Goal: Information Seeking & Learning: Understand process/instructions

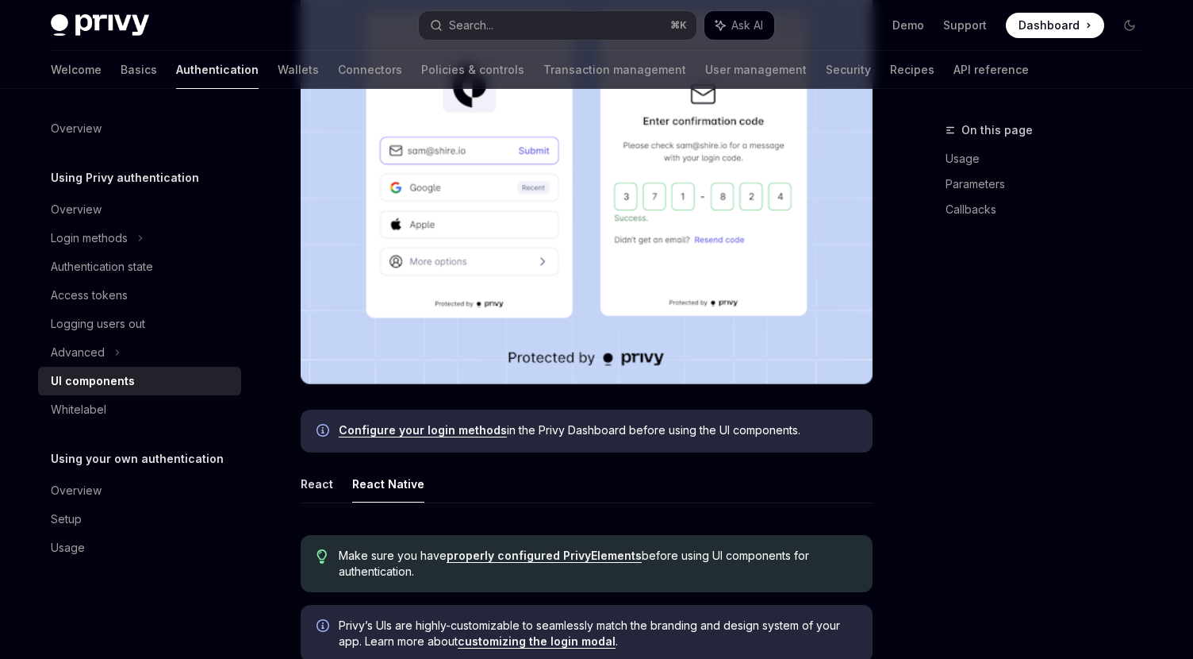
scroll to position [432, 0]
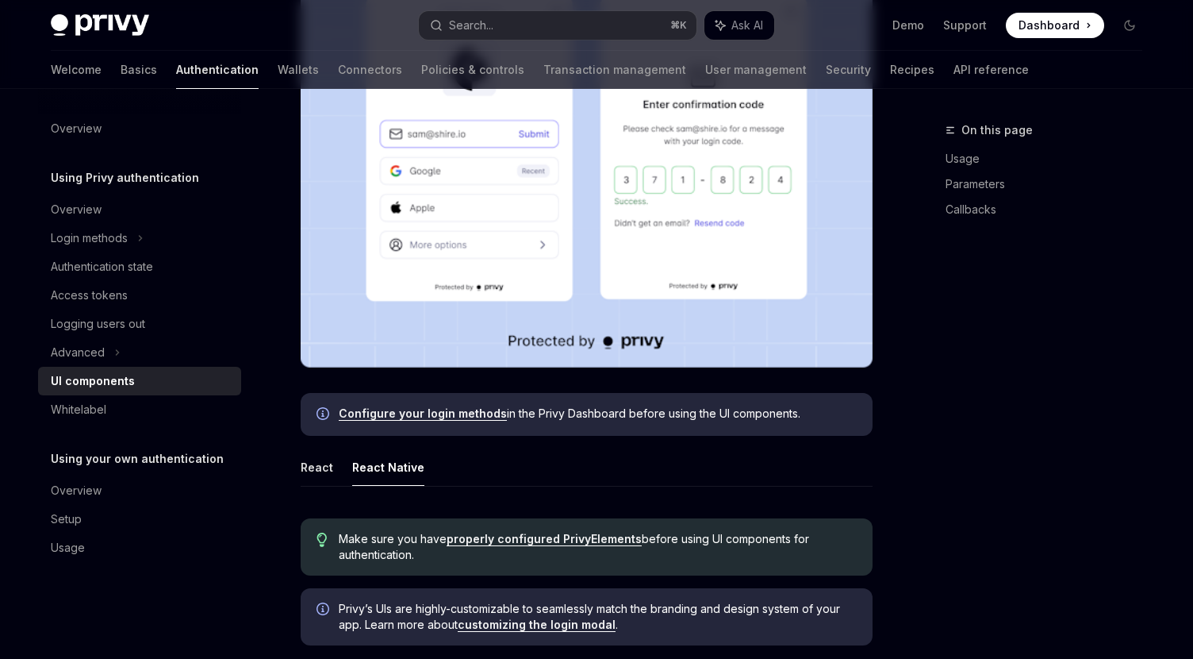
click at [390, 410] on link "Configure your login methods" at bounding box center [423, 413] width 168 height 14
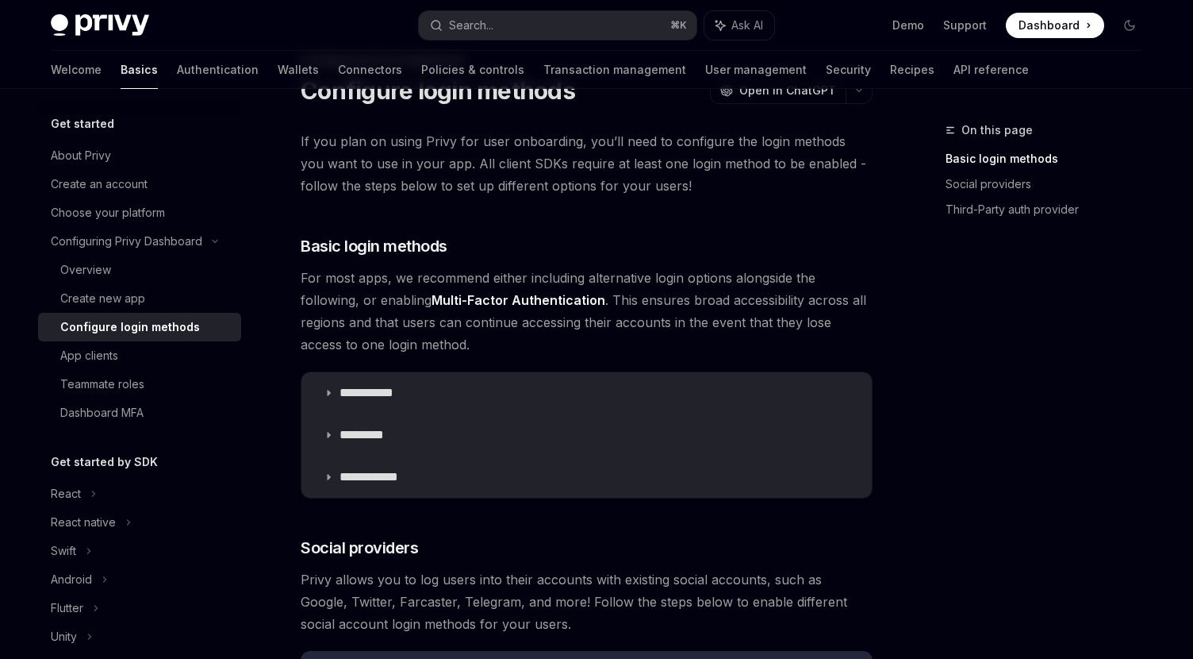
scroll to position [71, 0]
click at [331, 392] on icon at bounding box center [329, 392] width 10 height 10
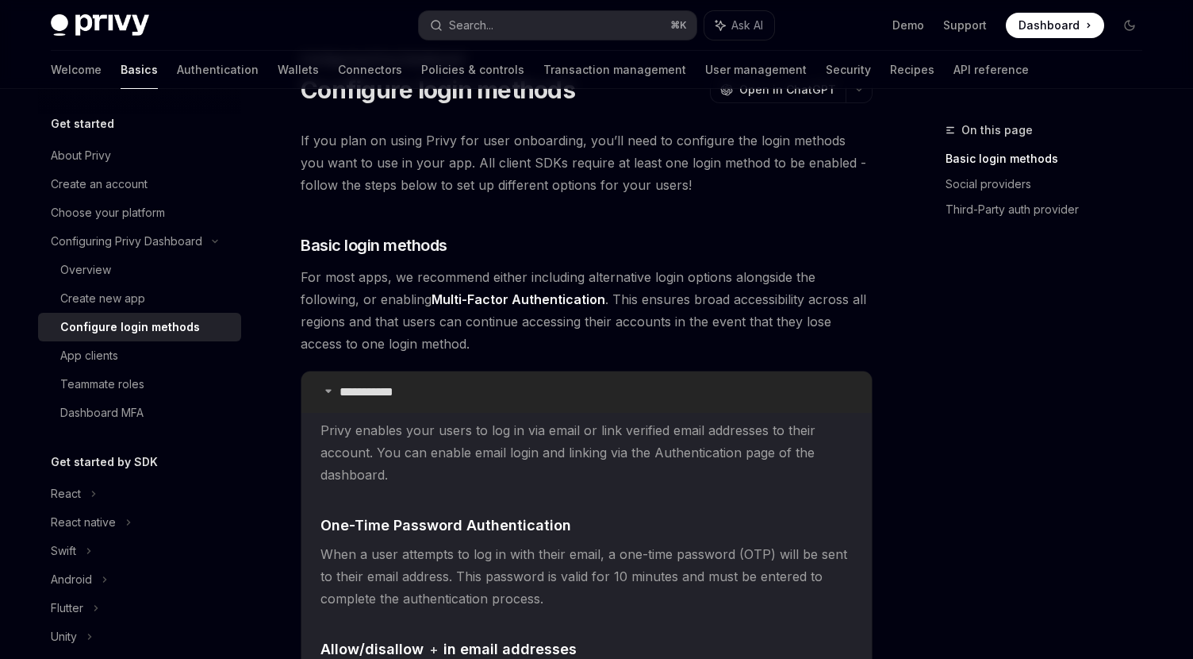
click at [331, 392] on icon at bounding box center [329, 391] width 10 height 10
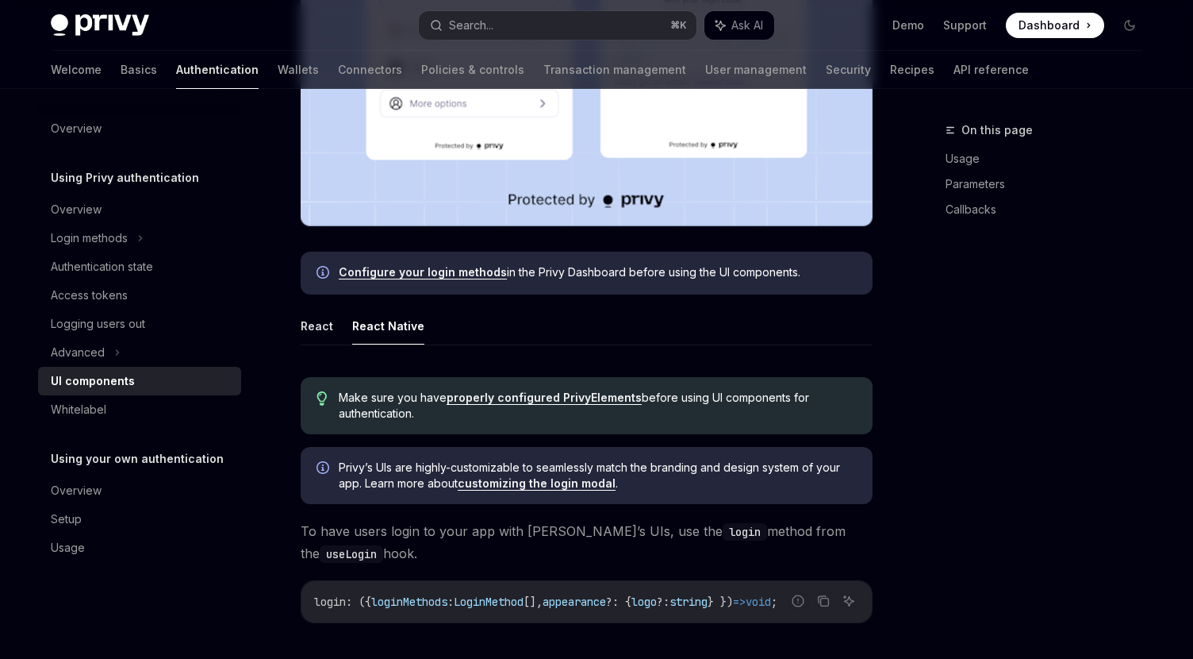
scroll to position [567, 0]
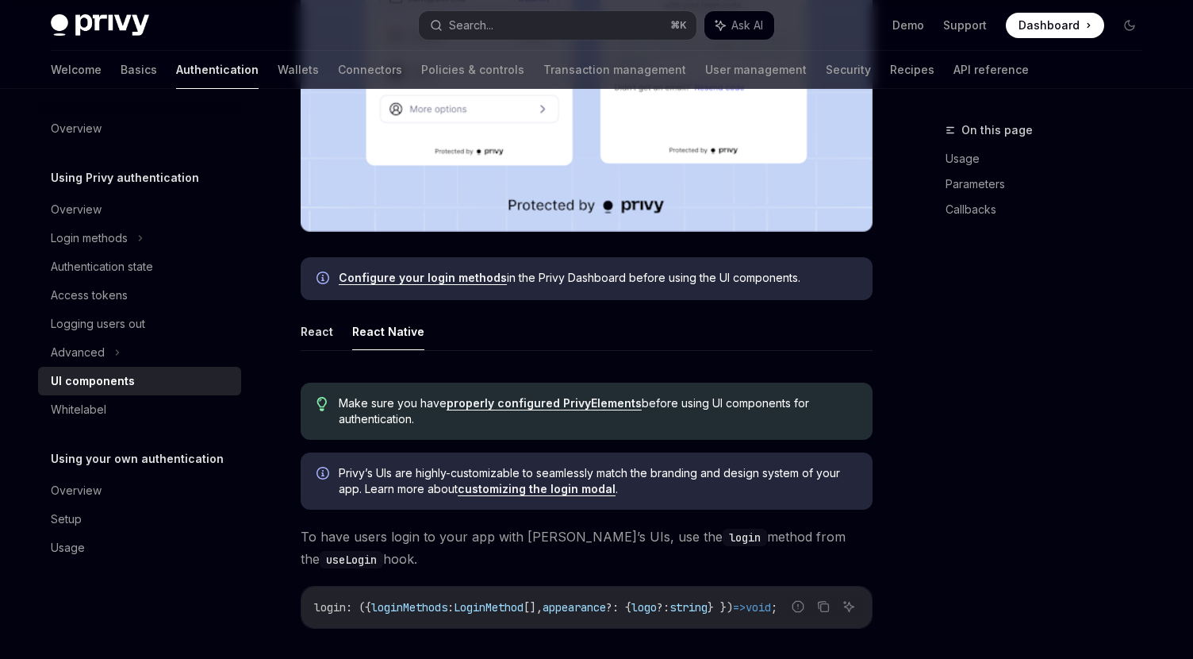
click at [505, 404] on link "properly configured PrivyElements" at bounding box center [544, 403] width 195 height 14
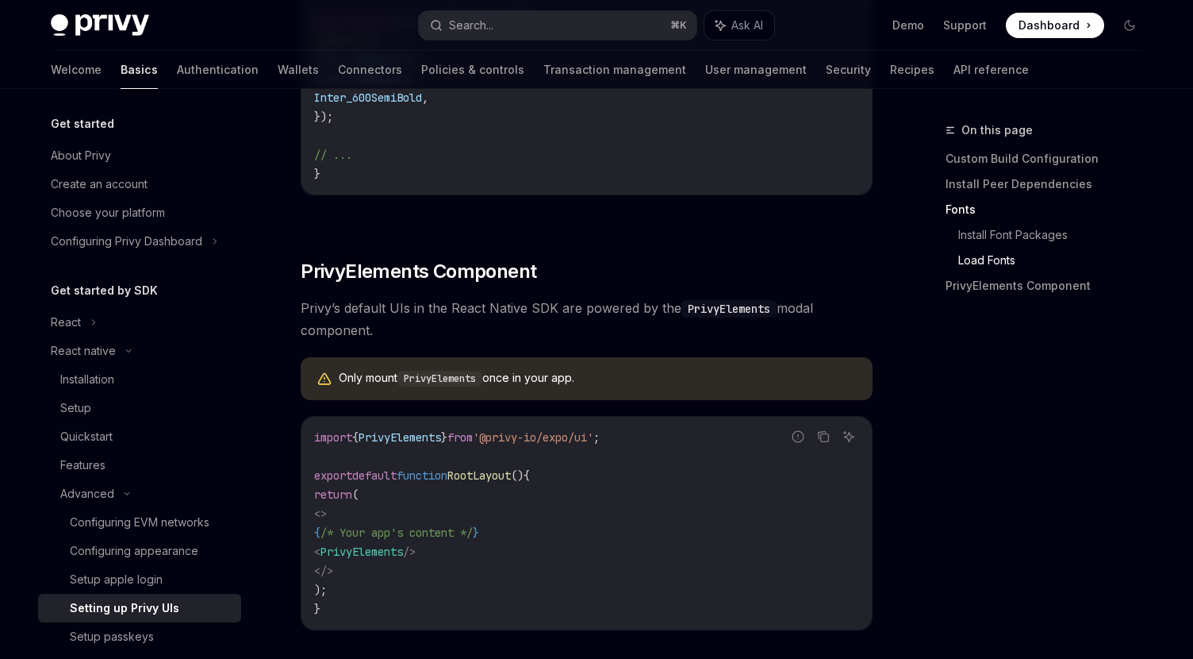
scroll to position [1079, 0]
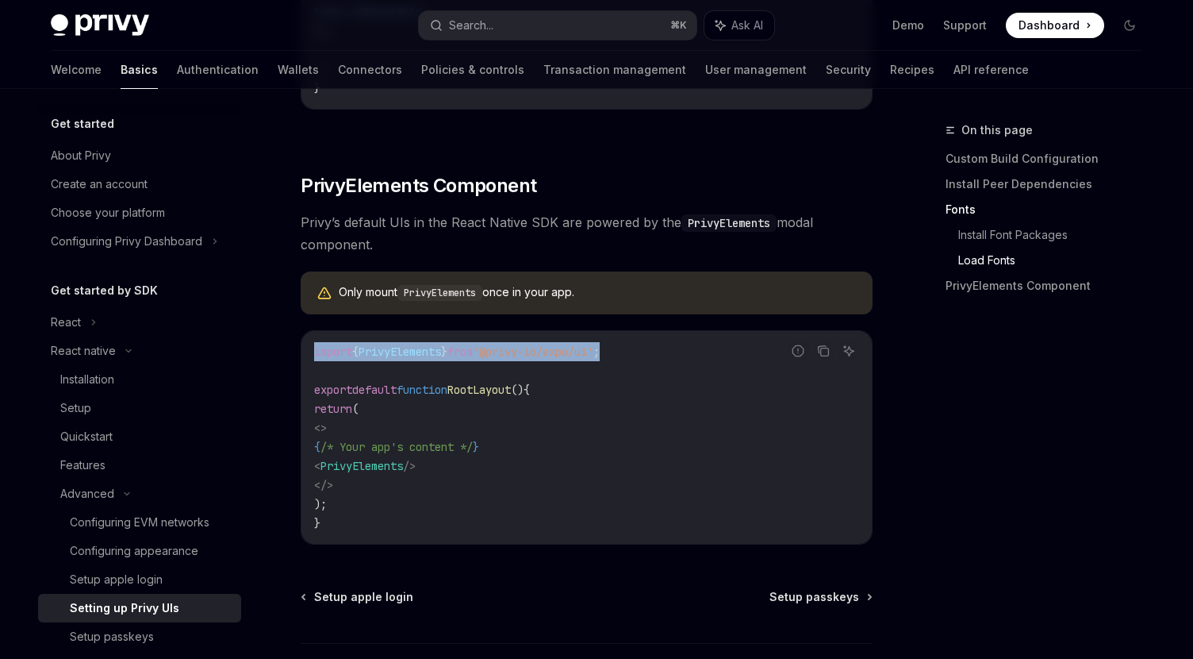
drag, startPoint x: 313, startPoint y: 363, endPoint x: 697, endPoint y: 367, distance: 384.0
click at [697, 367] on div "import { PrivyElements } from '@privy-io/expo/ui' ; export default function Roo…" at bounding box center [587, 437] width 570 height 213
copy span "import { PrivyElements } from '@privy-io/expo/ui' ;"
drag, startPoint x: 355, startPoint y: 477, endPoint x: 521, endPoint y: 478, distance: 166.6
click at [521, 478] on code "import { PrivyElements } from '@privy-io/expo/ui' ; export default function Roo…" at bounding box center [586, 437] width 545 height 190
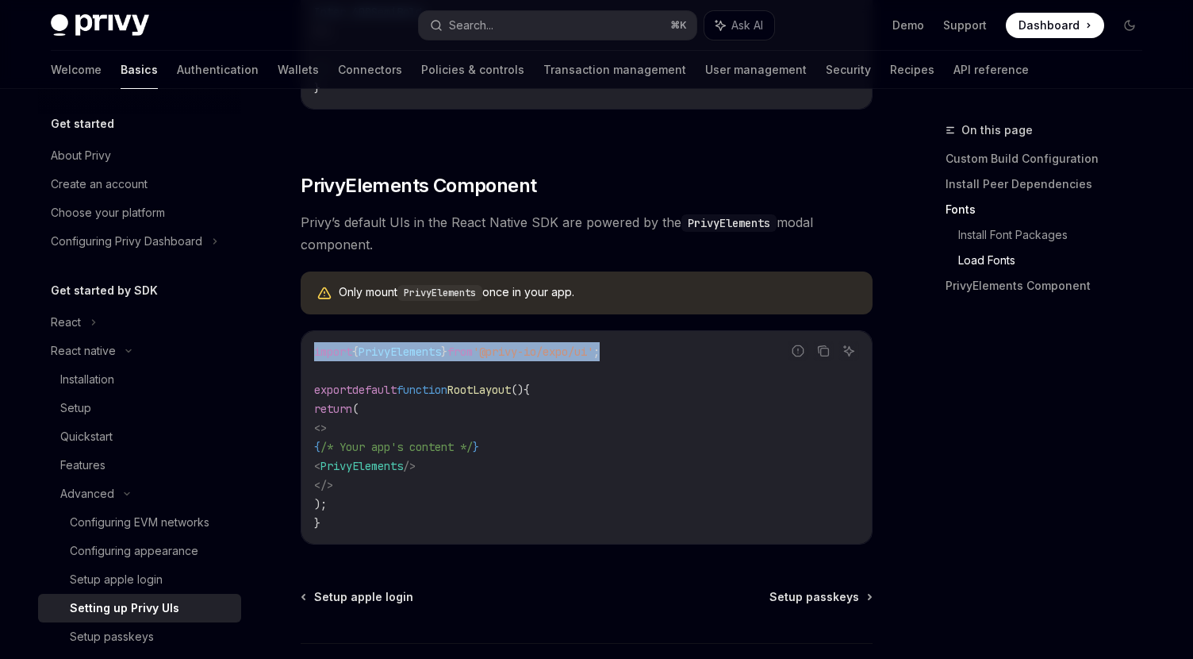
copy span "< PrivyElements />"
click at [462, 301] on code "PrivyElements" at bounding box center [440, 293] width 85 height 16
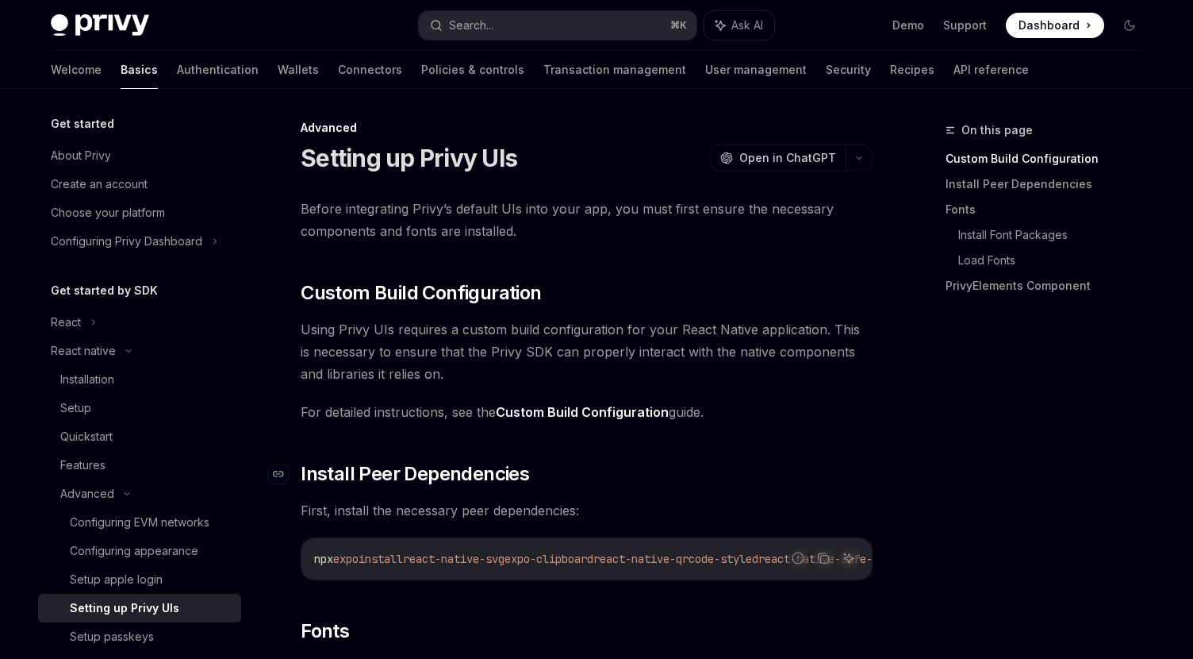
scroll to position [0, 0]
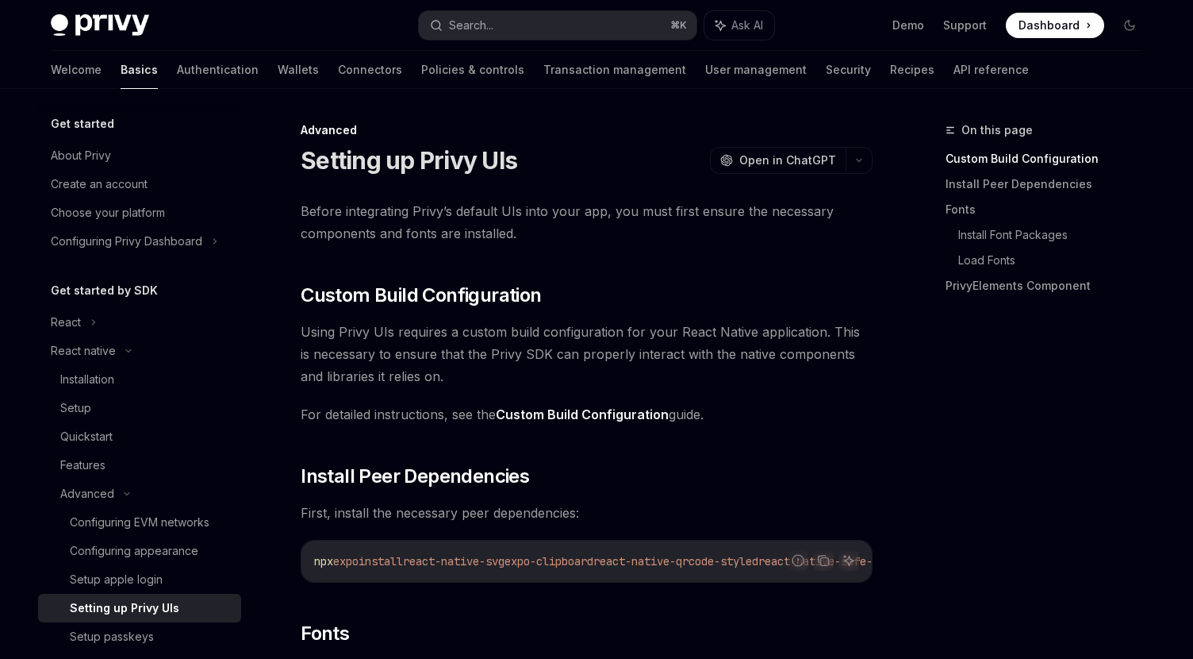
click at [544, 413] on link "Custom Build Configuration" at bounding box center [582, 414] width 173 height 17
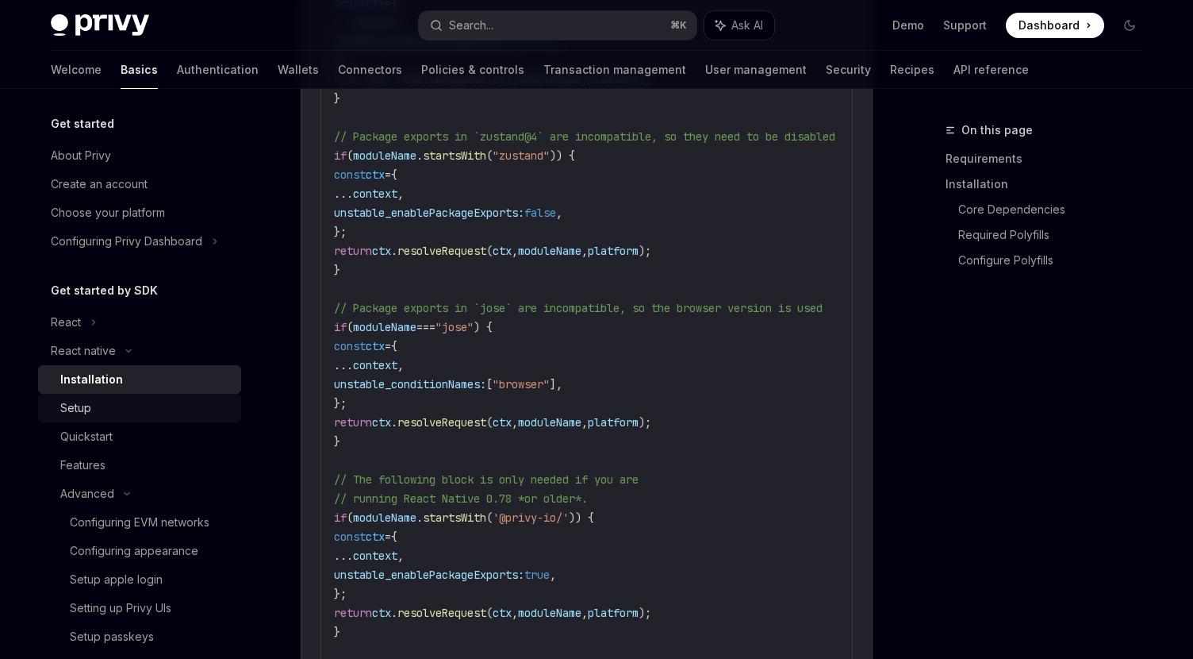
scroll to position [547, 0]
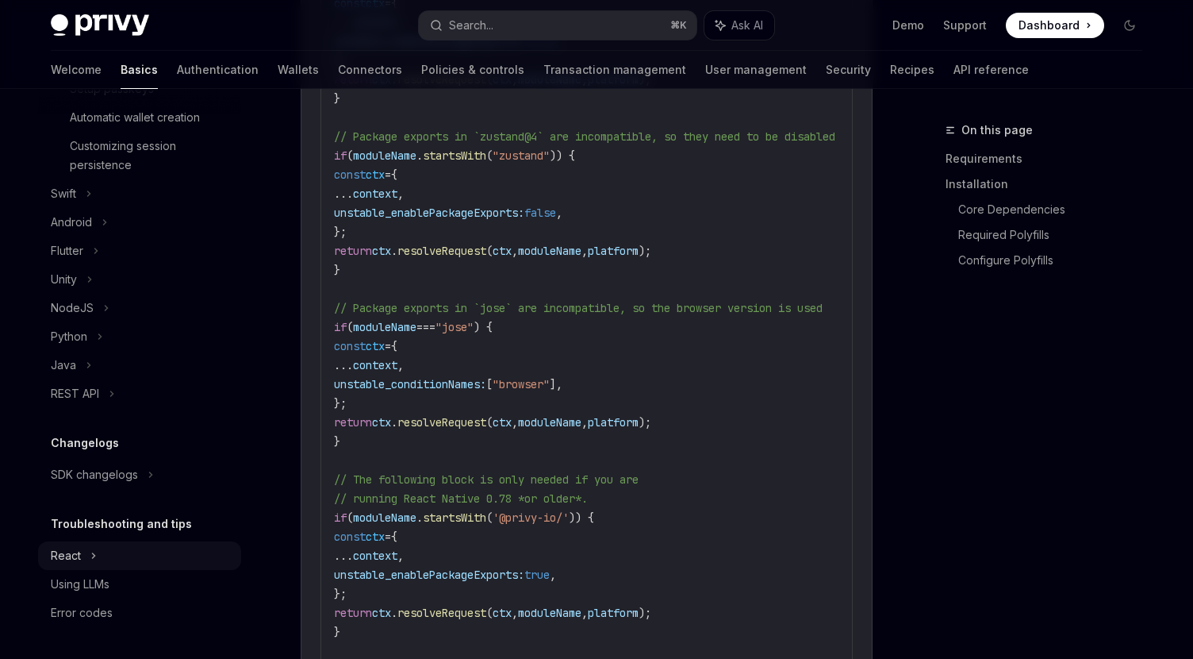
click at [83, 553] on div "React" at bounding box center [139, 555] width 203 height 29
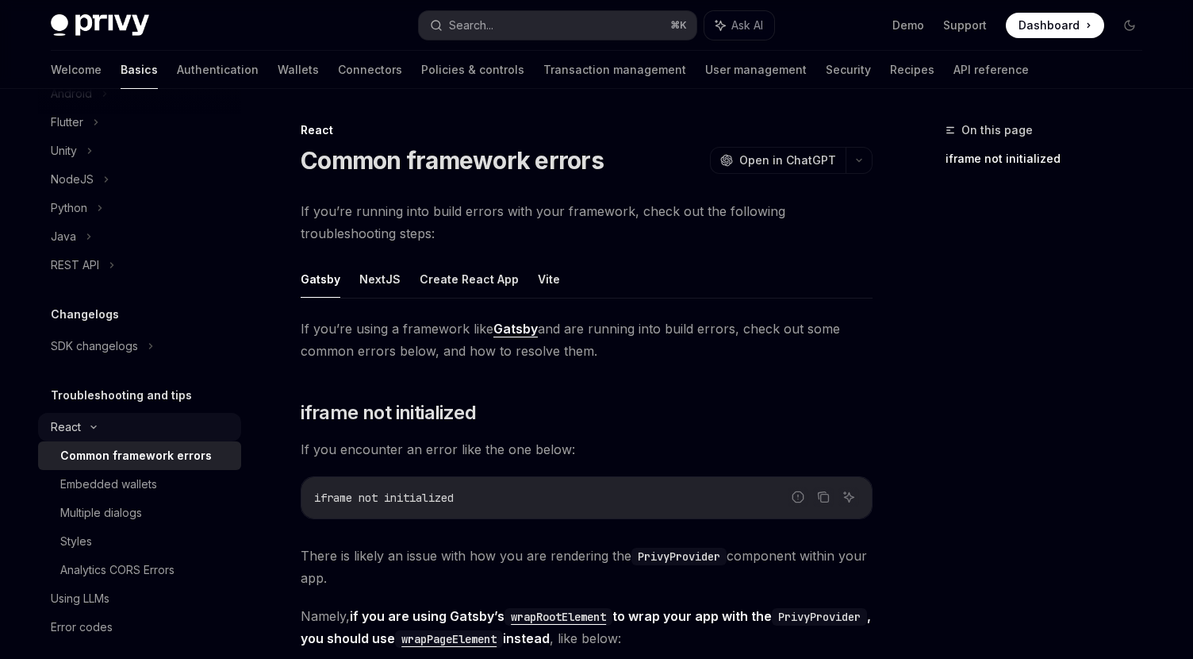
scroll to position [690, 0]
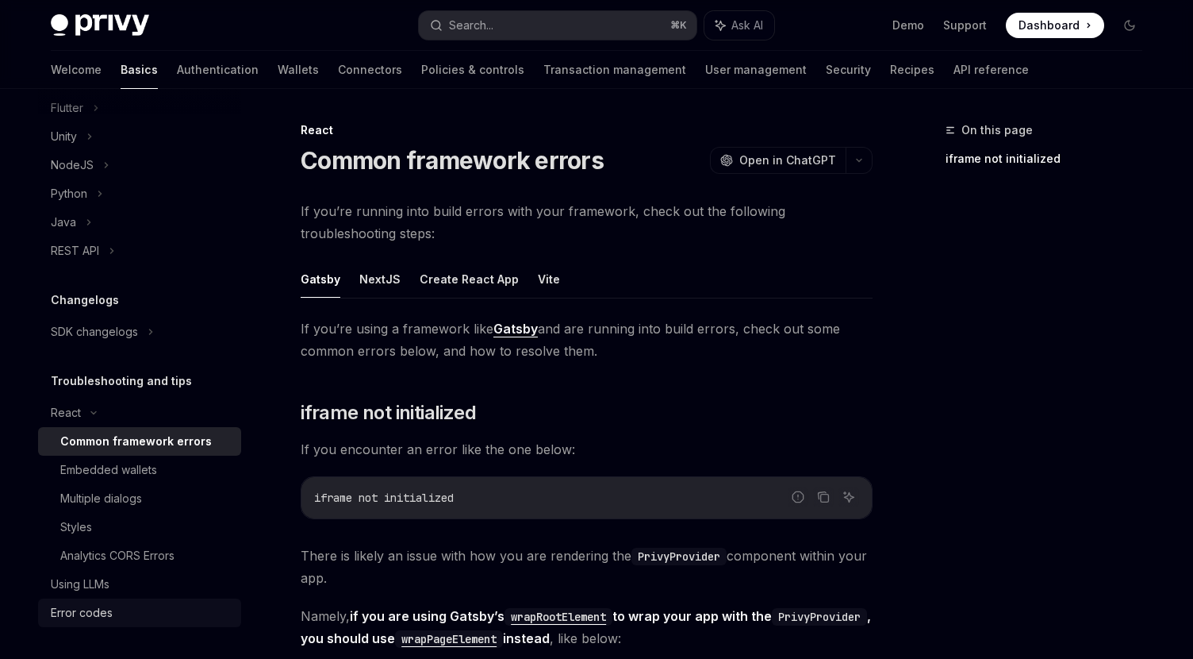
click at [89, 609] on div "Error codes" at bounding box center [82, 612] width 62 height 19
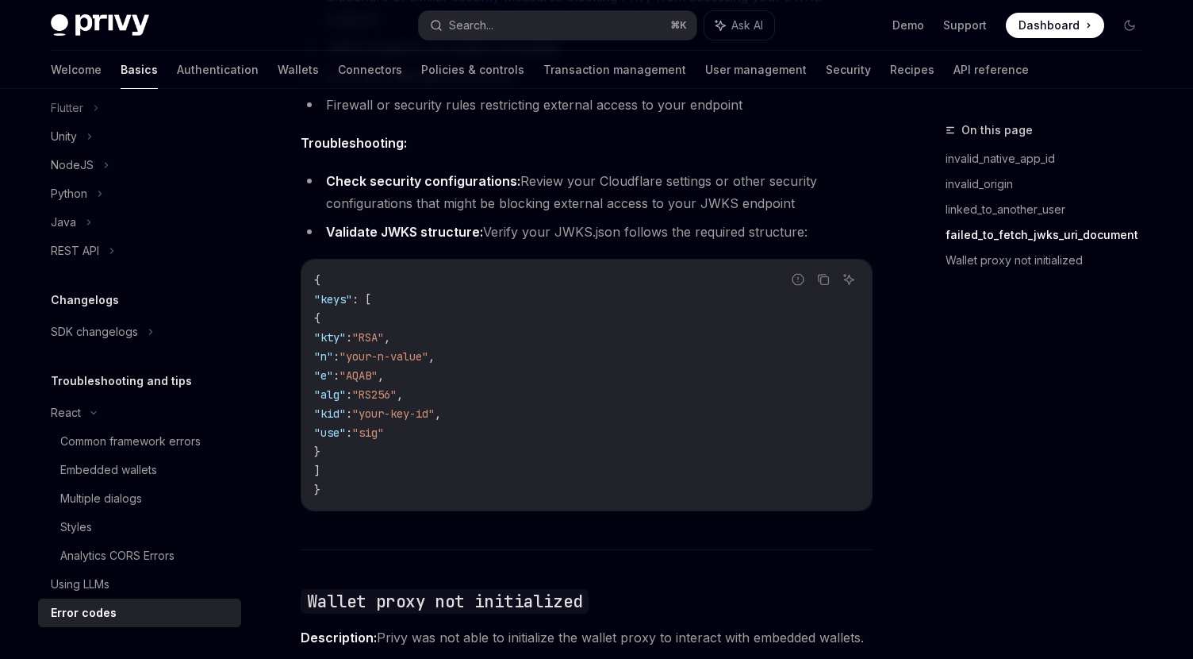
scroll to position [2523, 0]
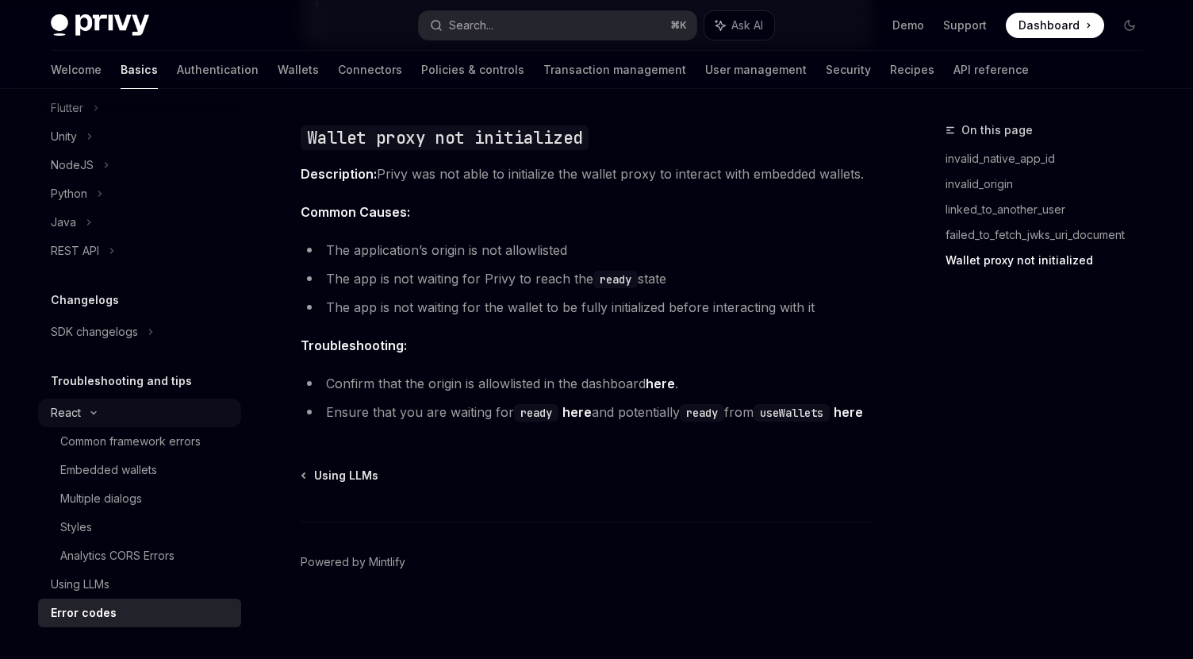
click at [78, 409] on div "React" at bounding box center [66, 412] width 30 height 19
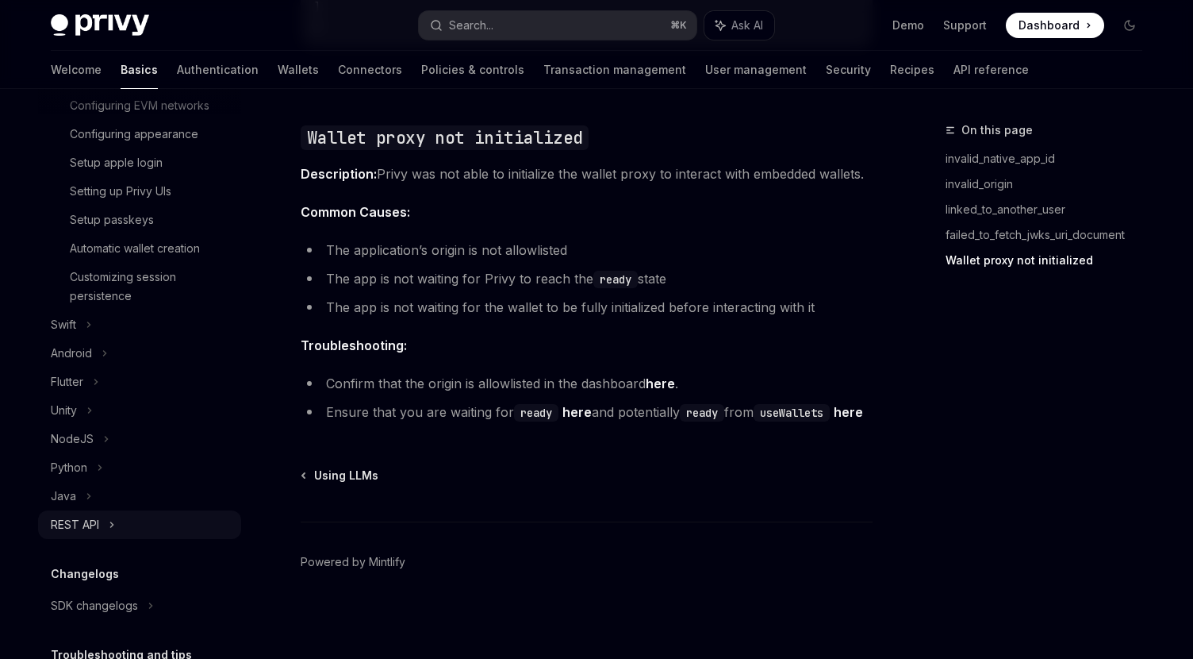
scroll to position [547, 0]
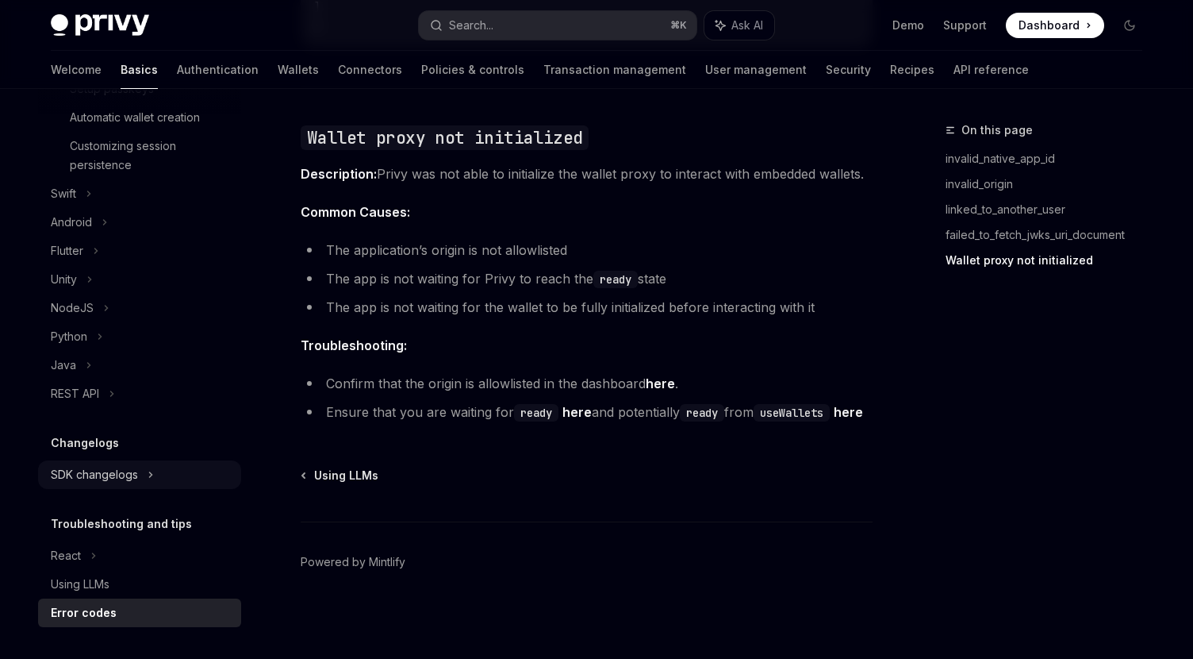
click at [114, 469] on div "SDK changelogs" at bounding box center [94, 474] width 87 height 19
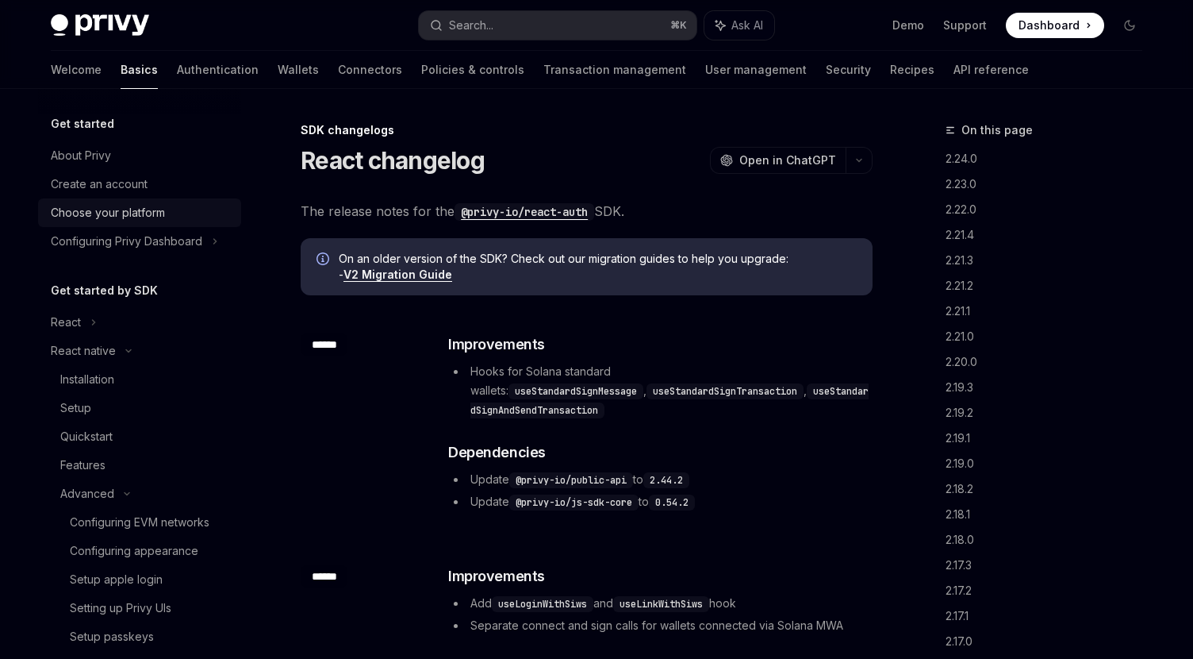
click at [113, 210] on div "Choose your platform" at bounding box center [108, 212] width 114 height 19
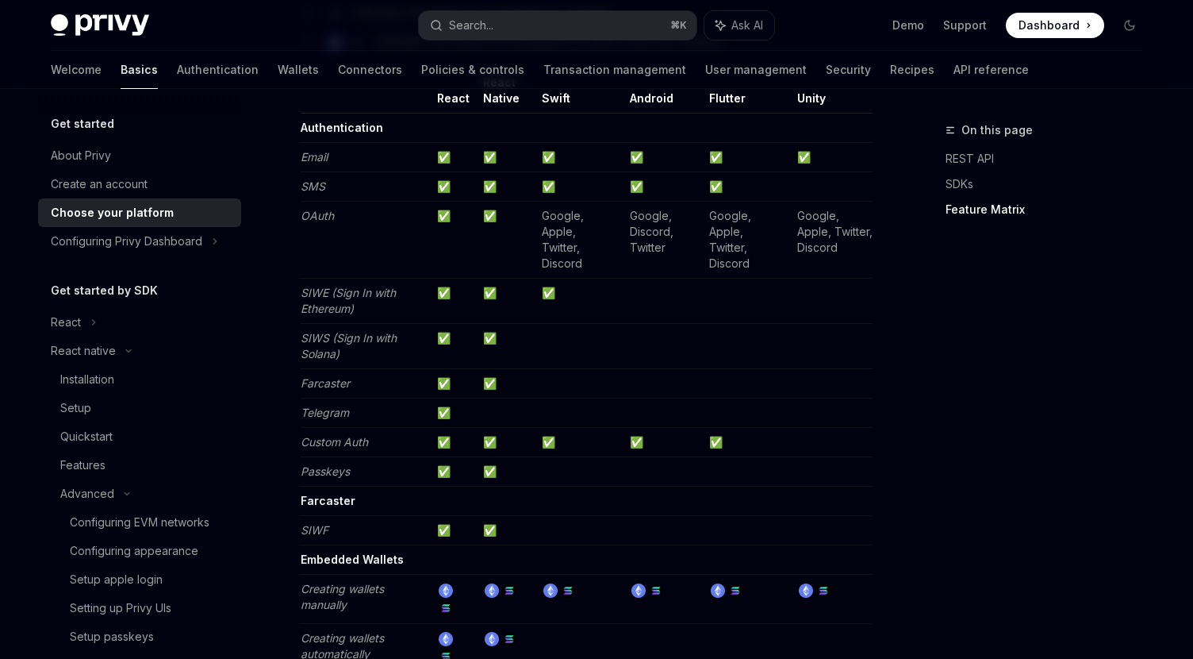
scroll to position [1620, 0]
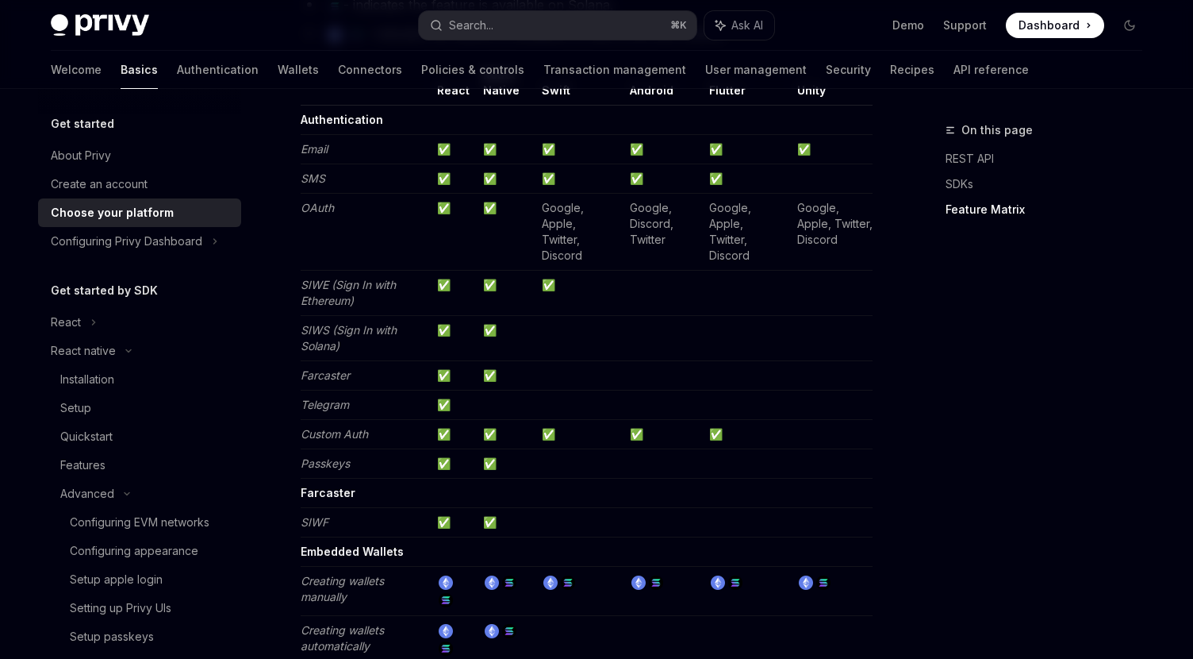
click at [329, 368] on em "Farcaster" at bounding box center [325, 374] width 49 height 13
copy em "Farcaster"
click at [418, 390] on td "Telegram" at bounding box center [366, 404] width 130 height 29
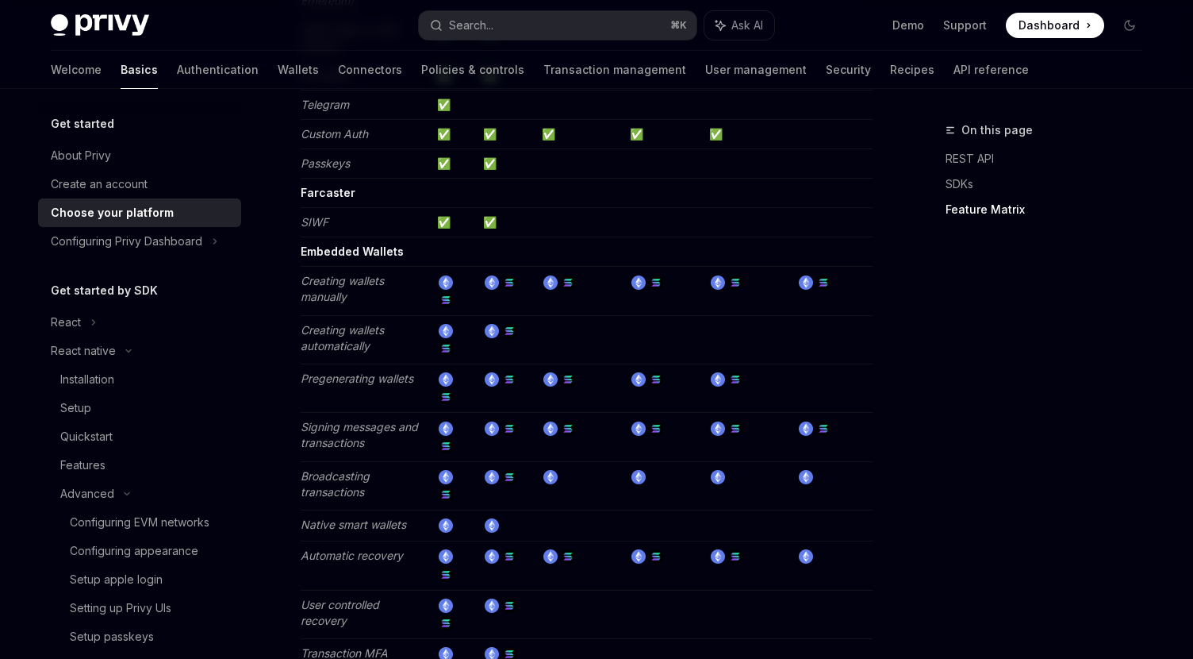
scroll to position [2003, 0]
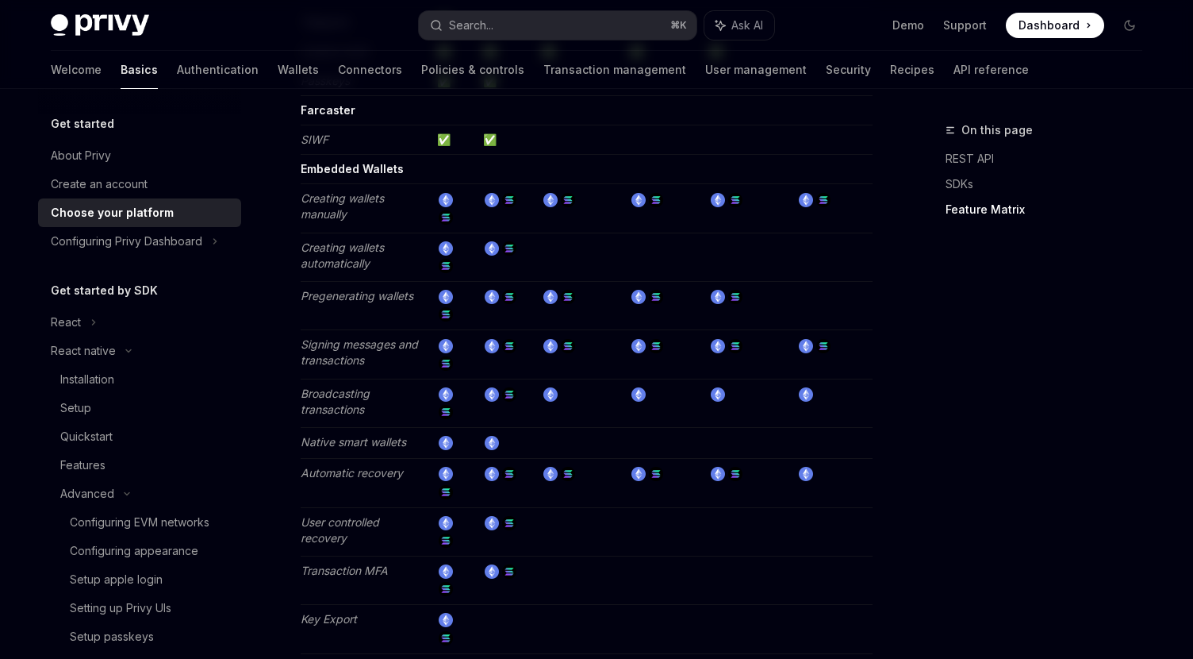
click at [339, 289] on em "Pregenerating wallets" at bounding box center [357, 295] width 113 height 13
click at [334, 299] on td "Pregenerating wallets" at bounding box center [366, 306] width 130 height 48
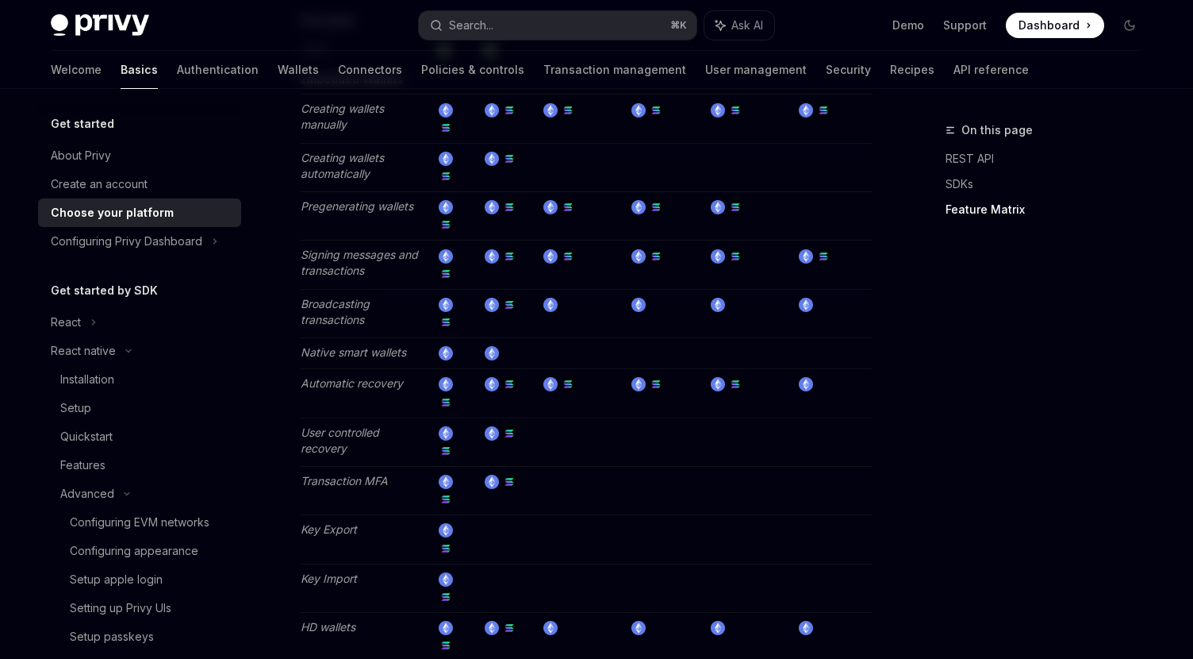
scroll to position [2099, 0]
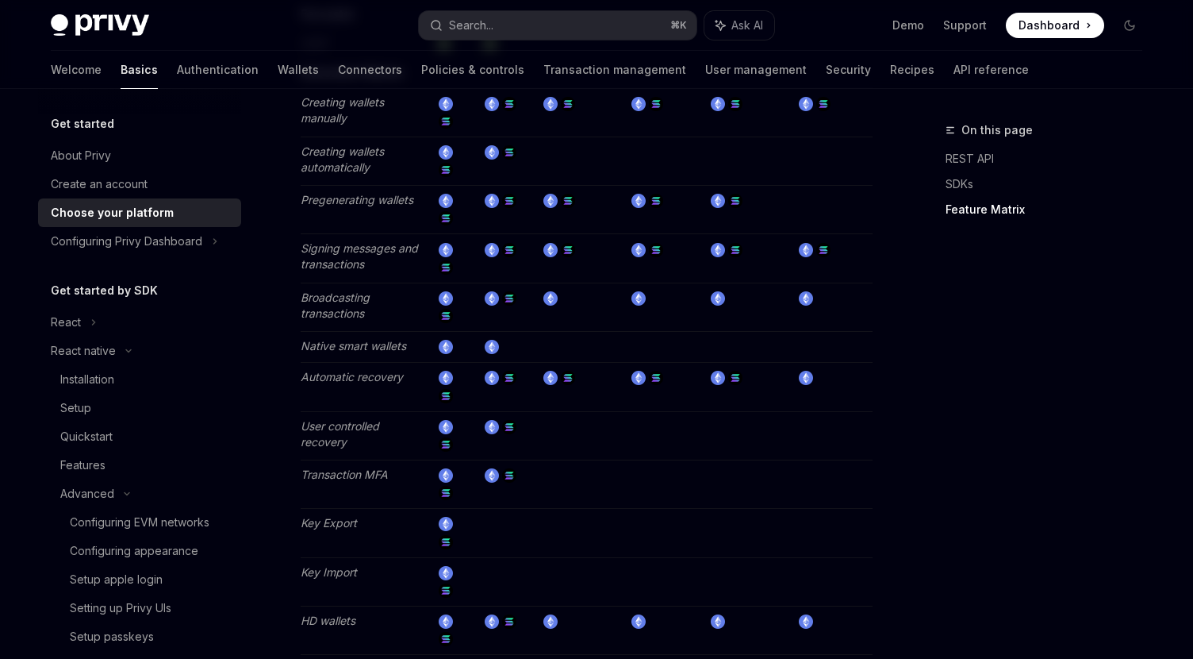
click at [450, 371] on img at bounding box center [446, 378] width 14 height 14
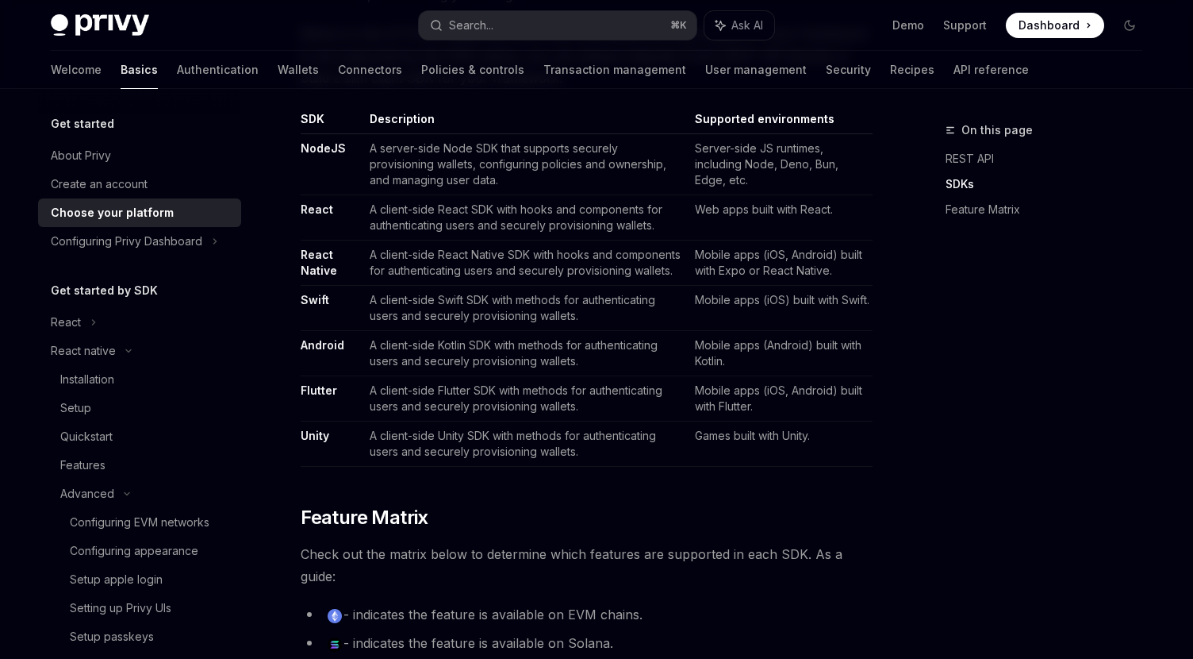
scroll to position [998, 0]
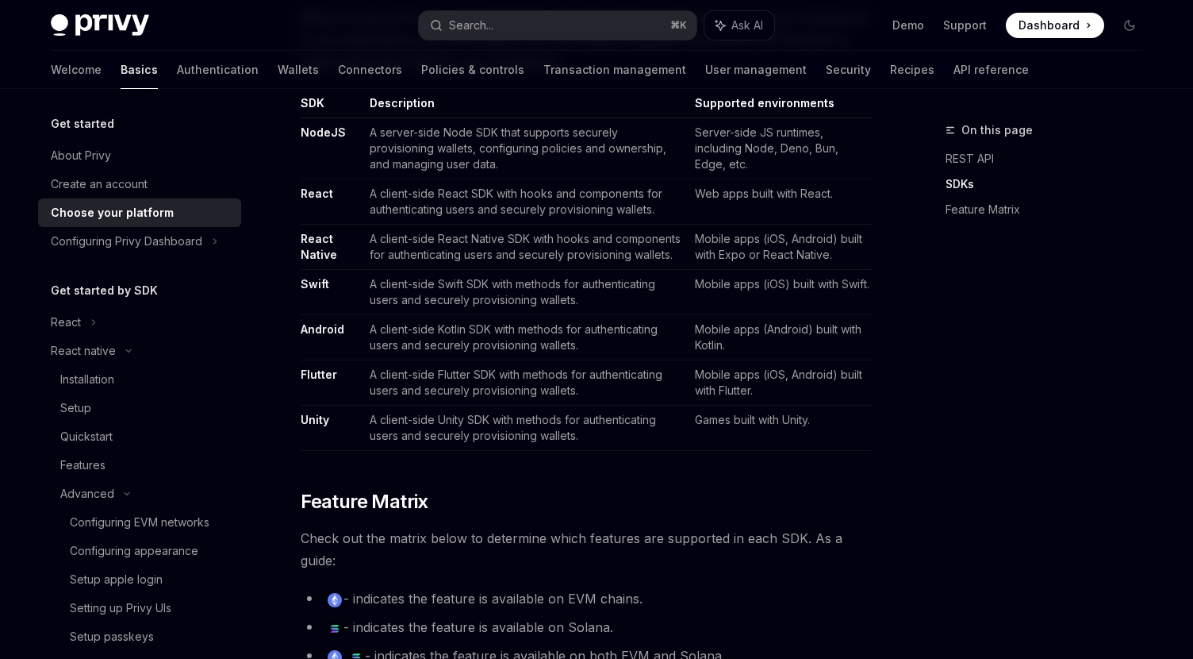
click at [127, 225] on link "Choose your platform" at bounding box center [139, 212] width 203 height 29
click at [124, 234] on div "Configuring Privy Dashboard" at bounding box center [127, 241] width 152 height 19
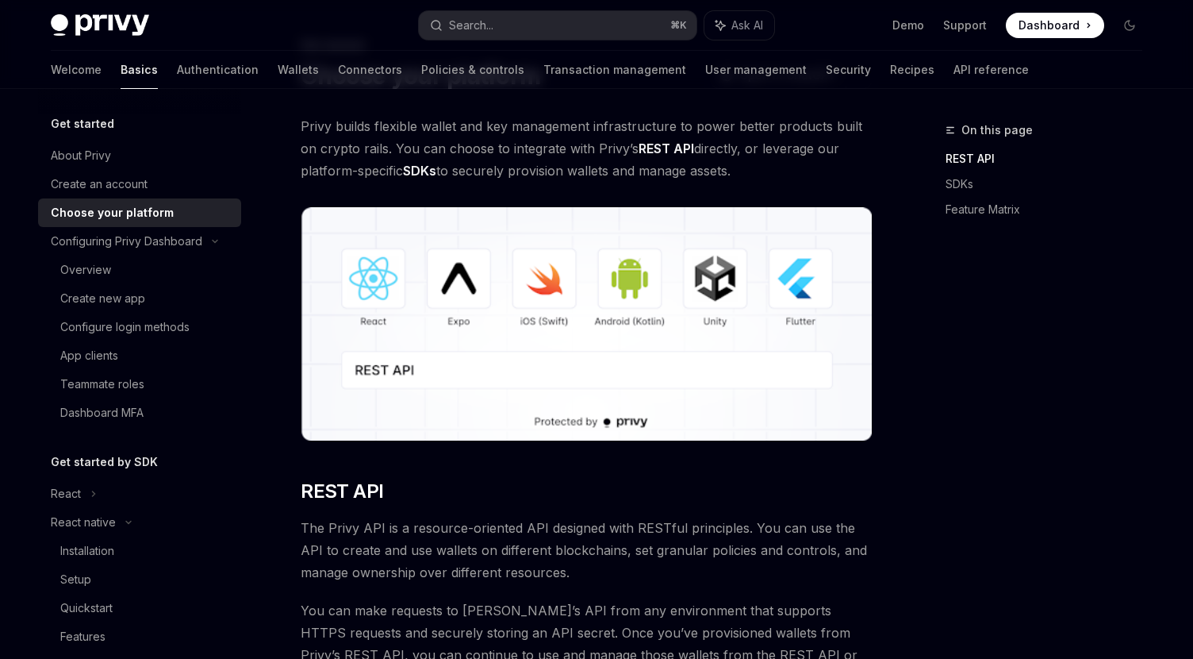
scroll to position [98, 0]
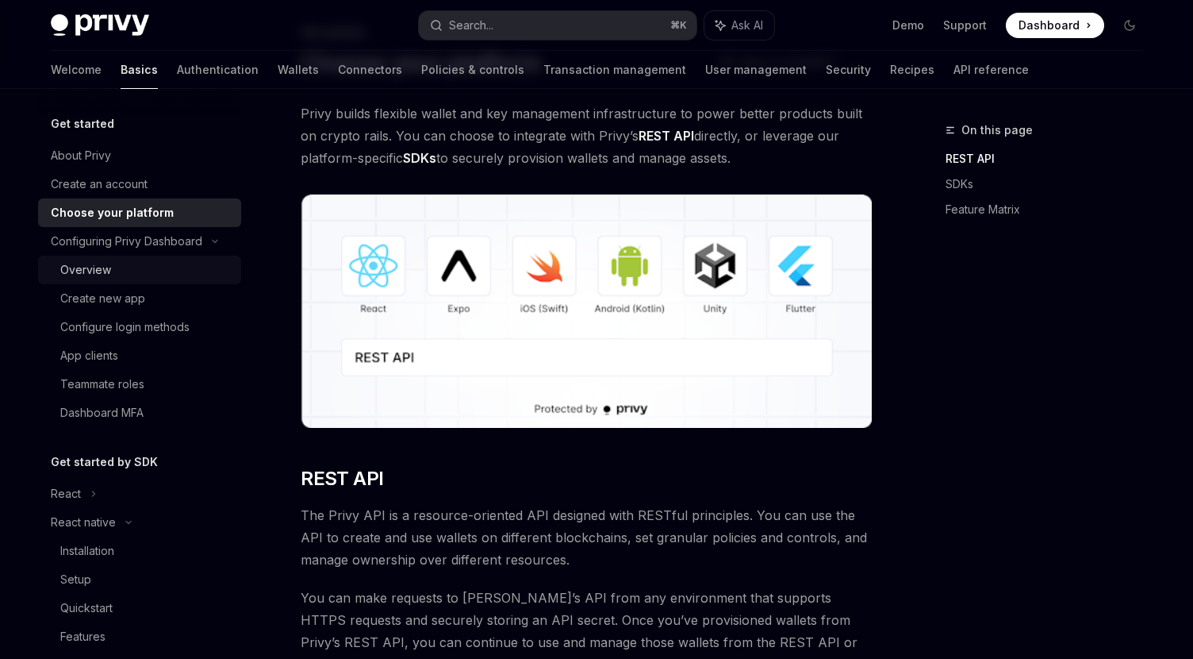
click at [80, 263] on div "Overview" at bounding box center [85, 269] width 51 height 19
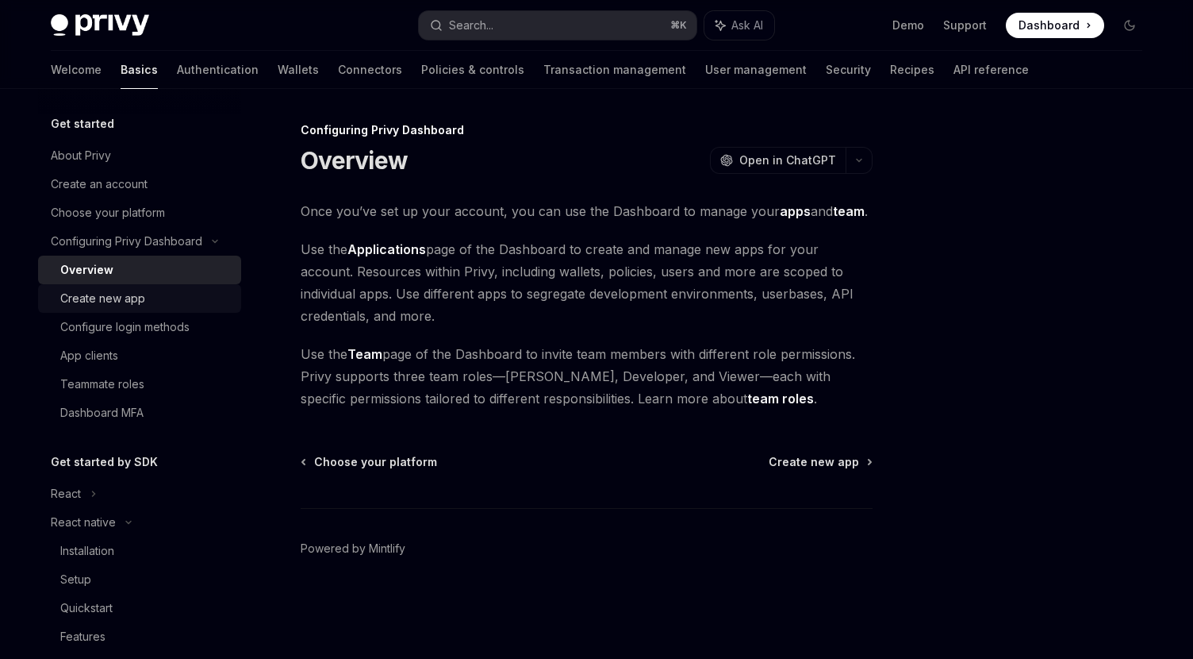
click at [108, 294] on div "Create new app" at bounding box center [102, 298] width 85 height 19
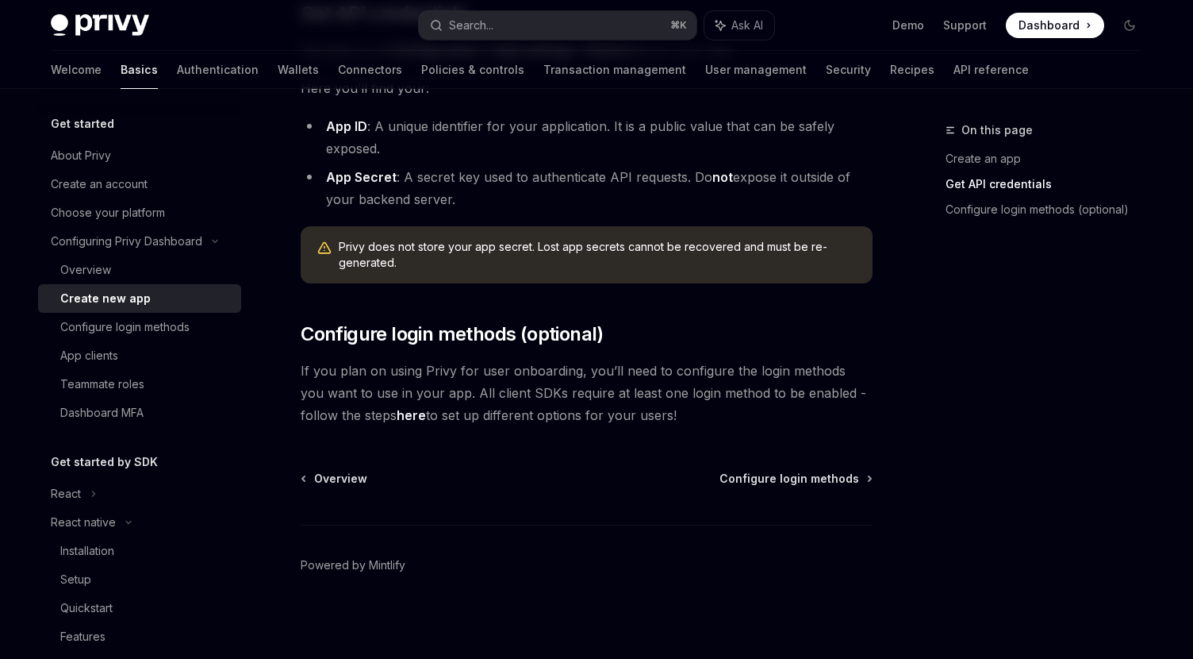
scroll to position [456, 0]
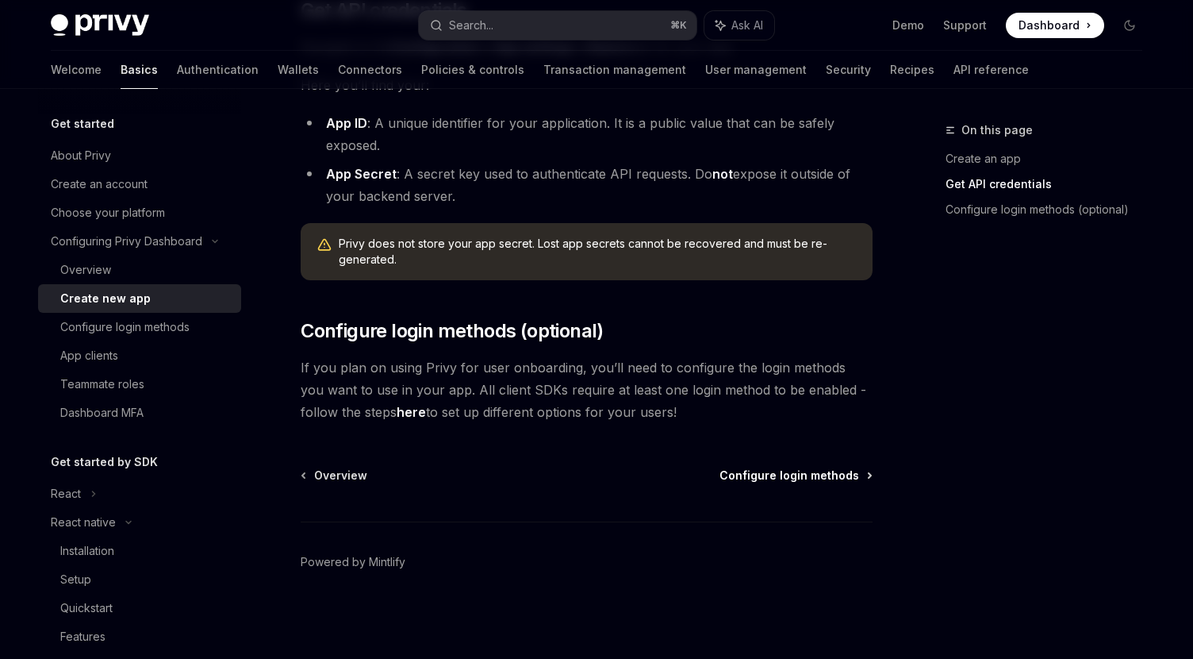
click at [797, 480] on span "Configure login methods" at bounding box center [790, 475] width 140 height 16
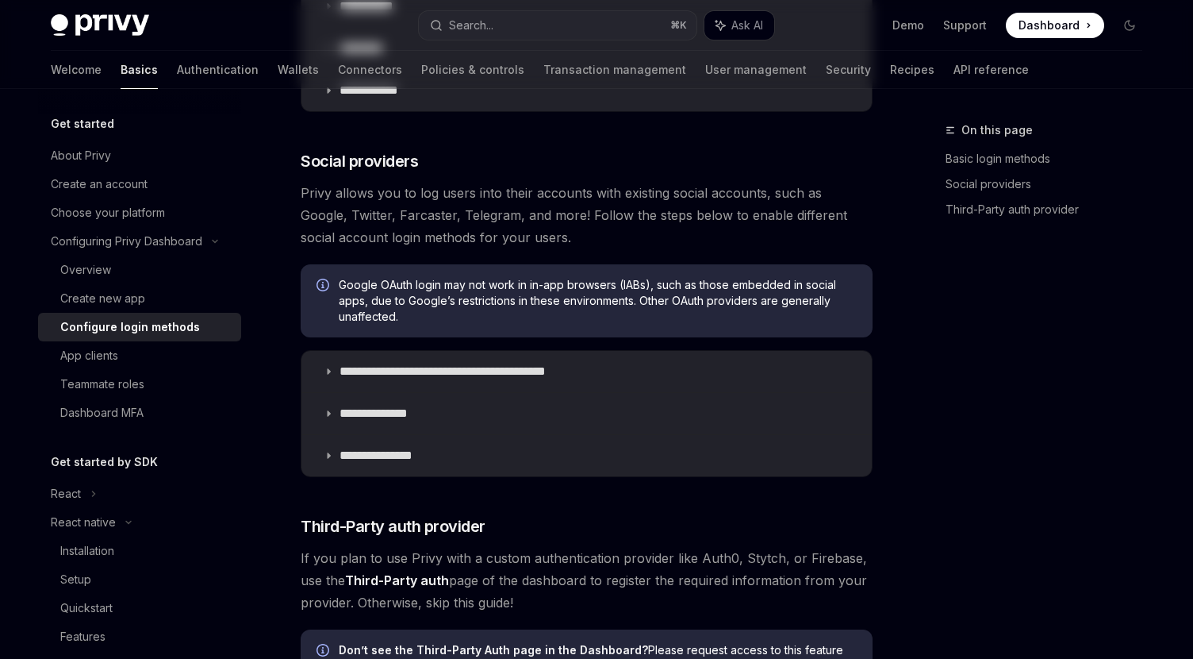
type textarea "*"
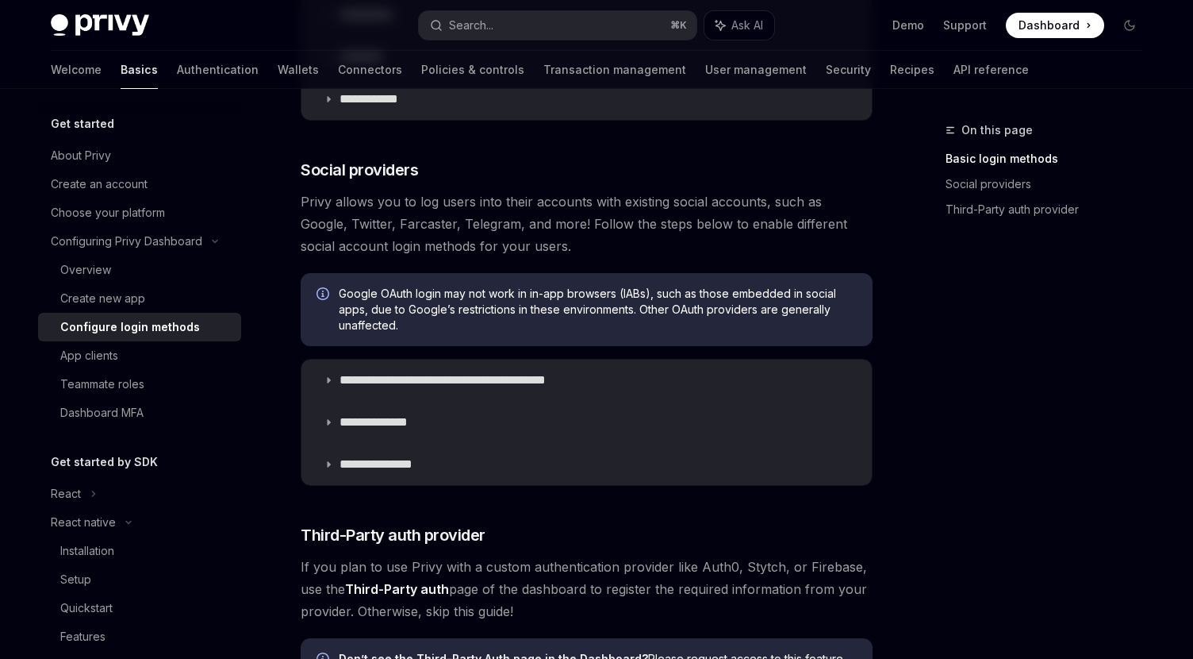
scroll to position [494, 0]
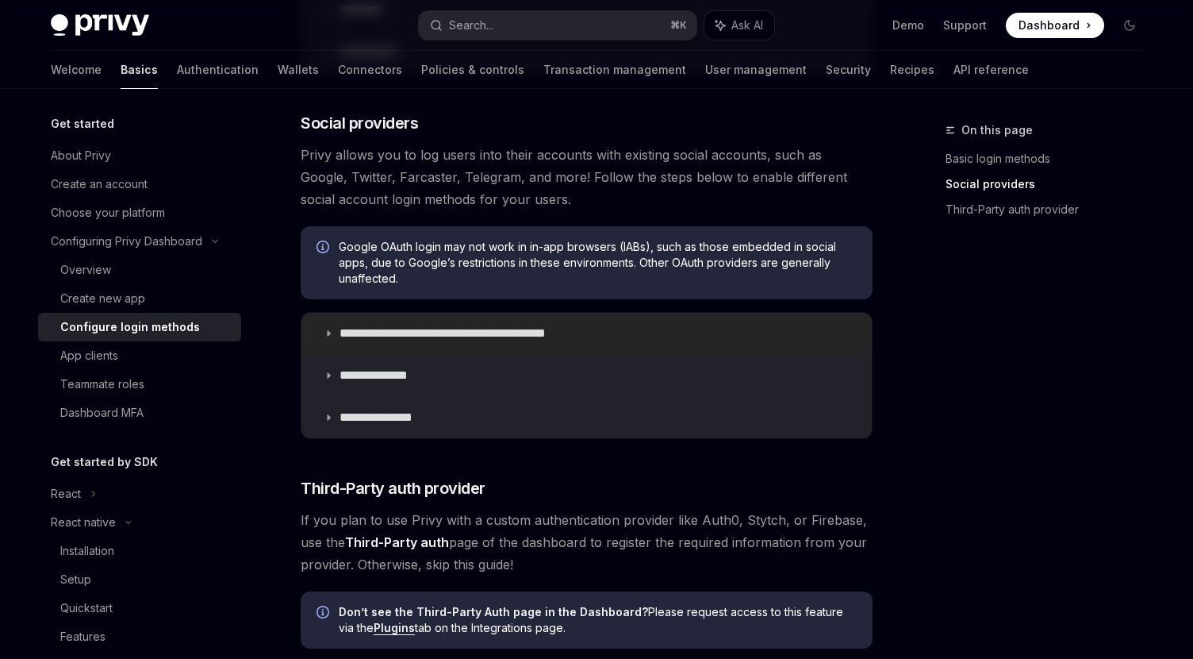
click at [425, 338] on p "**********" at bounding box center [471, 333] width 262 height 16
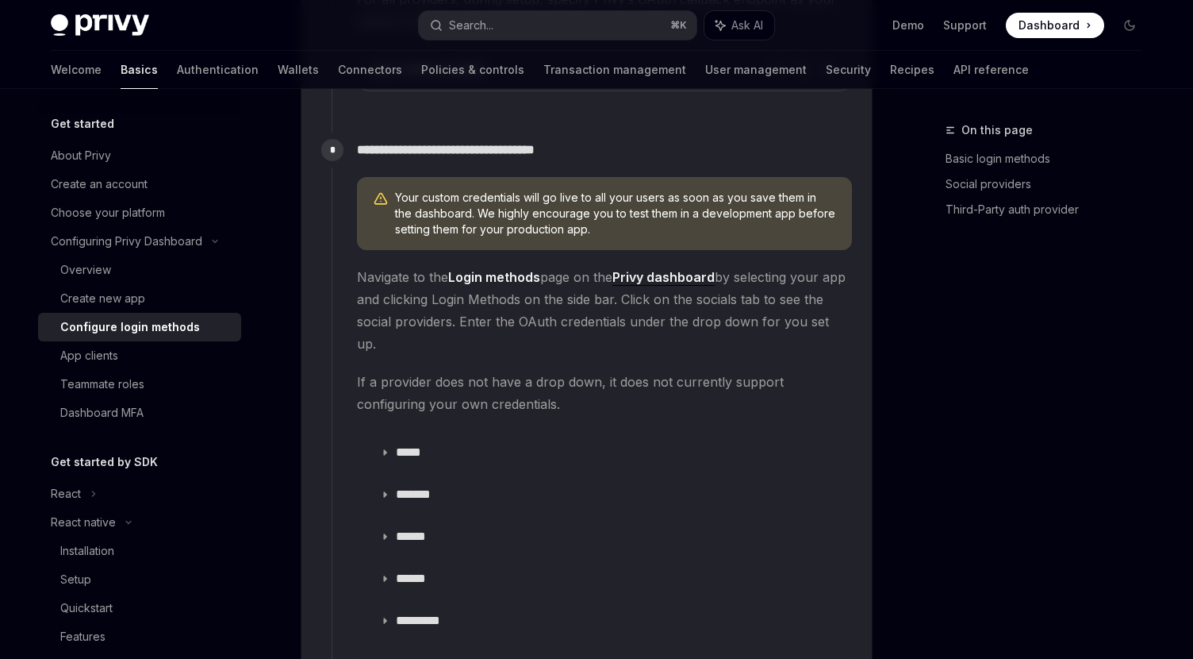
scroll to position [1648, 0]
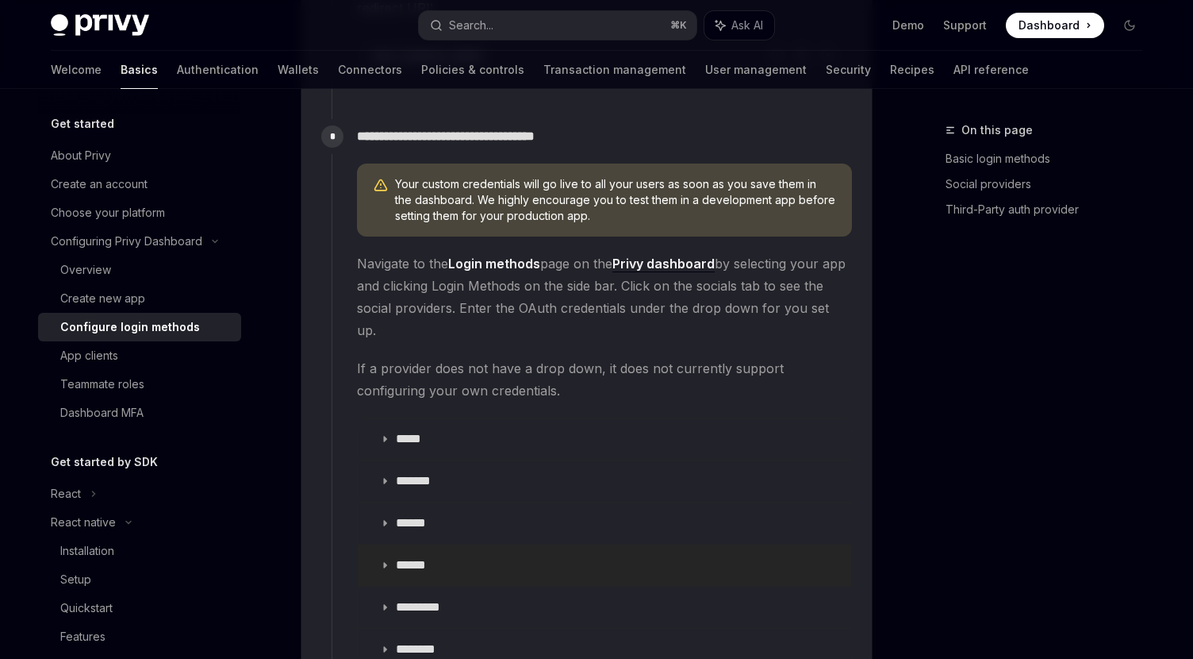
click at [408, 557] on p "******" at bounding box center [418, 565] width 44 height 16
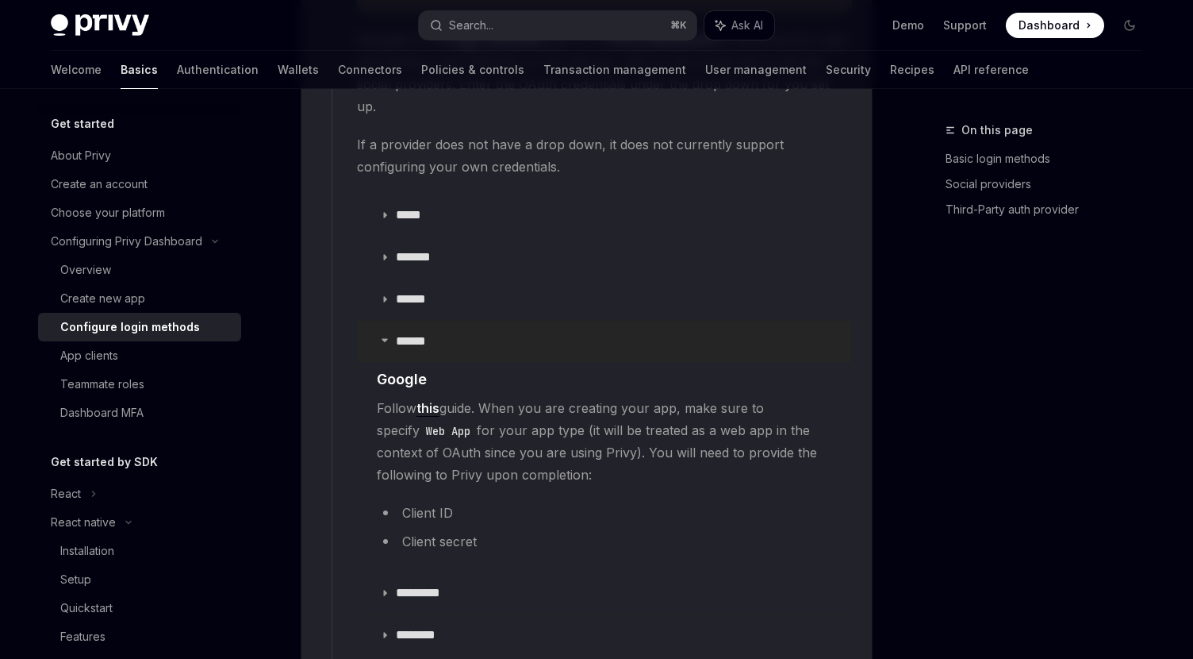
scroll to position [1908, 0]
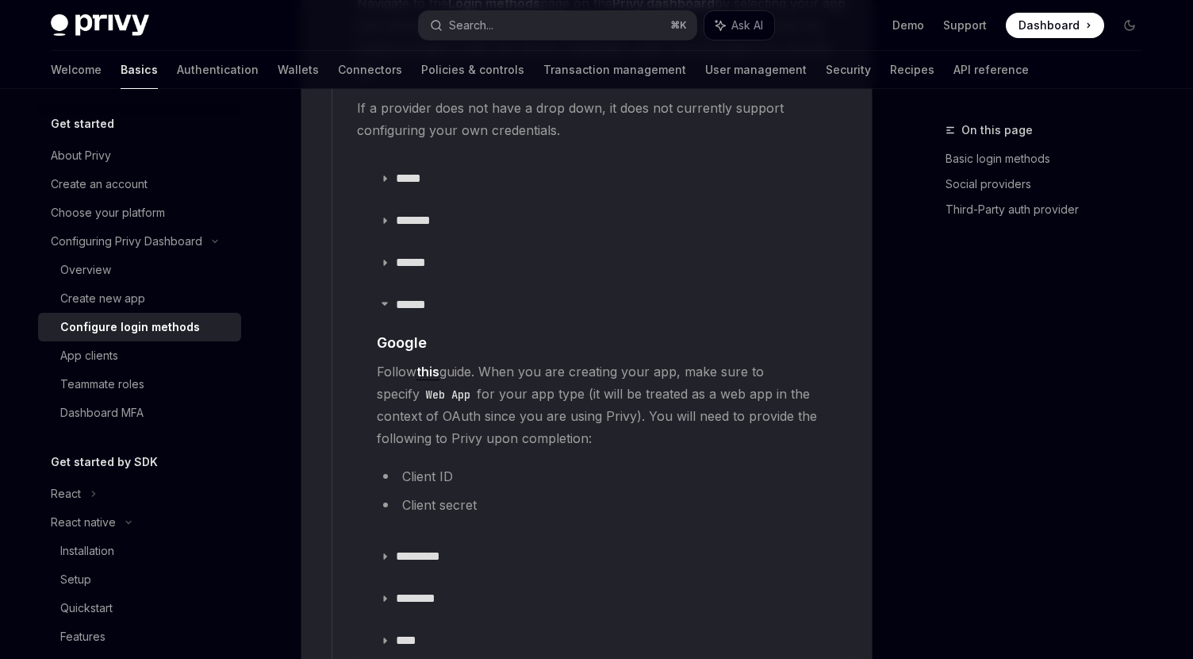
click at [428, 363] on link "this" at bounding box center [428, 371] width 23 height 17
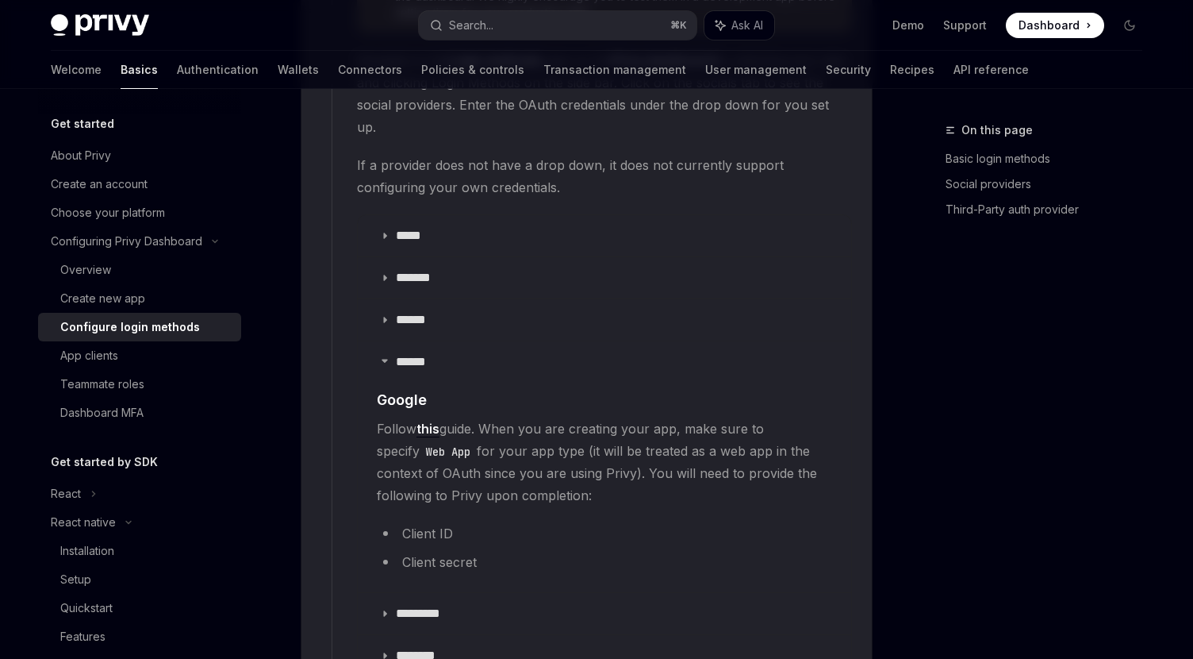
scroll to position [1836, 0]
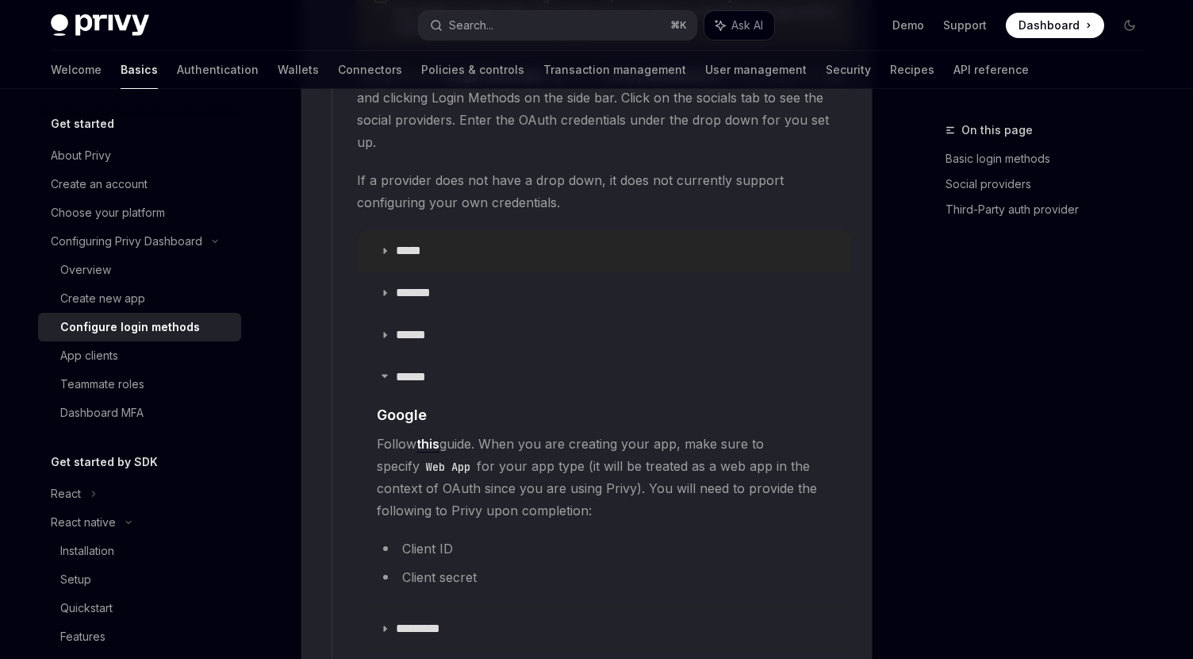
click at [444, 236] on summary "*****" at bounding box center [605, 250] width 494 height 41
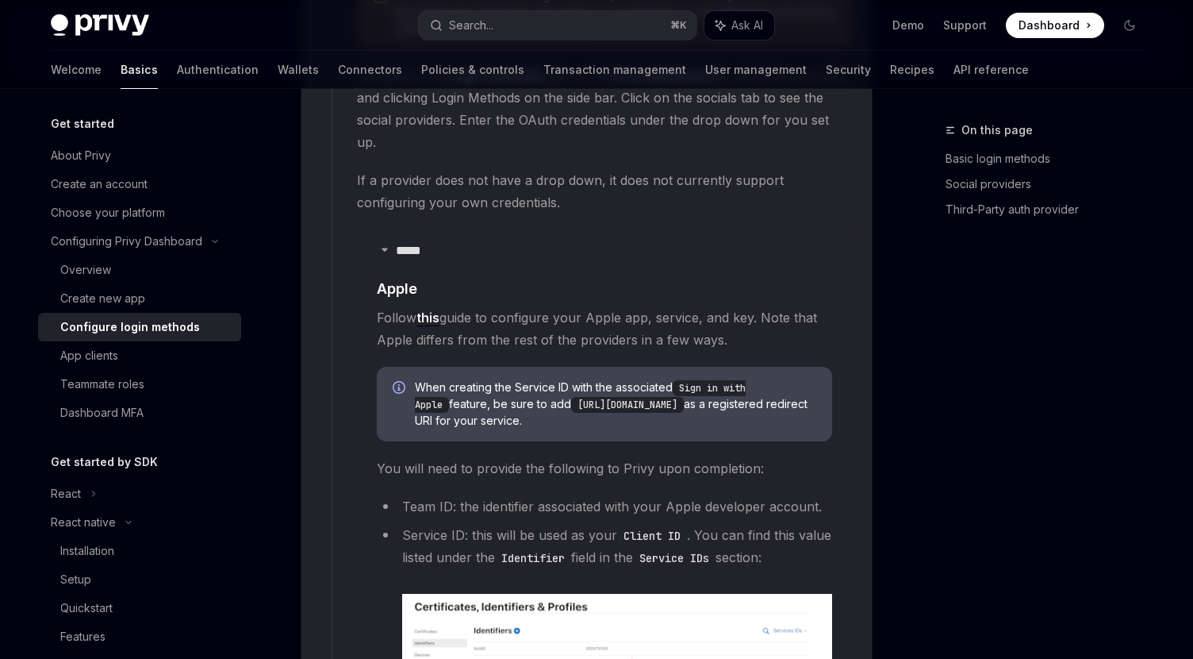
click at [438, 309] on link "this" at bounding box center [428, 317] width 23 height 17
click at [460, 367] on div "When creating the Service ID with the associated Sign in with Apple feature, be…" at bounding box center [604, 404] width 455 height 75
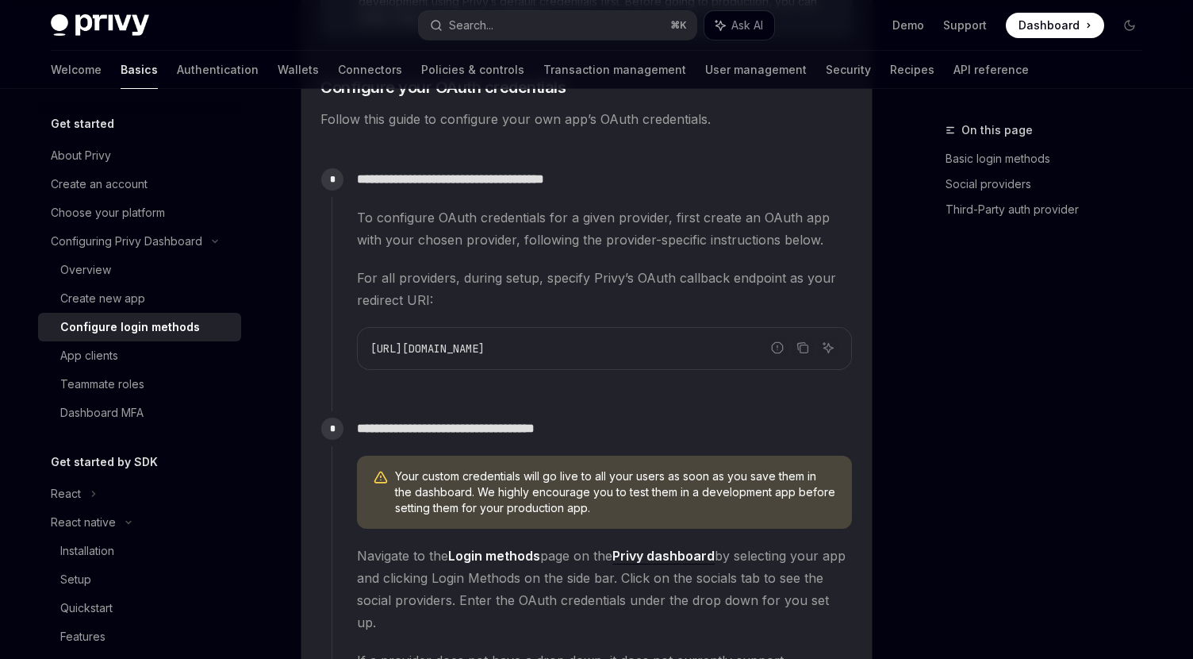
scroll to position [1349, 0]
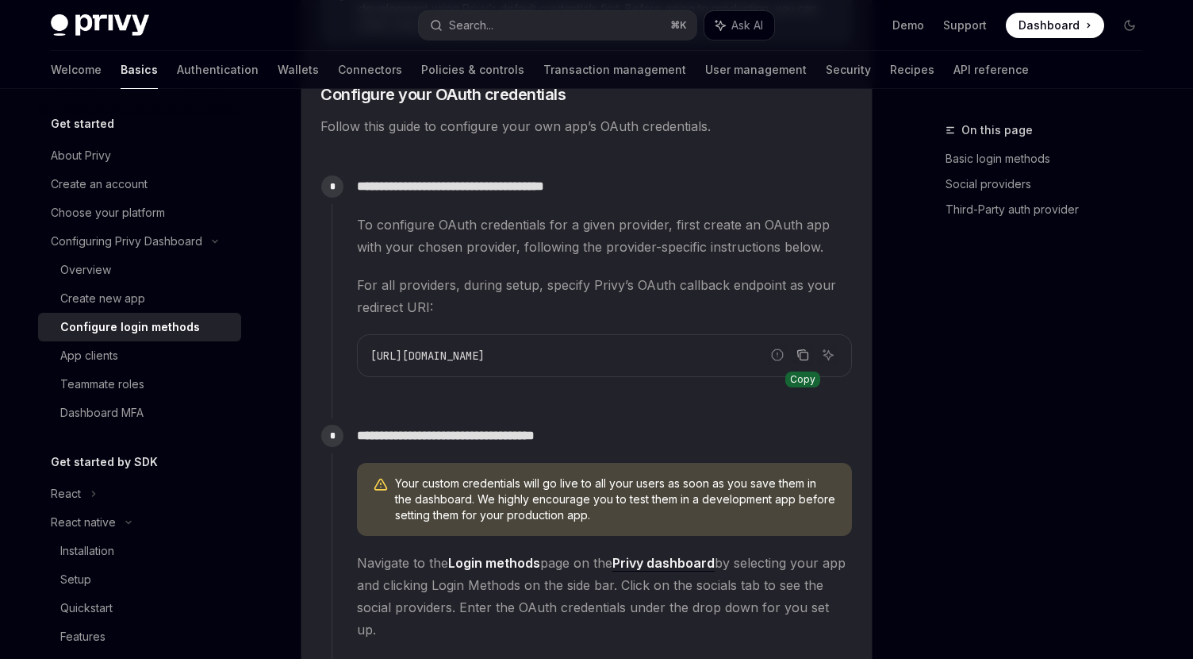
click at [801, 354] on icon "Copy the contents from the code block" at bounding box center [805, 356] width 8 height 8
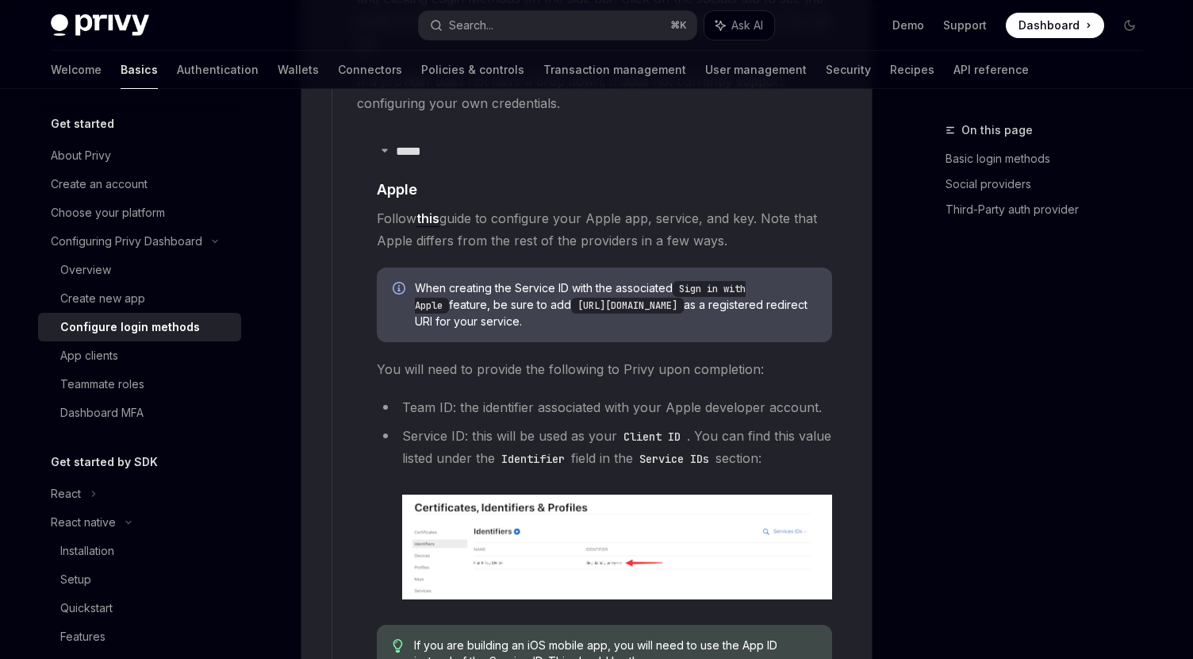
scroll to position [1926, 0]
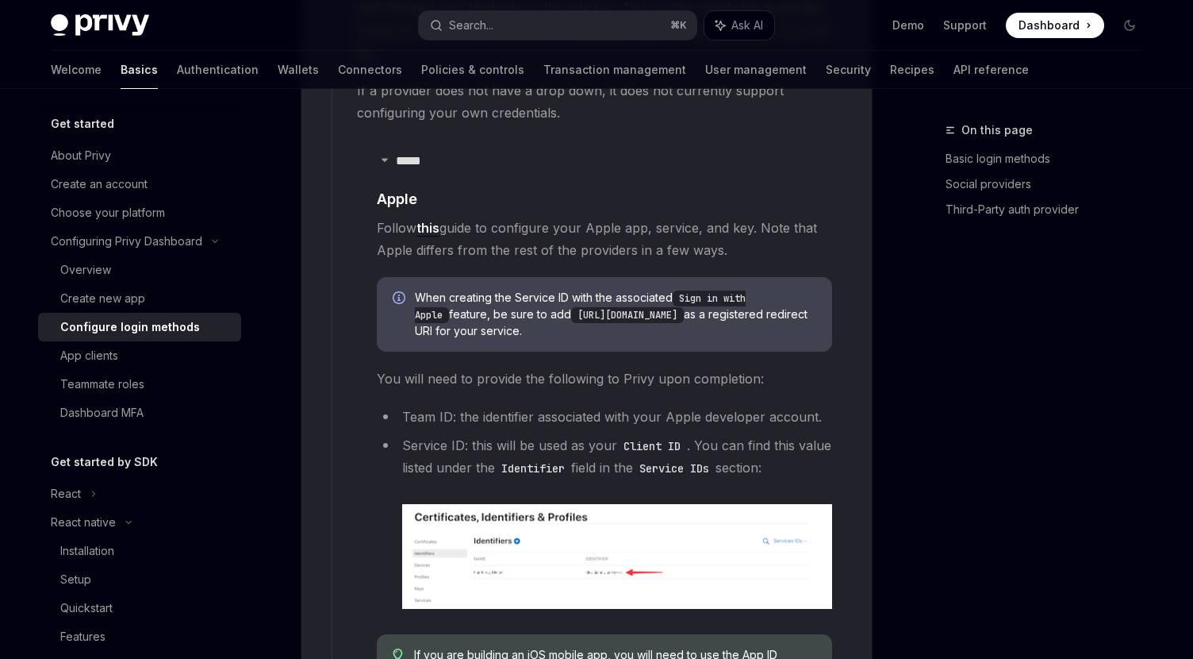
click at [425, 220] on link "this" at bounding box center [428, 228] width 23 height 17
click at [79, 356] on div "App clients" at bounding box center [89, 355] width 58 height 19
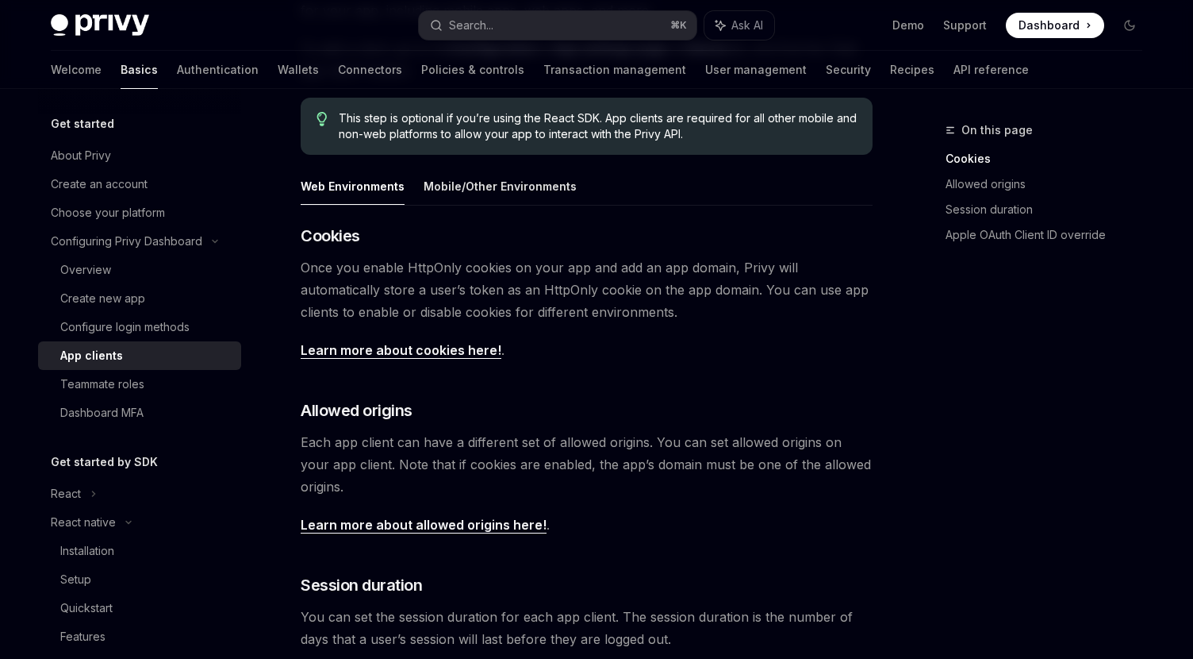
scroll to position [248, 0]
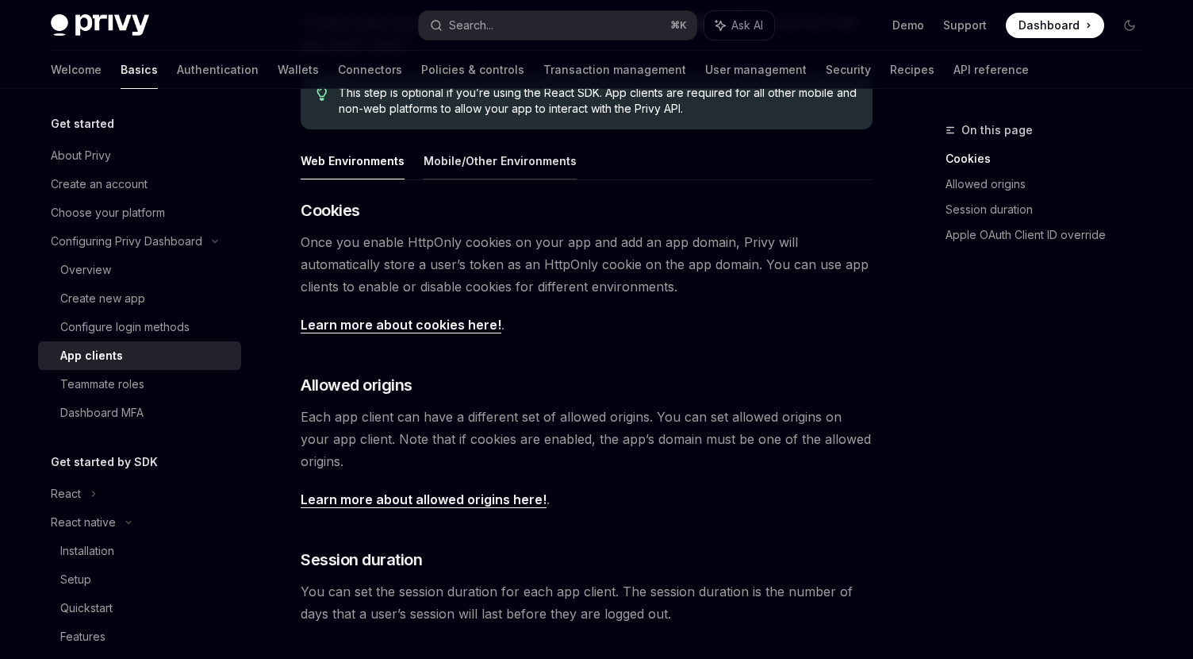
click at [445, 152] on button "Mobile/Other Environments" at bounding box center [500, 160] width 153 height 37
type textarea "*"
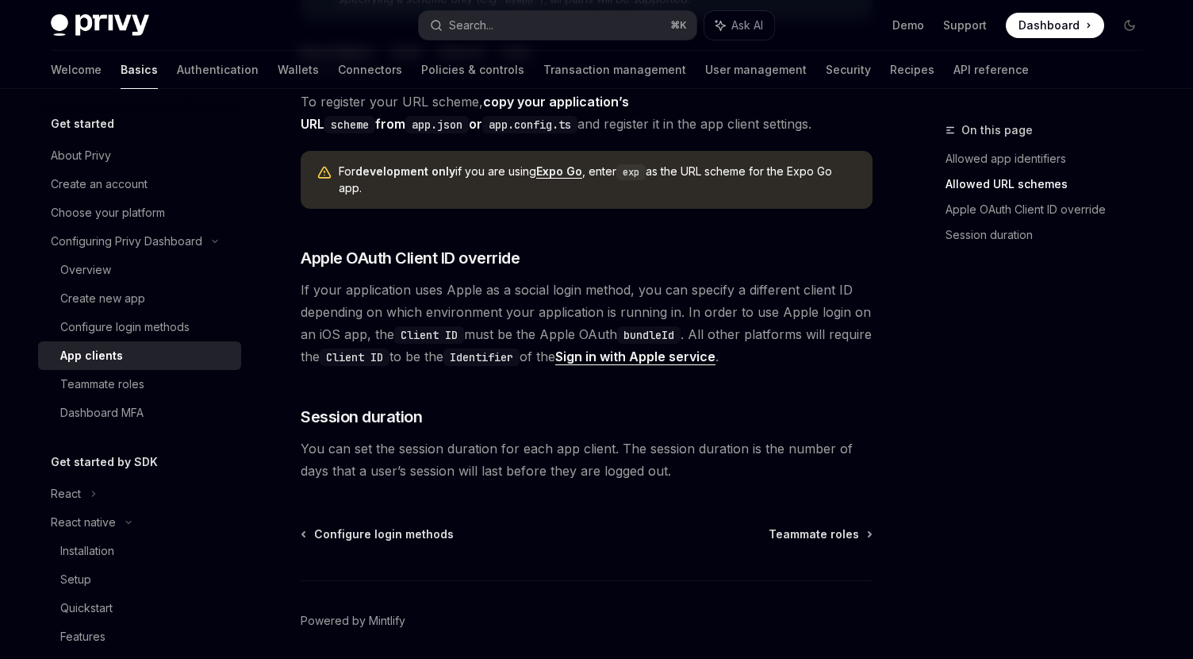
scroll to position [1223, 0]
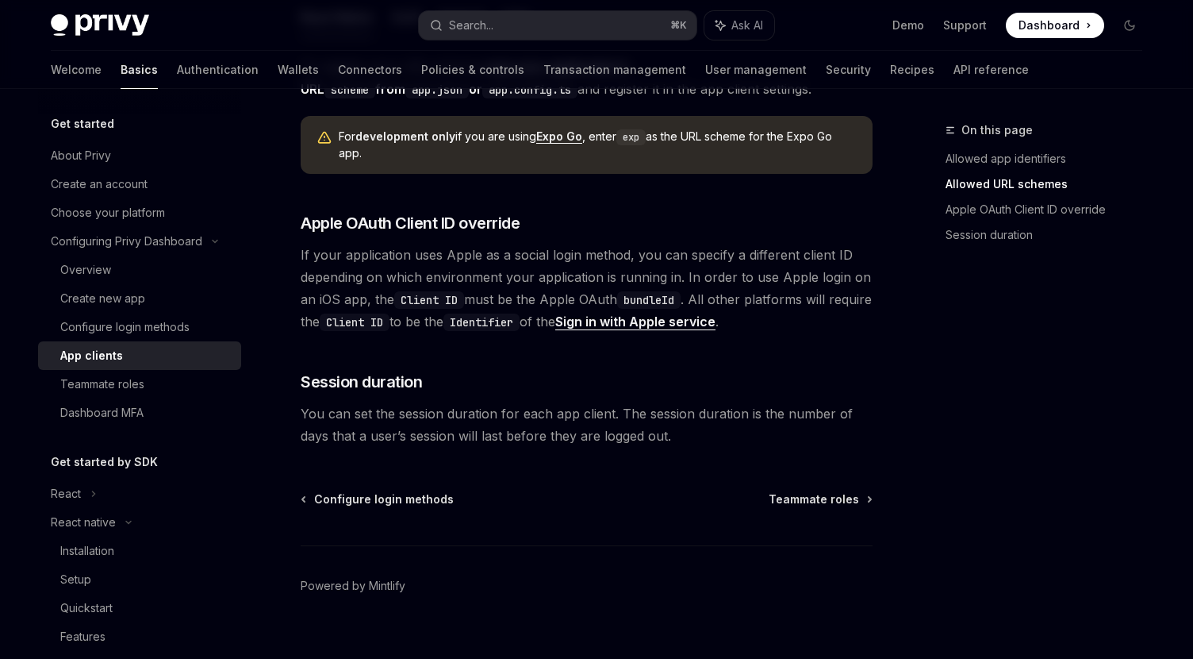
click at [658, 313] on link "Sign in with Apple service" at bounding box center [635, 321] width 160 height 17
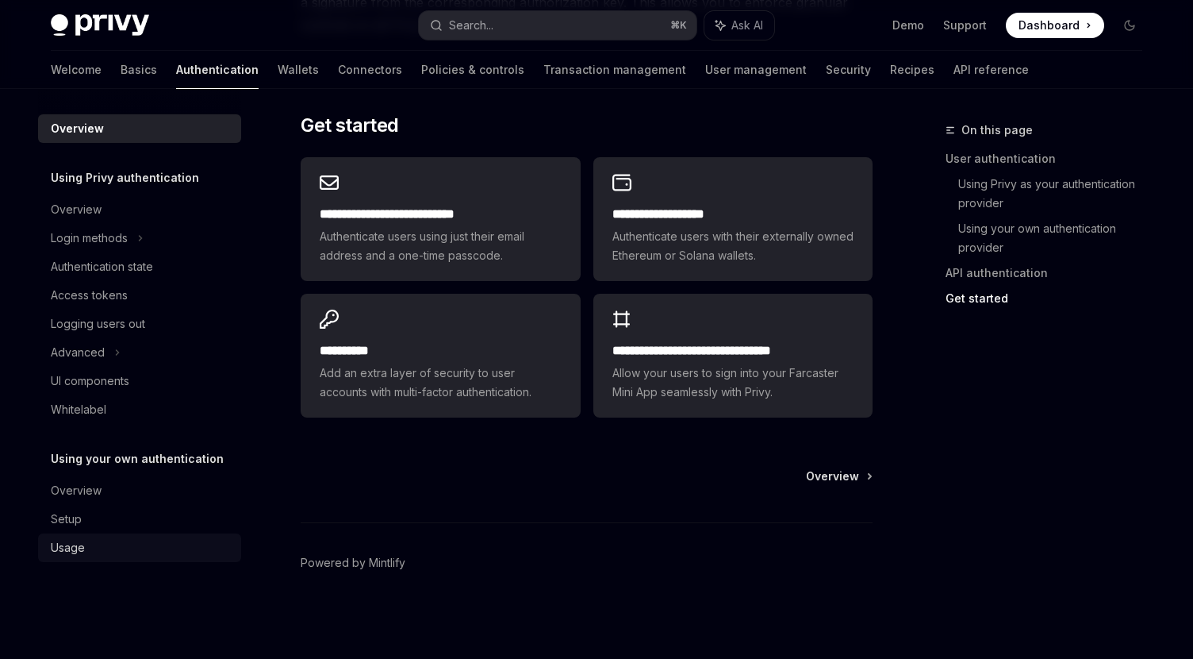
scroll to position [1333, 0]
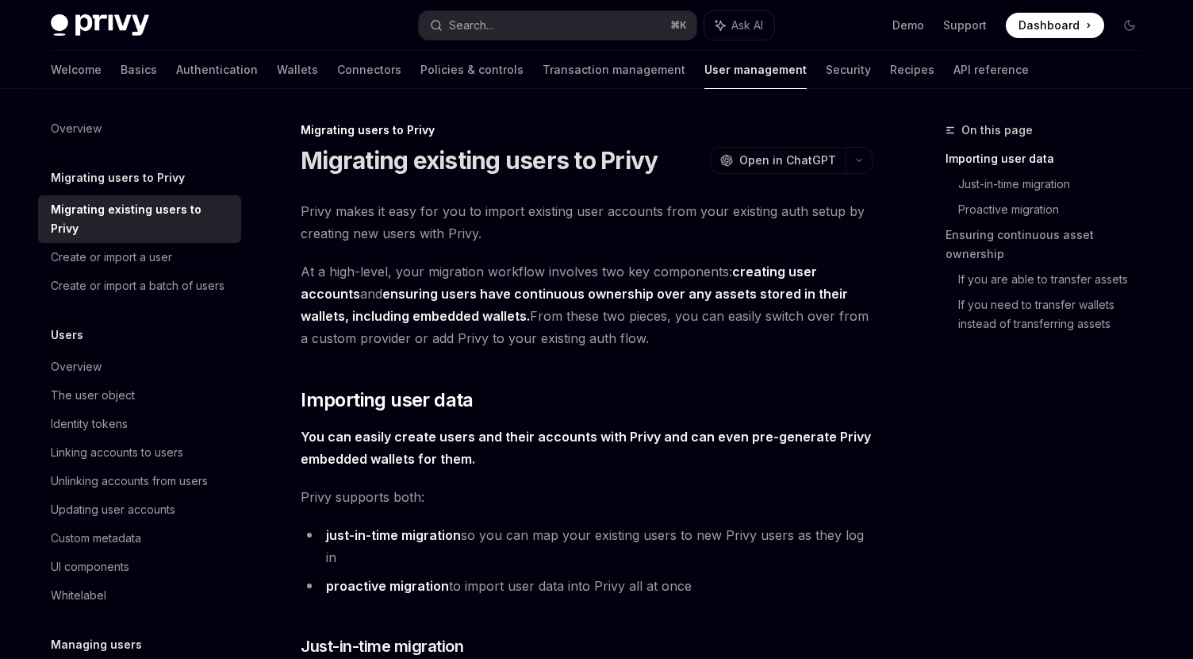
scroll to position [134, 0]
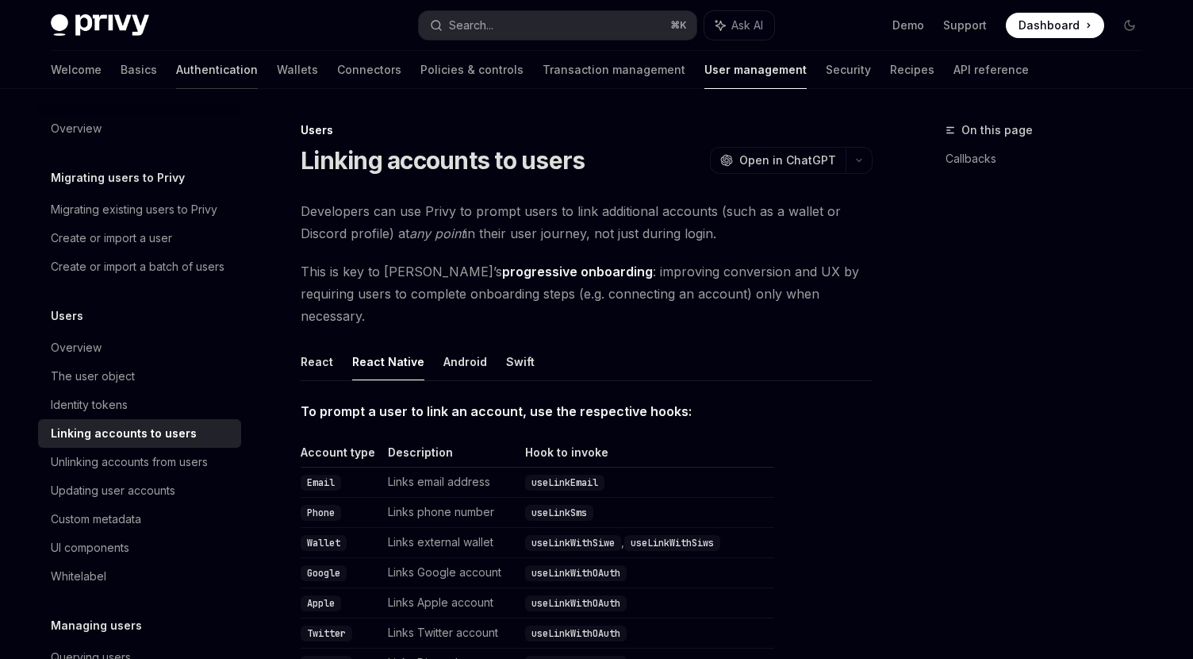
click at [176, 75] on link "Authentication" at bounding box center [217, 70] width 82 height 38
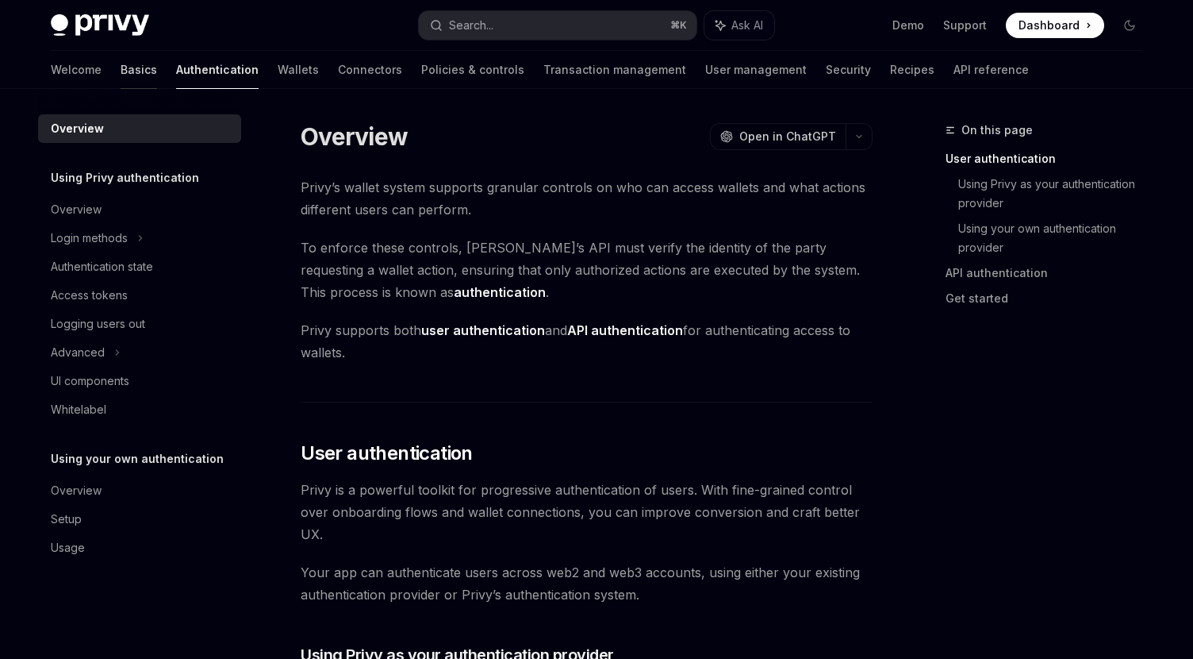
click at [121, 68] on link "Basics" at bounding box center [139, 70] width 36 height 38
type textarea "*"
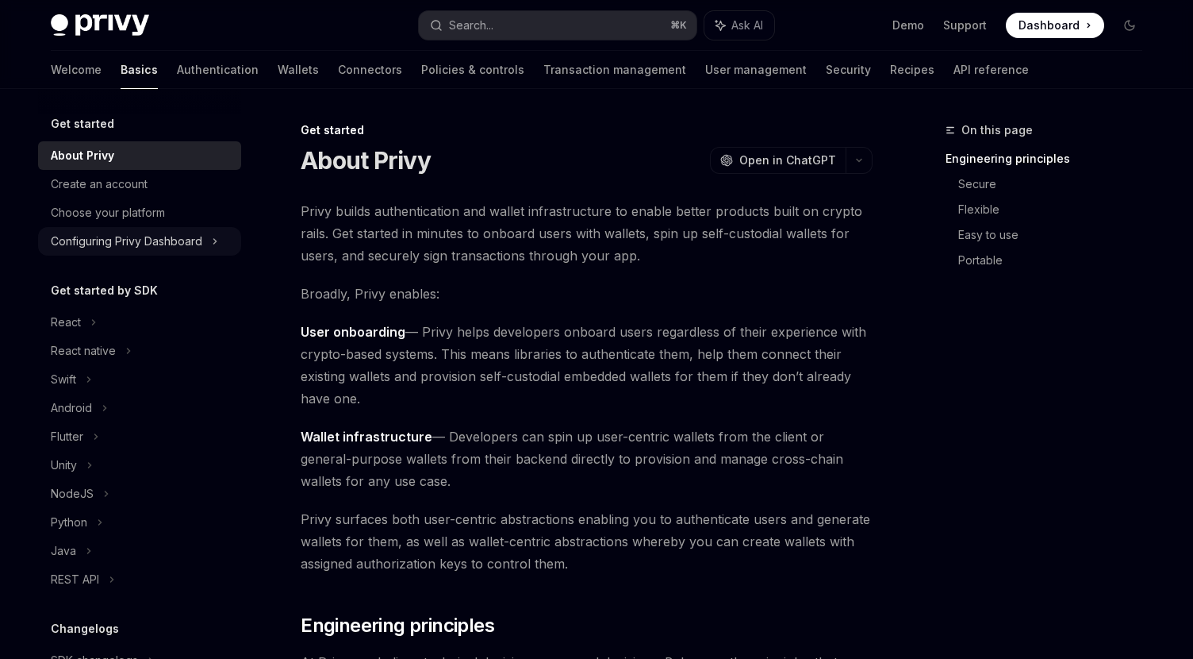
click at [120, 248] on div "Configuring Privy Dashboard" at bounding box center [127, 241] width 152 height 19
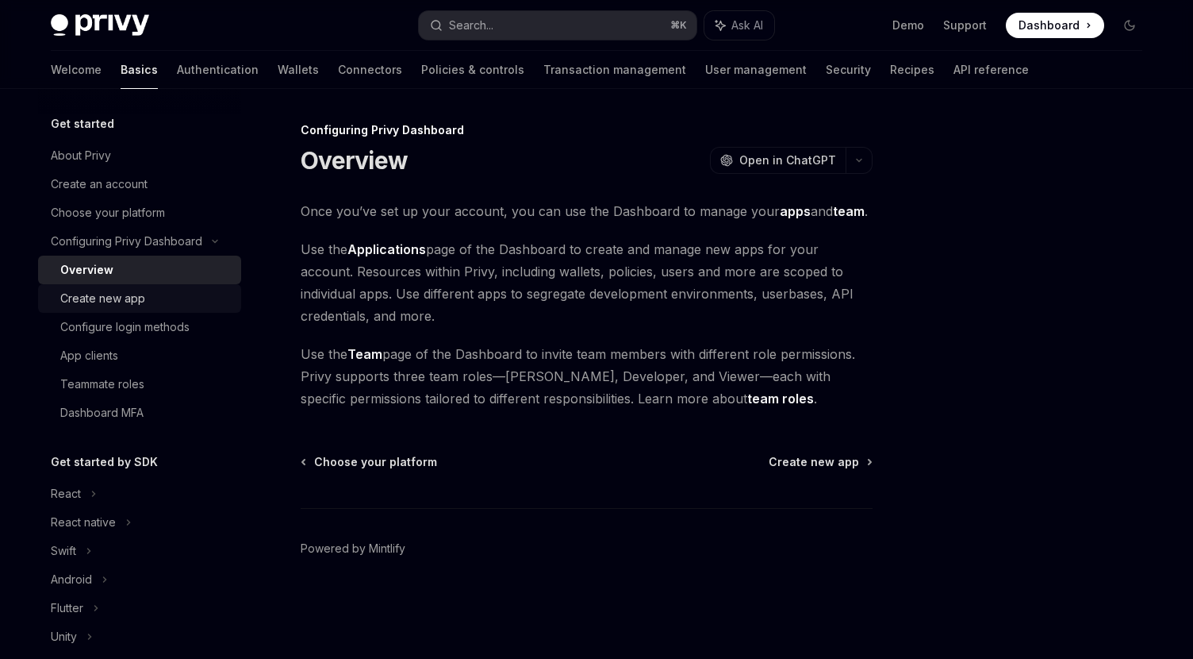
click at [147, 298] on div "Create new app" at bounding box center [145, 298] width 171 height 19
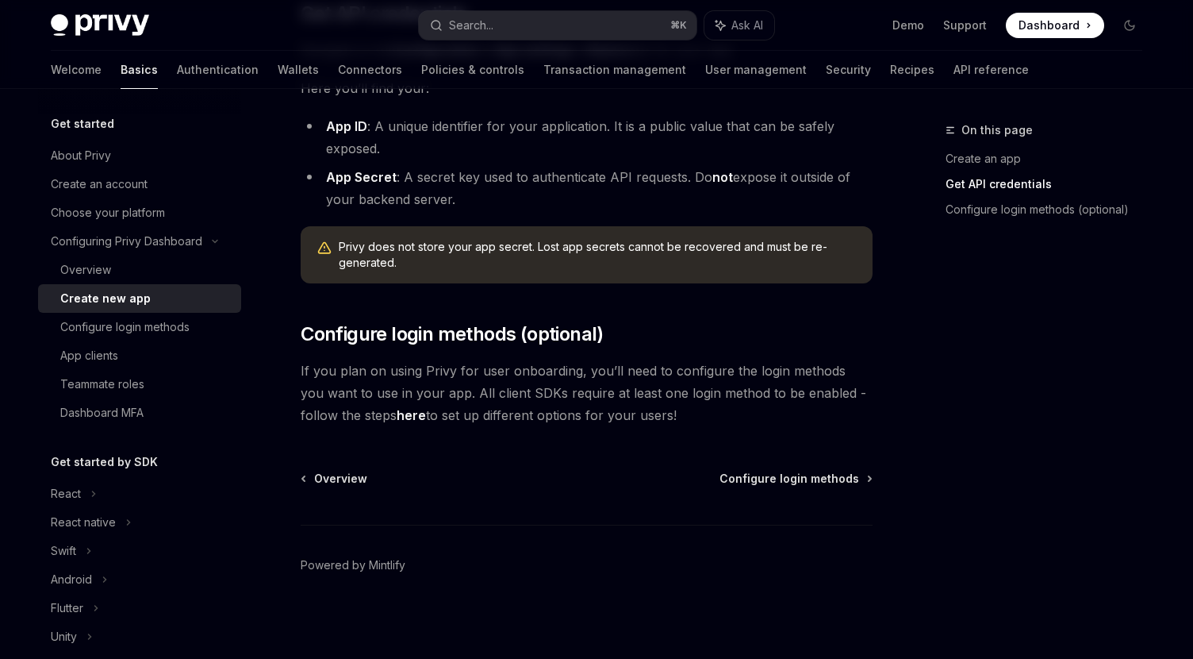
scroll to position [456, 0]
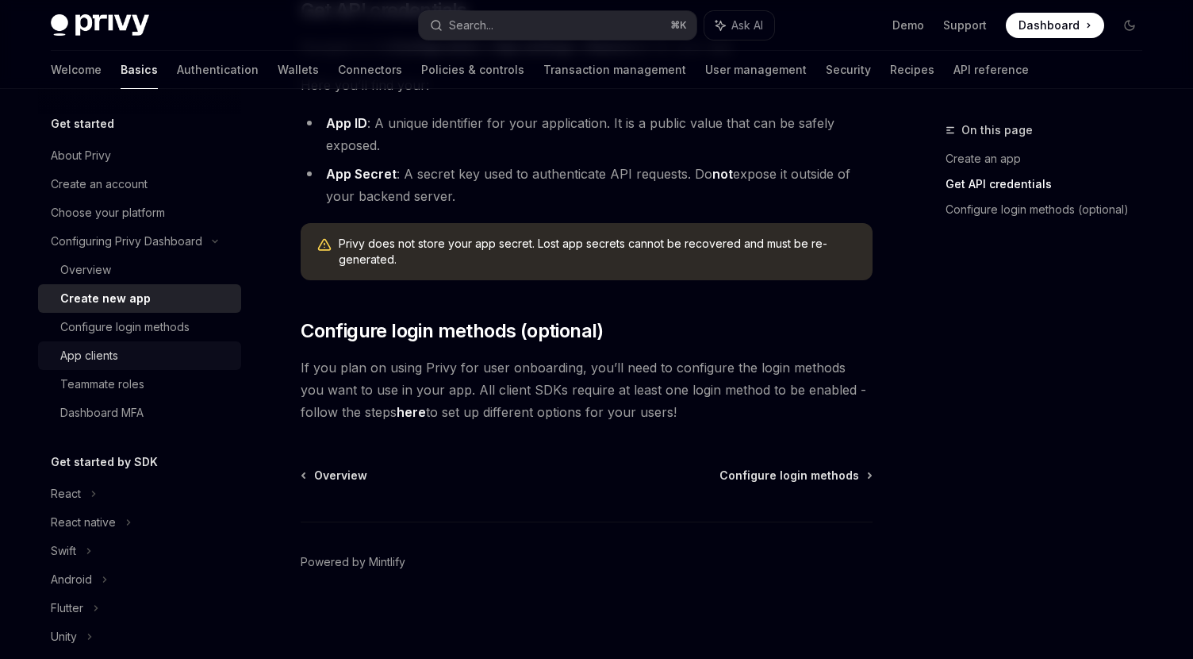
click at [117, 361] on div "App clients" at bounding box center [89, 355] width 58 height 19
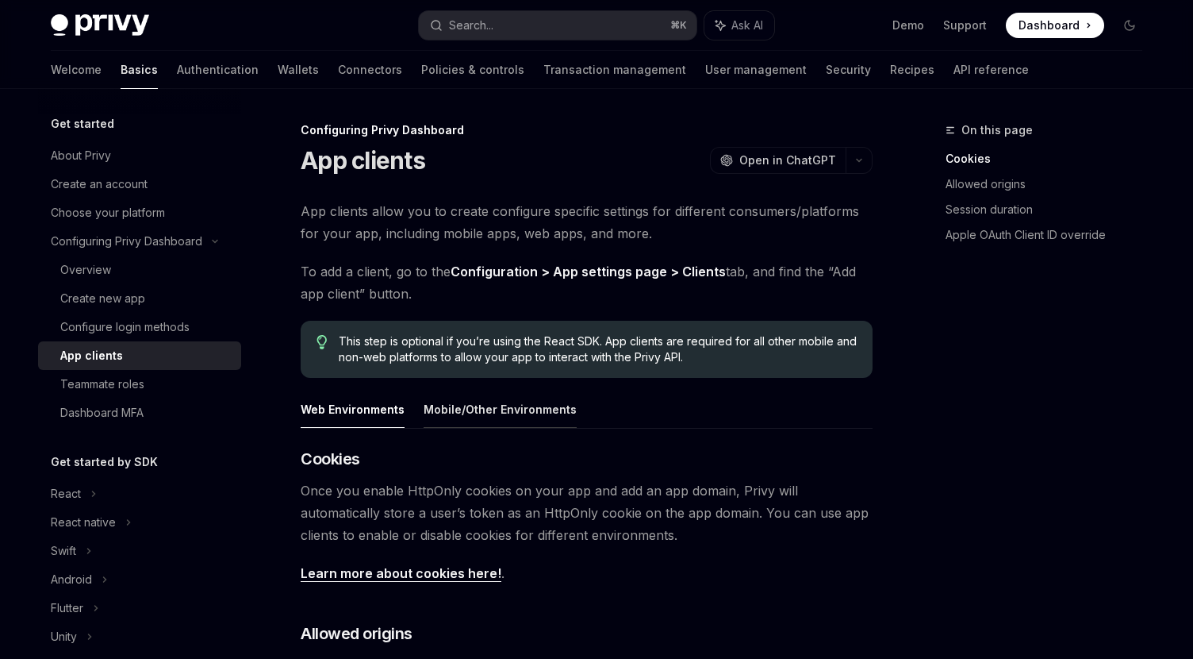
click at [482, 400] on button "Mobile/Other Environments" at bounding box center [500, 408] width 153 height 37
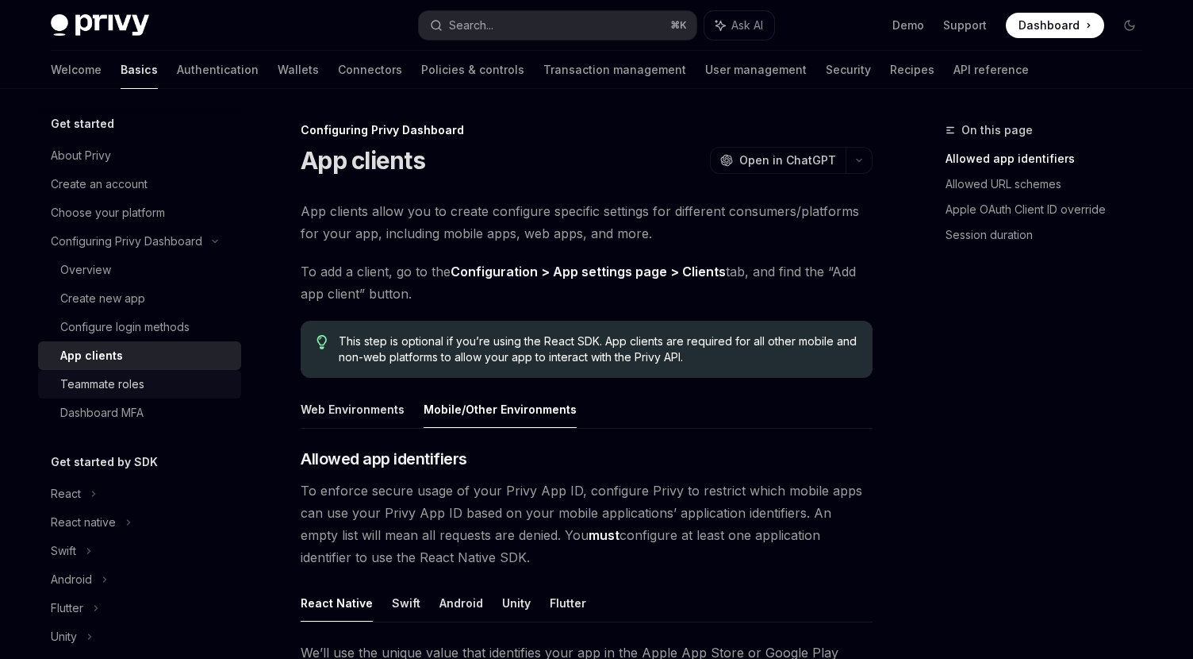
click at [111, 389] on div "Teammate roles" at bounding box center [102, 383] width 84 height 19
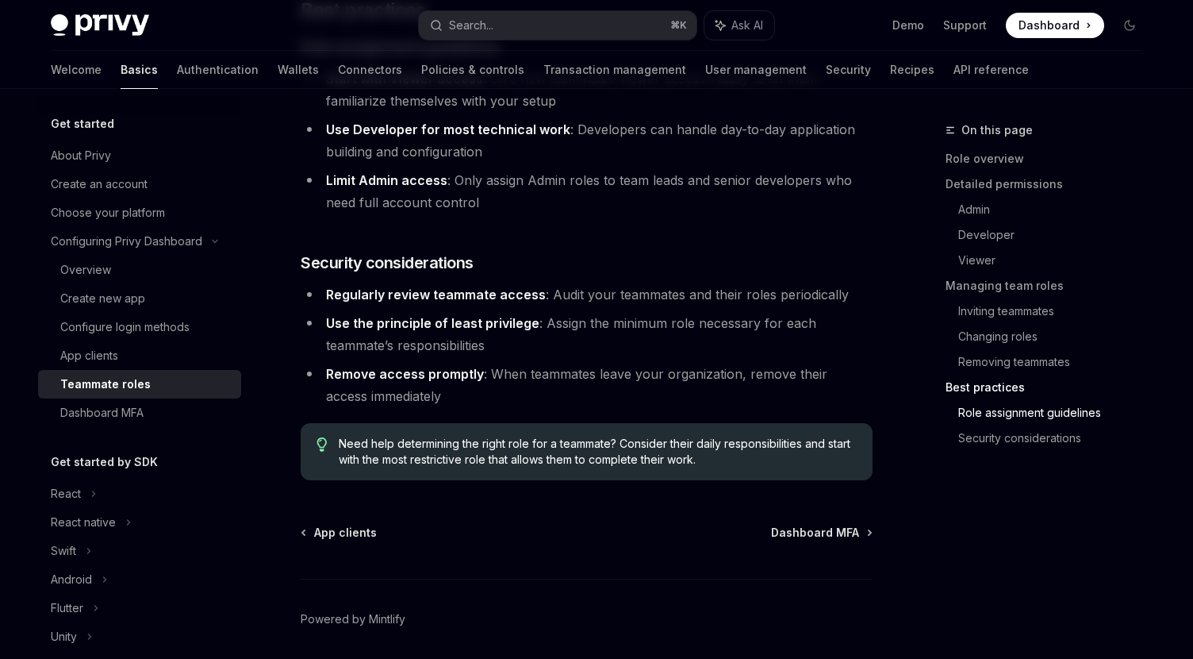
scroll to position [2835, 0]
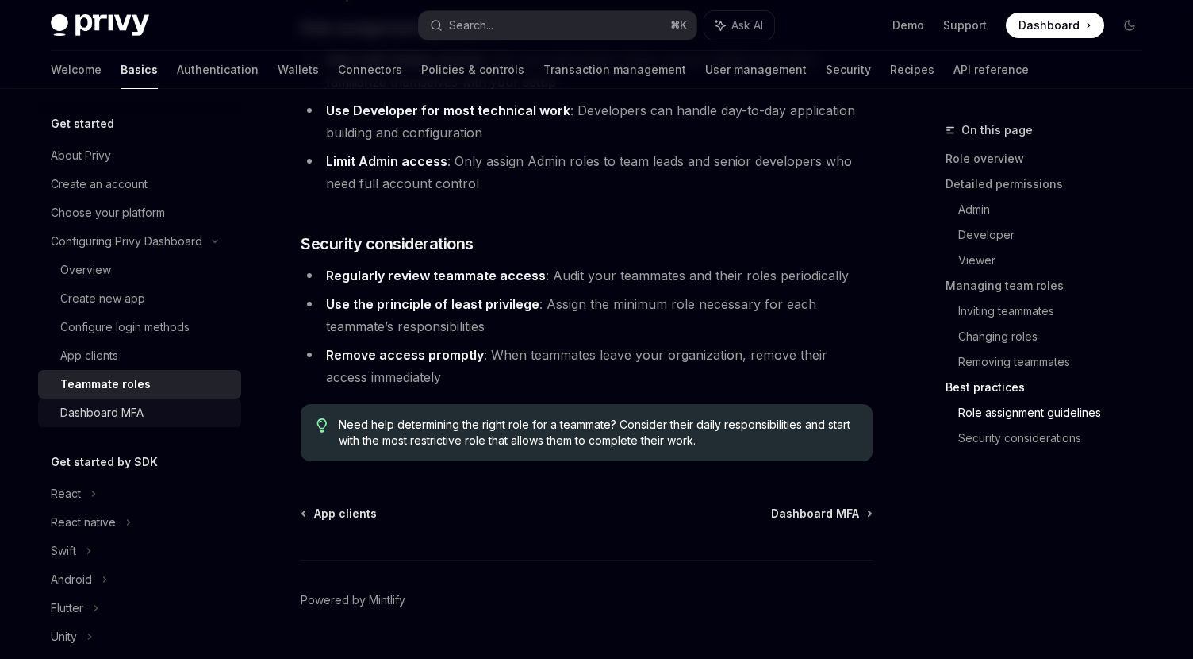
click at [137, 416] on div "Dashboard MFA" at bounding box center [101, 412] width 83 height 19
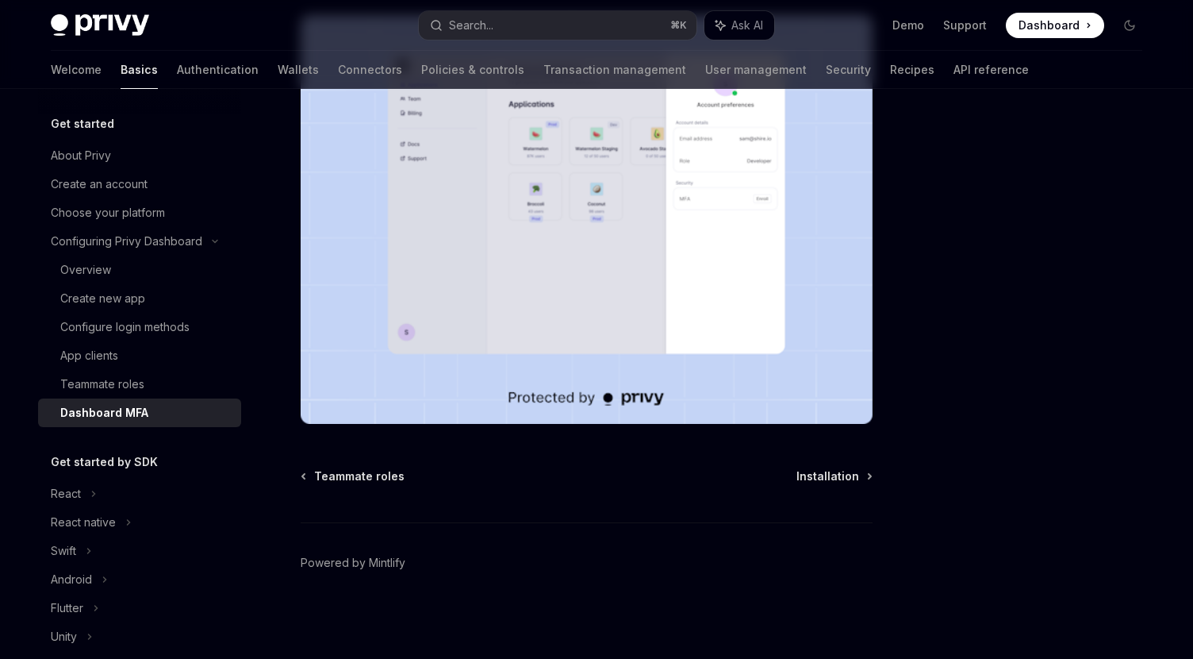
scroll to position [338, 0]
click at [76, 514] on div "React native" at bounding box center [83, 522] width 65 height 19
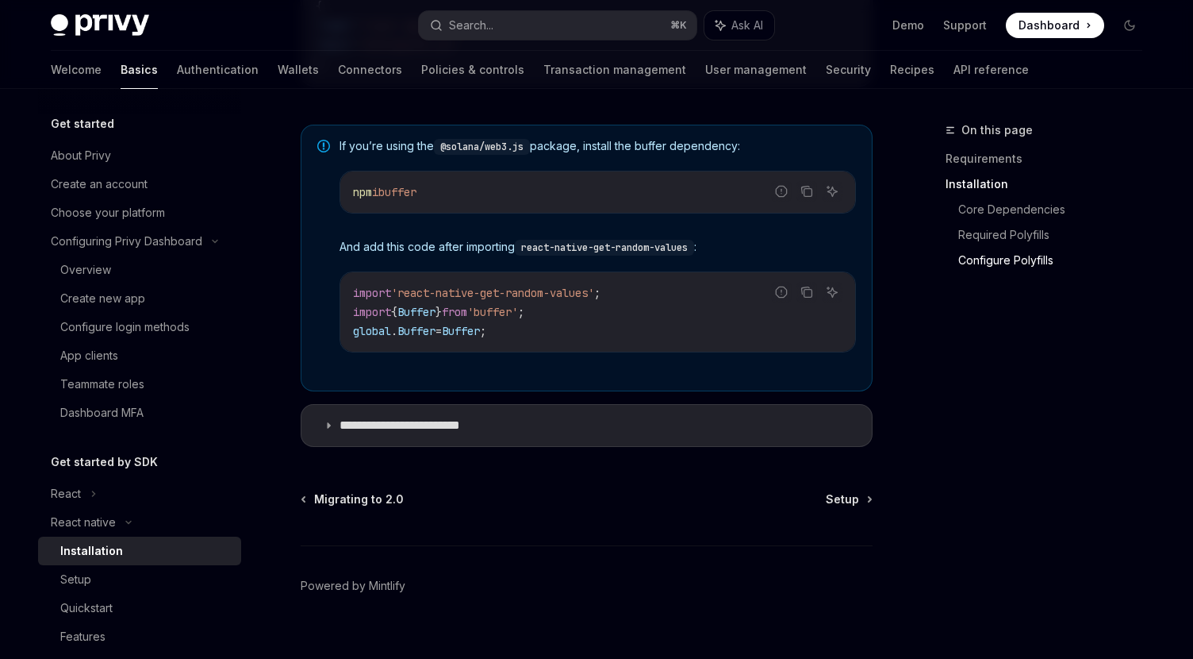
scroll to position [1211, 0]
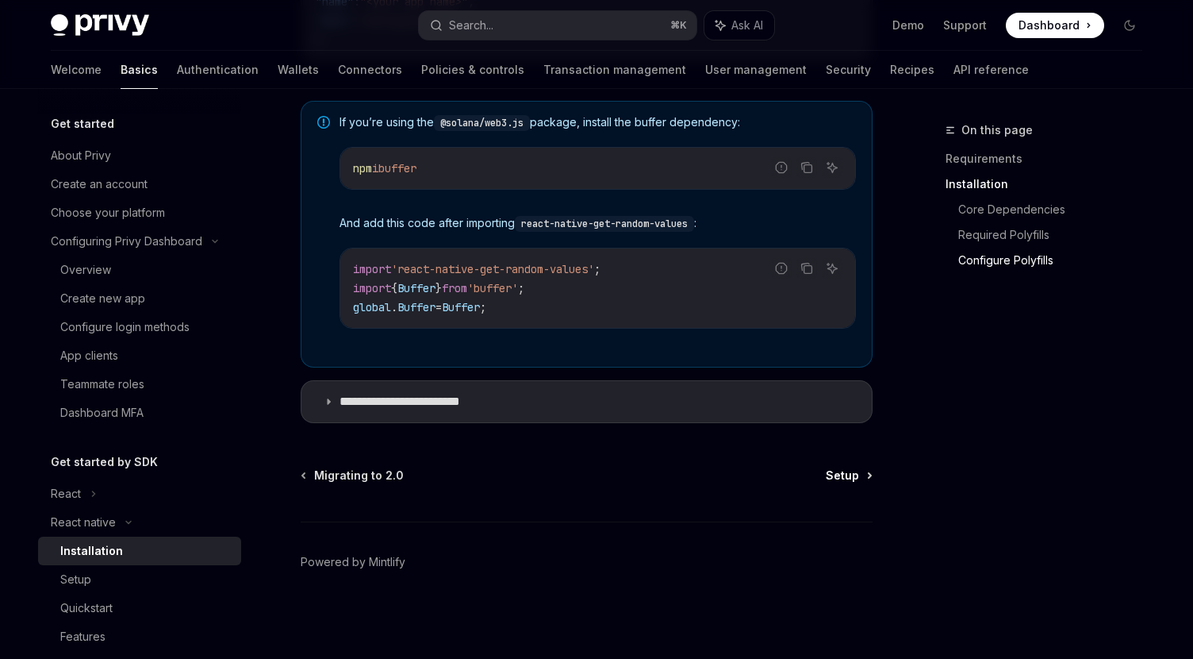
click at [856, 471] on span "Setup" at bounding box center [842, 475] width 33 height 16
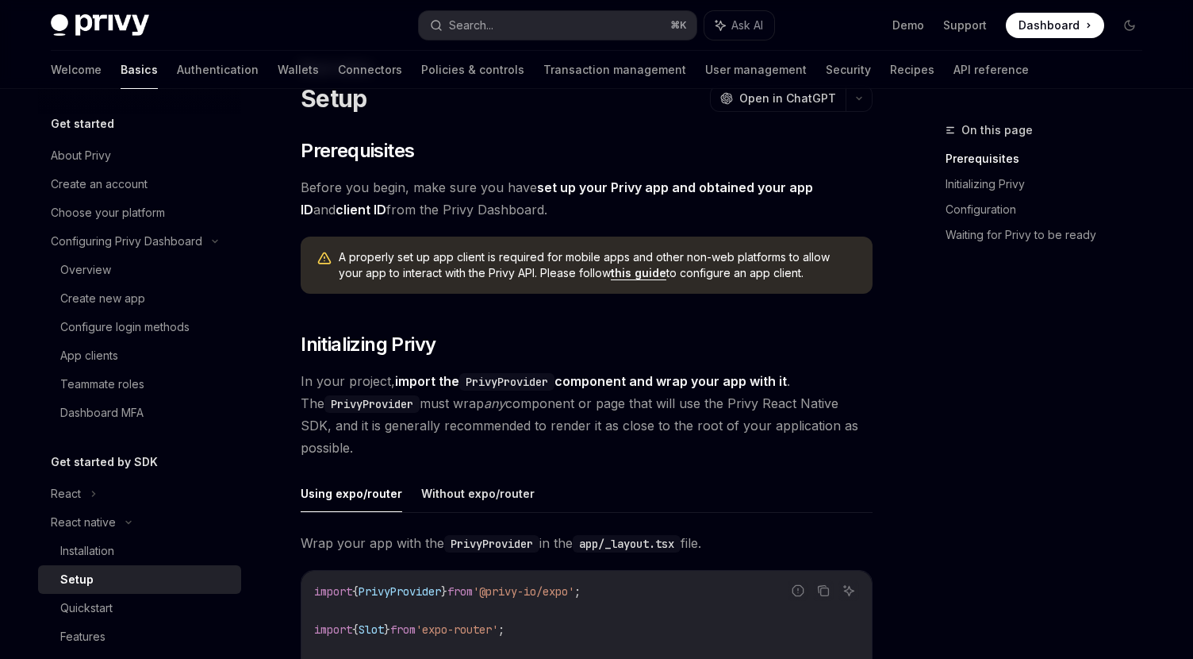
scroll to position [67, 0]
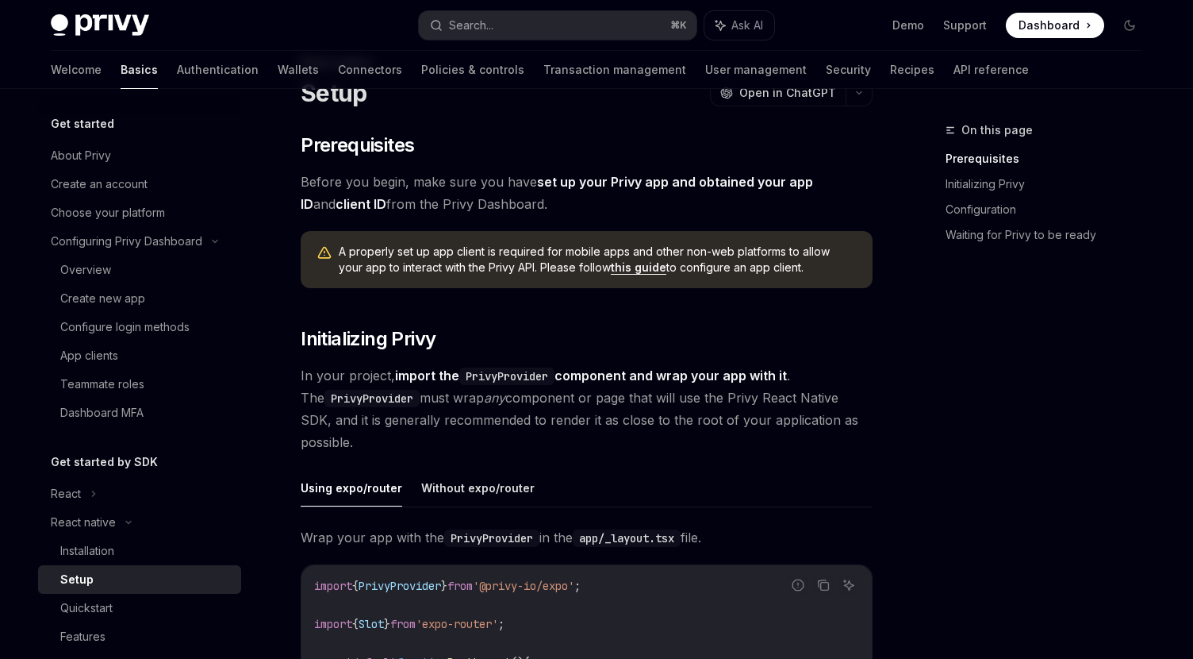
click at [624, 266] on link "this guide" at bounding box center [639, 267] width 56 height 14
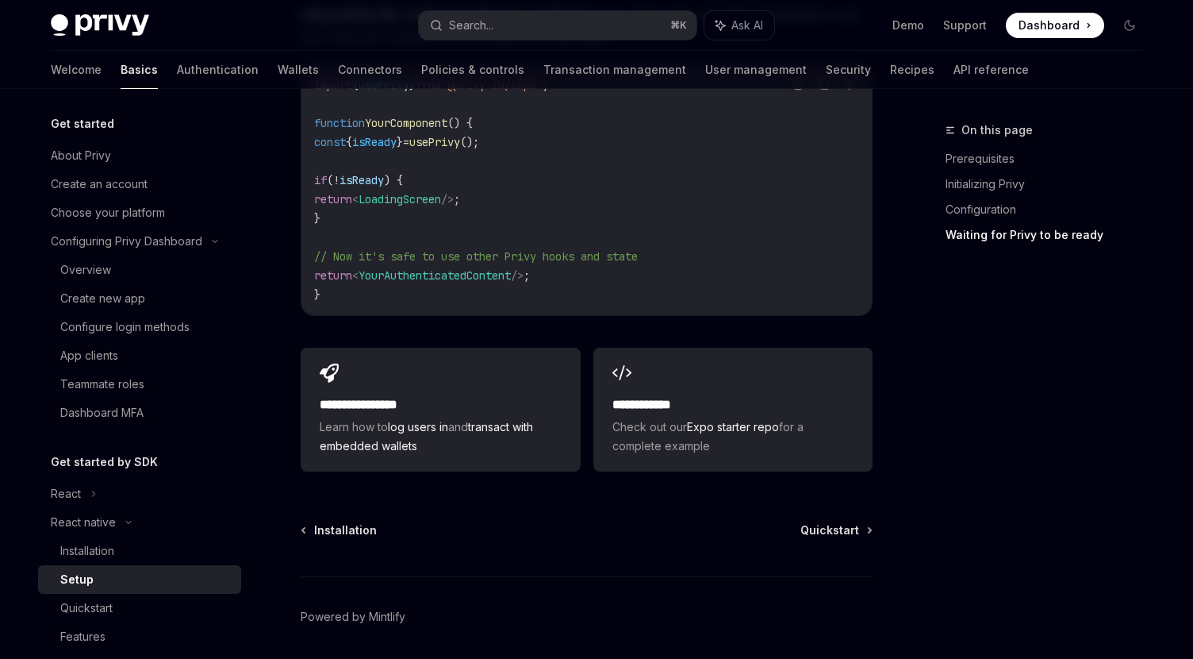
scroll to position [1462, 0]
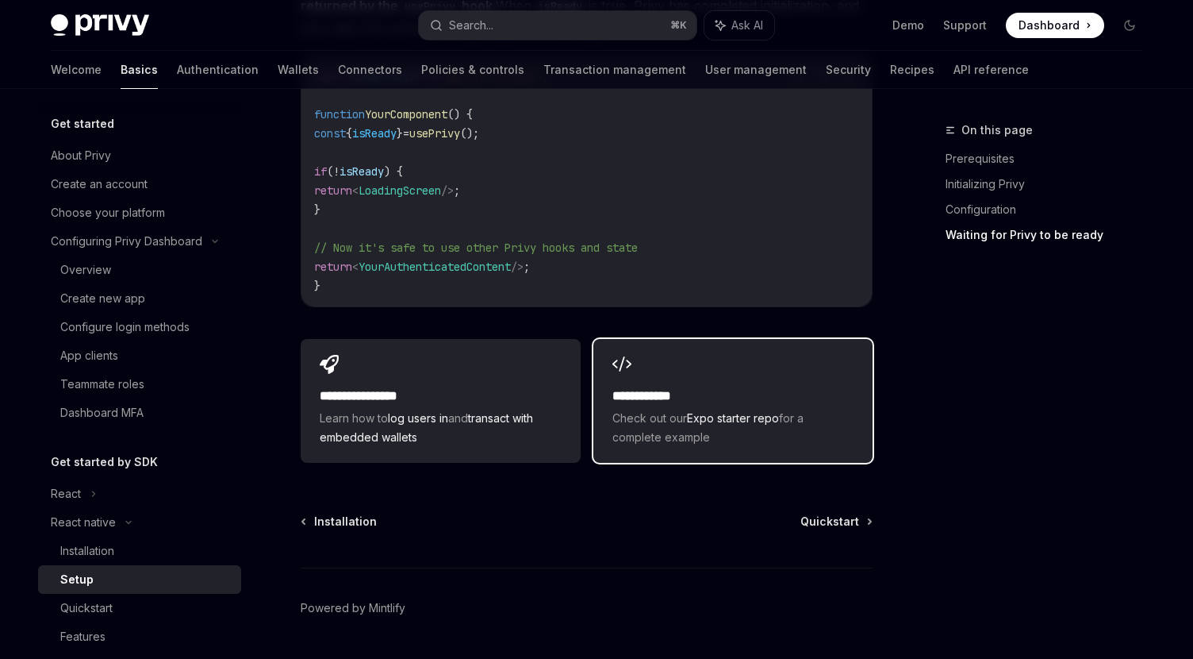
click at [676, 431] on span "Check out our Expo starter repo for a complete example" at bounding box center [733, 428] width 241 height 38
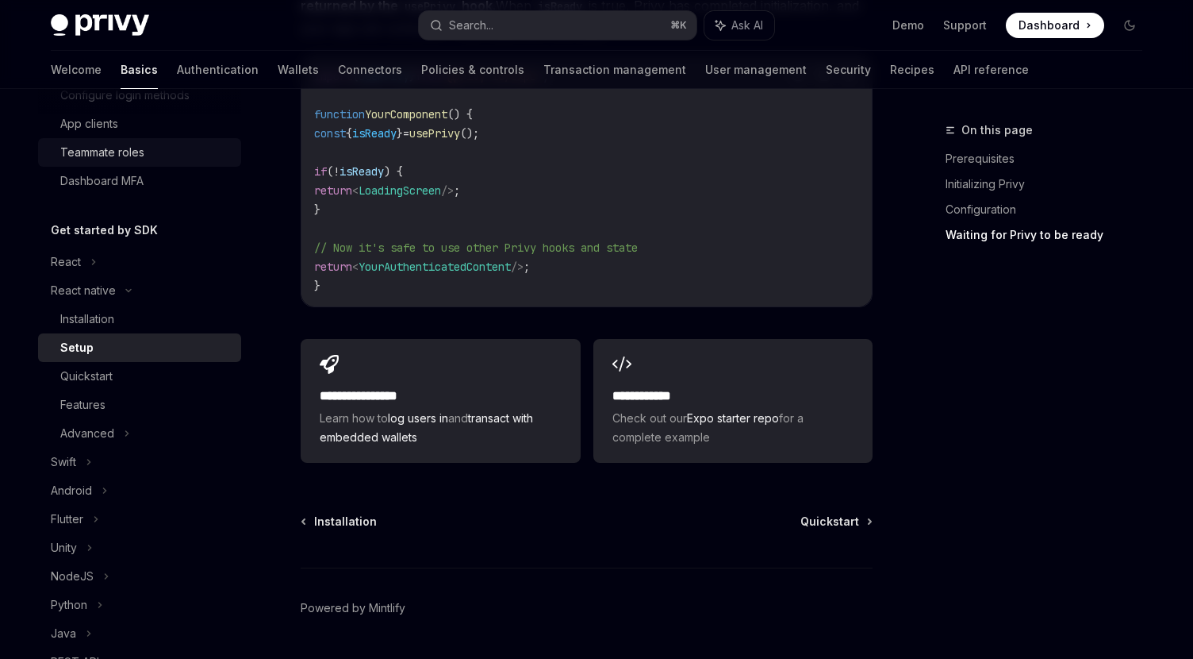
scroll to position [242, 0]
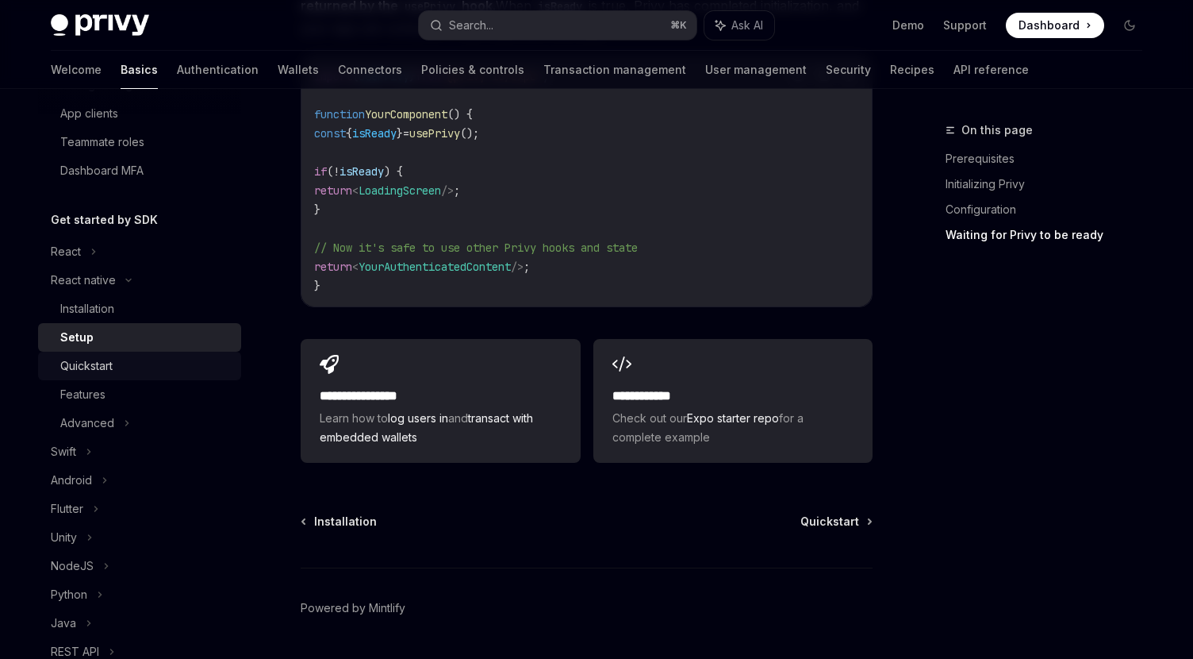
click at [83, 359] on div "Quickstart" at bounding box center [86, 365] width 52 height 19
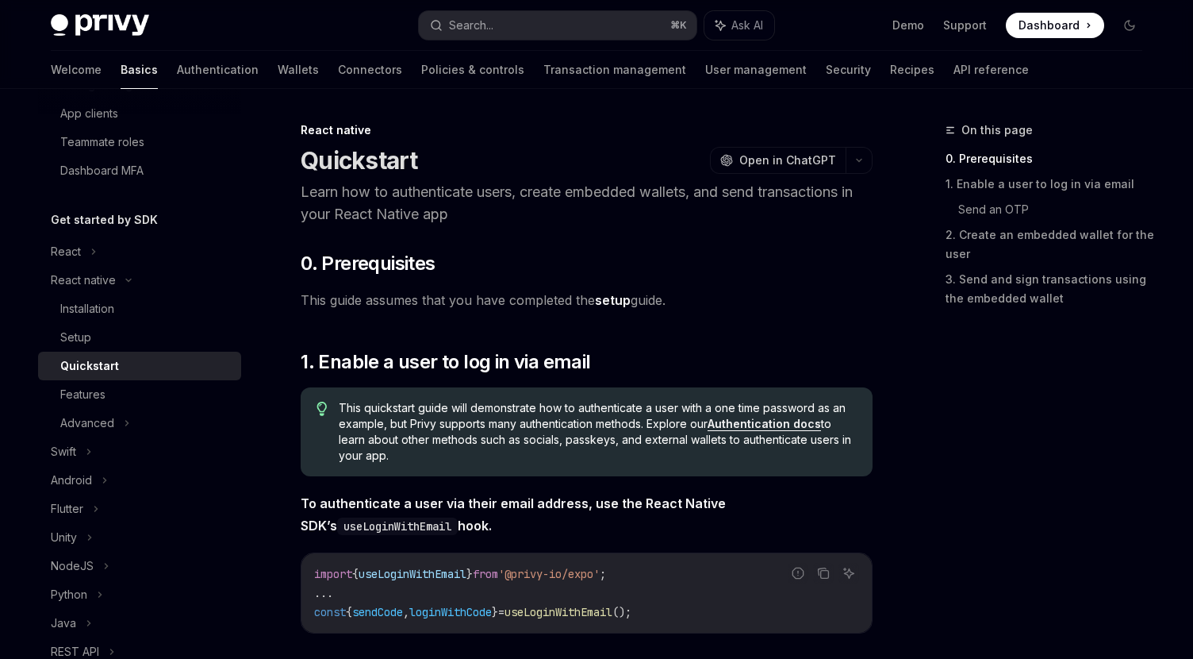
click at [618, 302] on link "setup" at bounding box center [613, 300] width 36 height 17
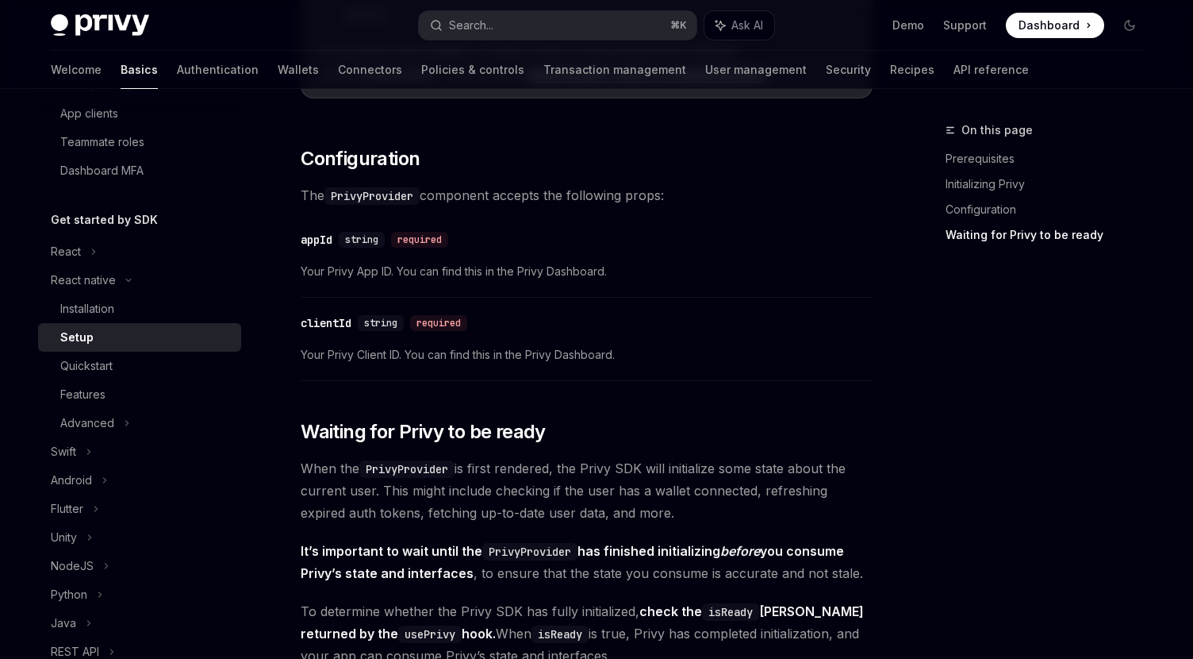
scroll to position [2483, 0]
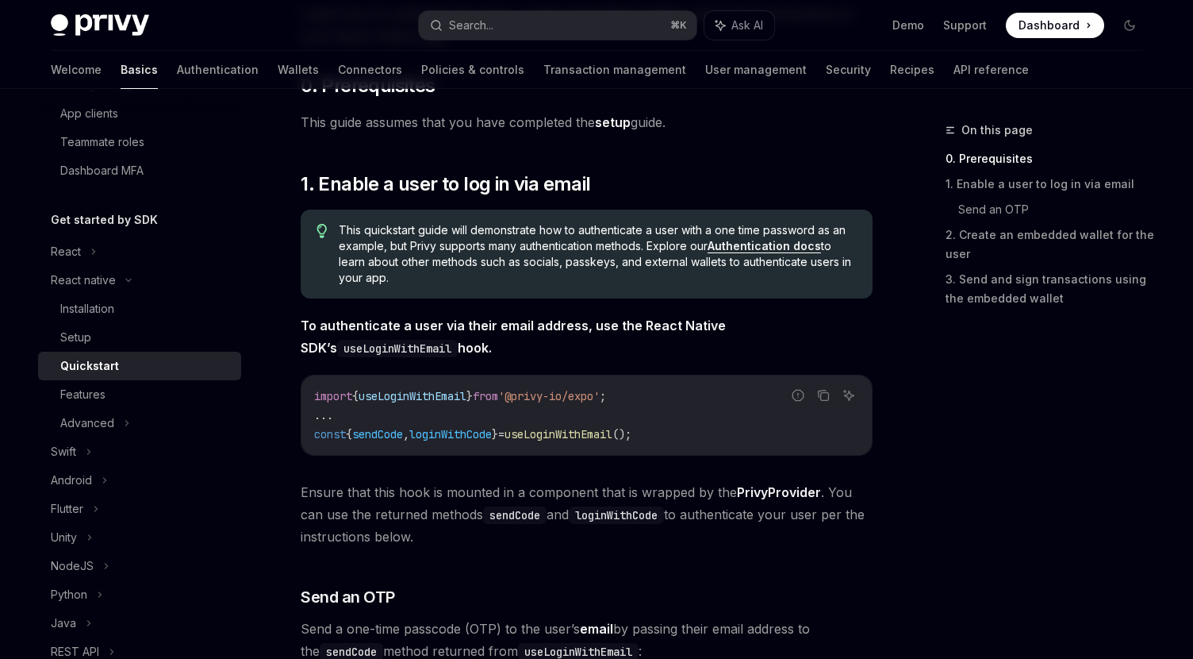
scroll to position [202, 0]
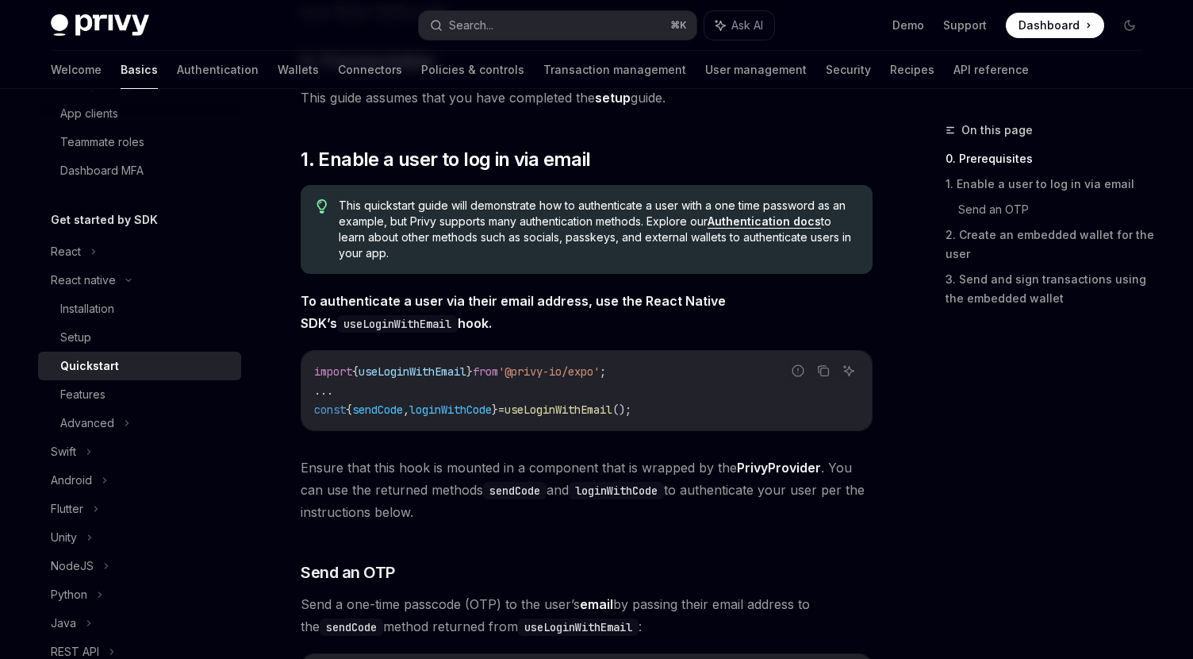
drag, startPoint x: 315, startPoint y: 411, endPoint x: 524, endPoint y: 408, distance: 209.5
click at [524, 408] on span "const { sendCode , loginWithCode } = useLoginWithEmail ();" at bounding box center [472, 409] width 317 height 14
copy span "const { sendCode , loginWithCode }"
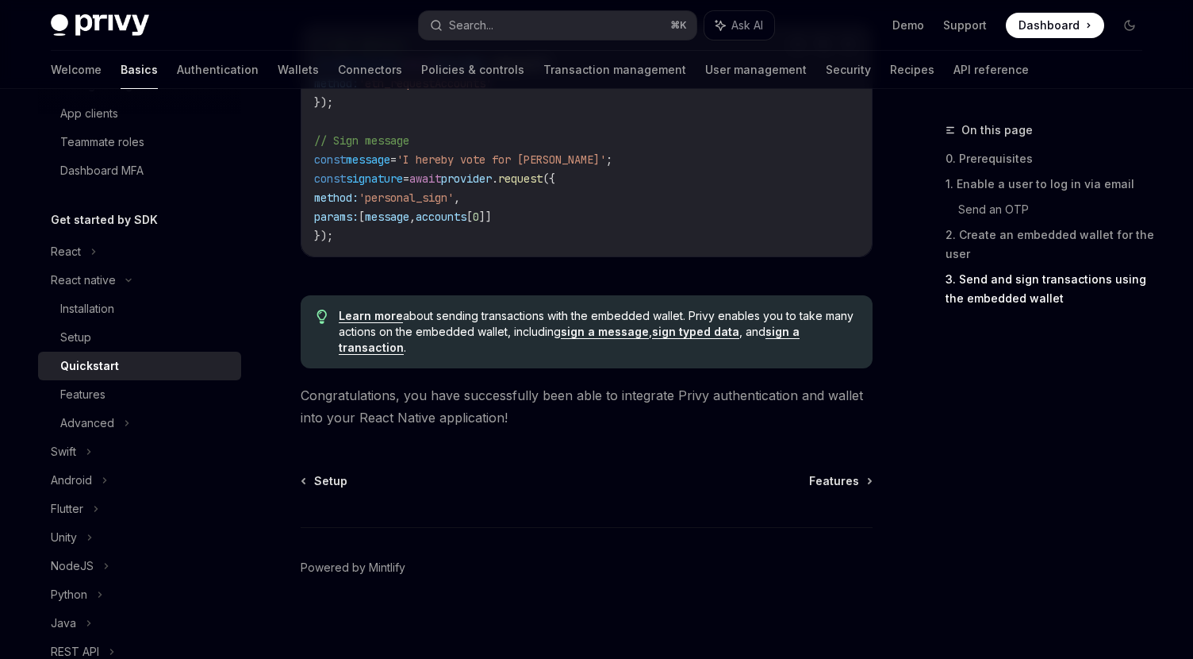
scroll to position [2441, 0]
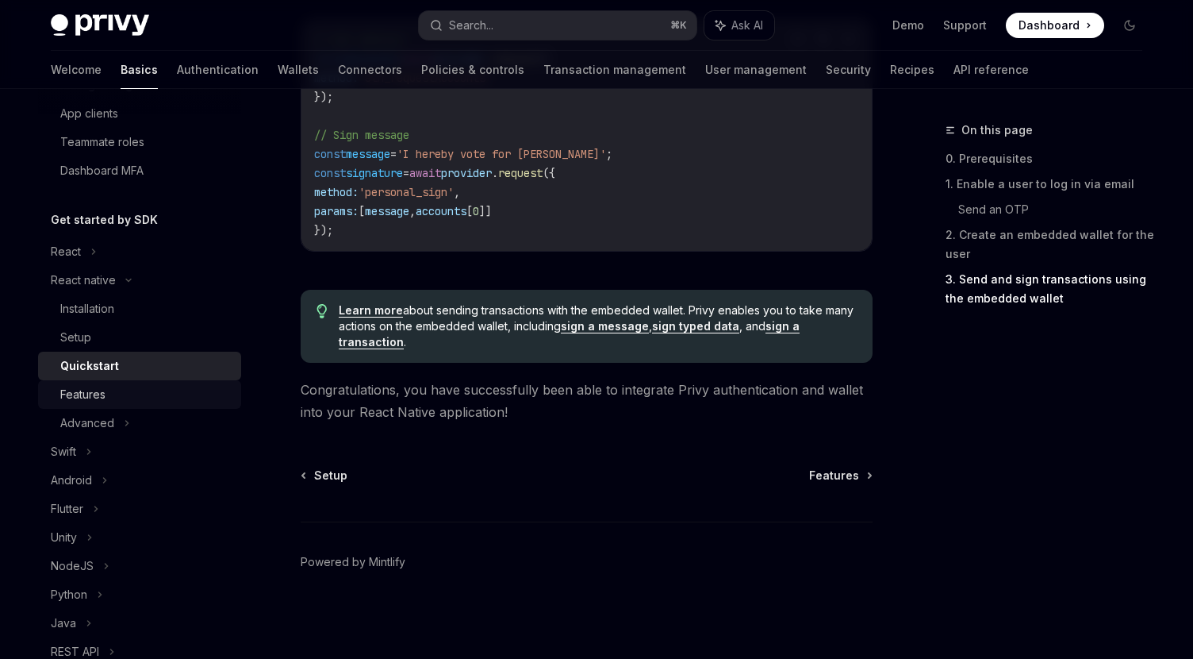
click at [86, 394] on div "Features" at bounding box center [82, 394] width 45 height 19
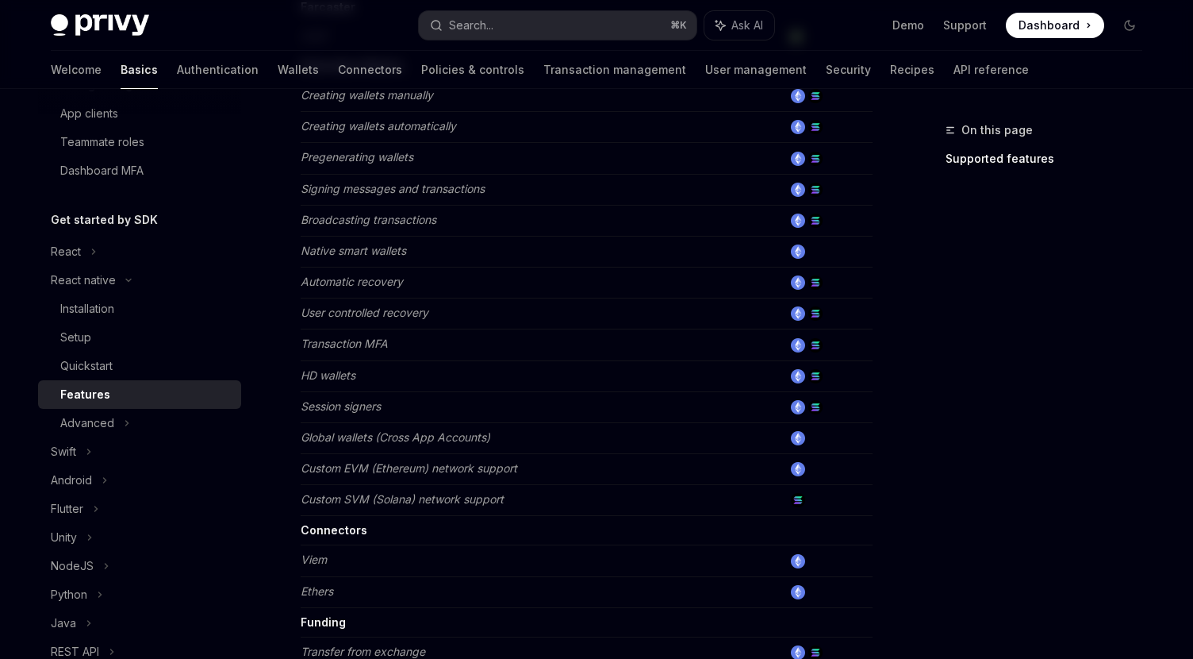
scroll to position [814, 0]
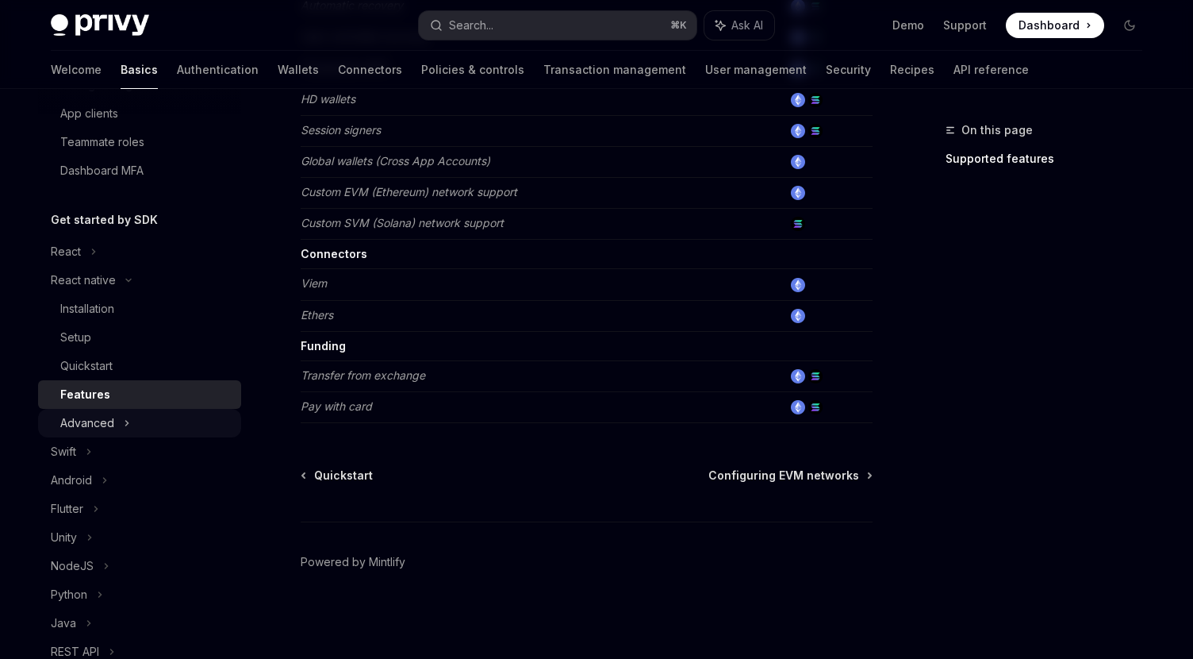
click at [109, 425] on div "Advanced" at bounding box center [87, 422] width 54 height 19
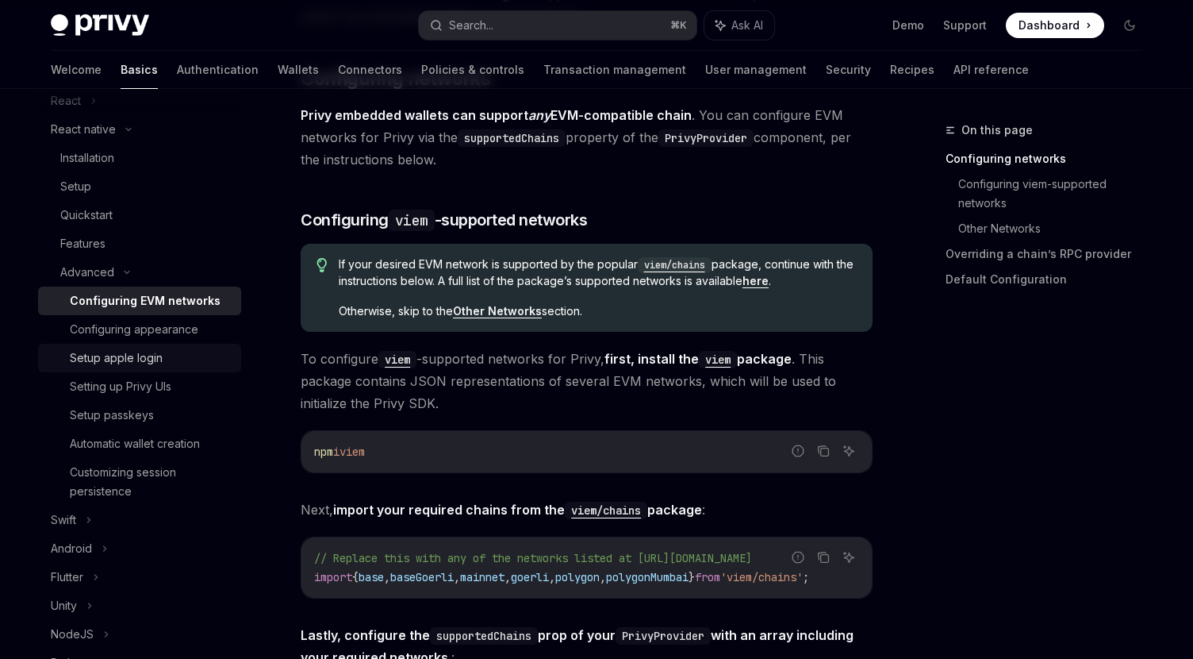
scroll to position [409, 0]
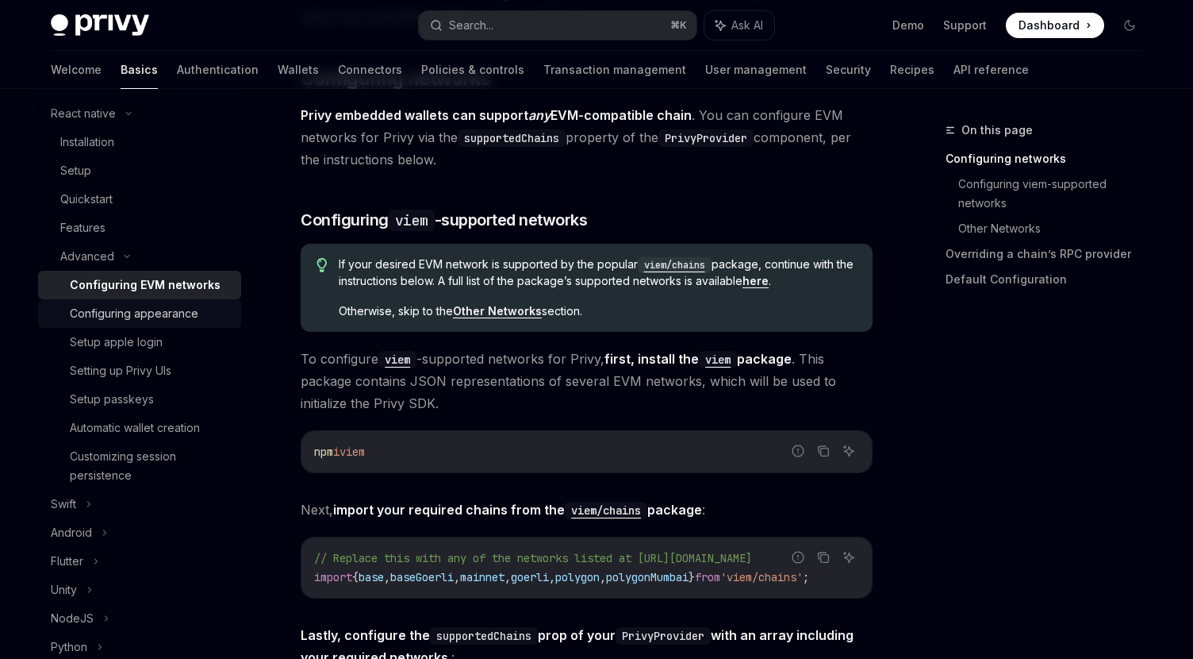
click at [133, 316] on div "Configuring appearance" at bounding box center [134, 313] width 129 height 19
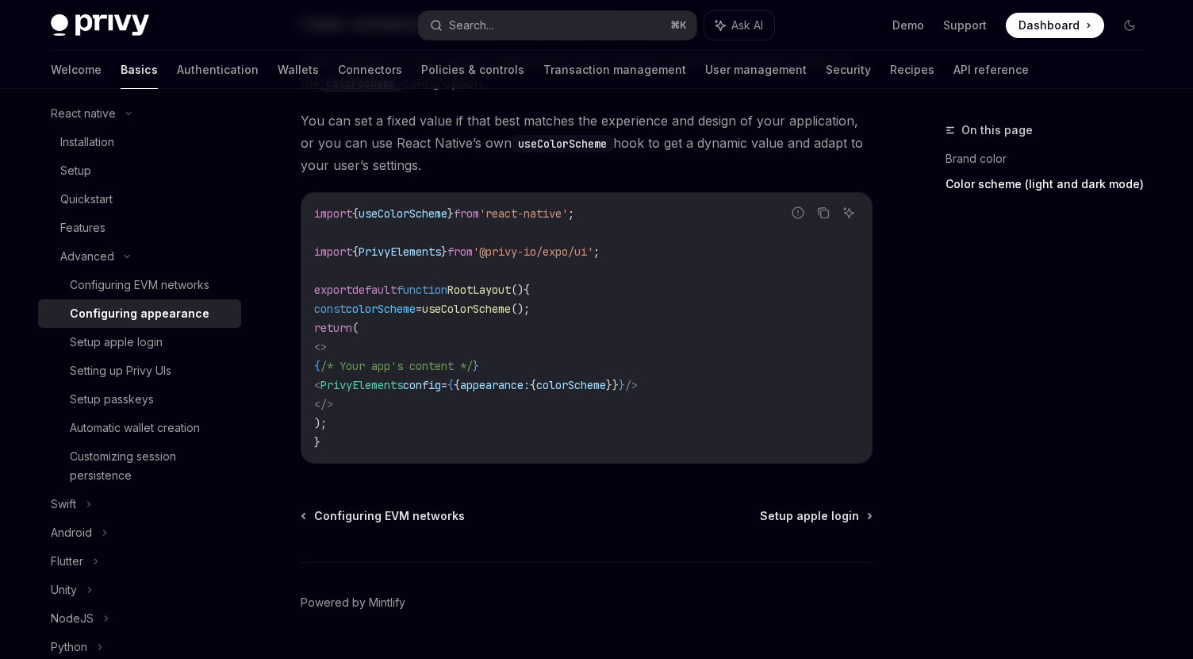
scroll to position [723, 0]
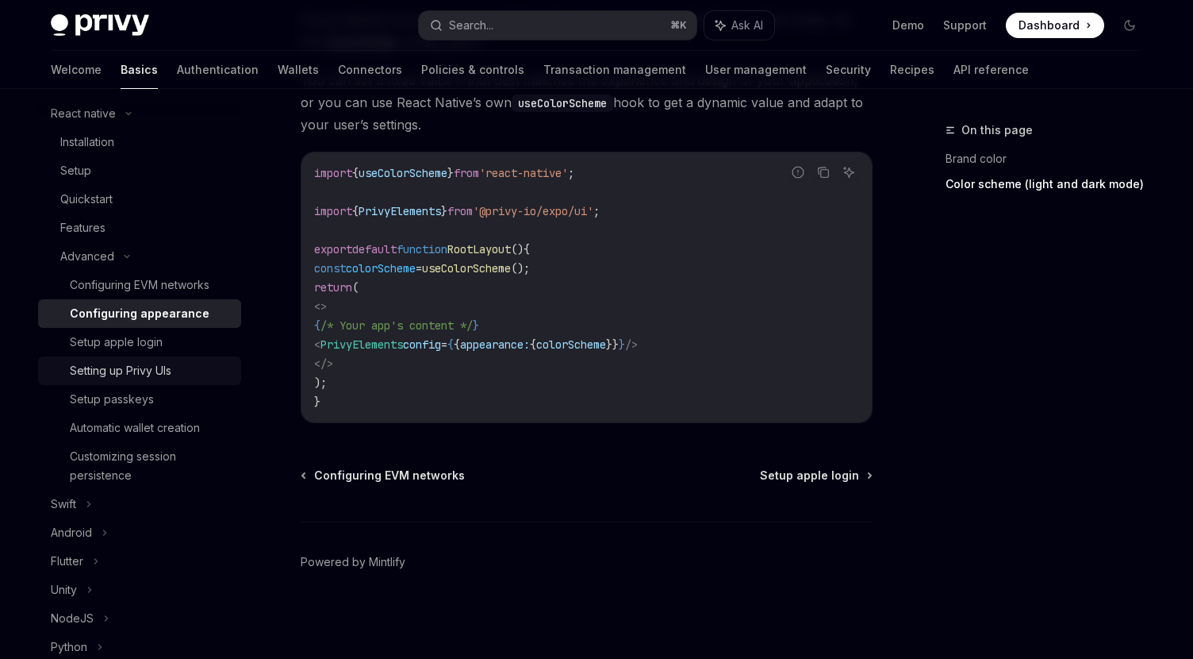
click at [142, 371] on div "Setting up Privy UIs" at bounding box center [121, 370] width 102 height 19
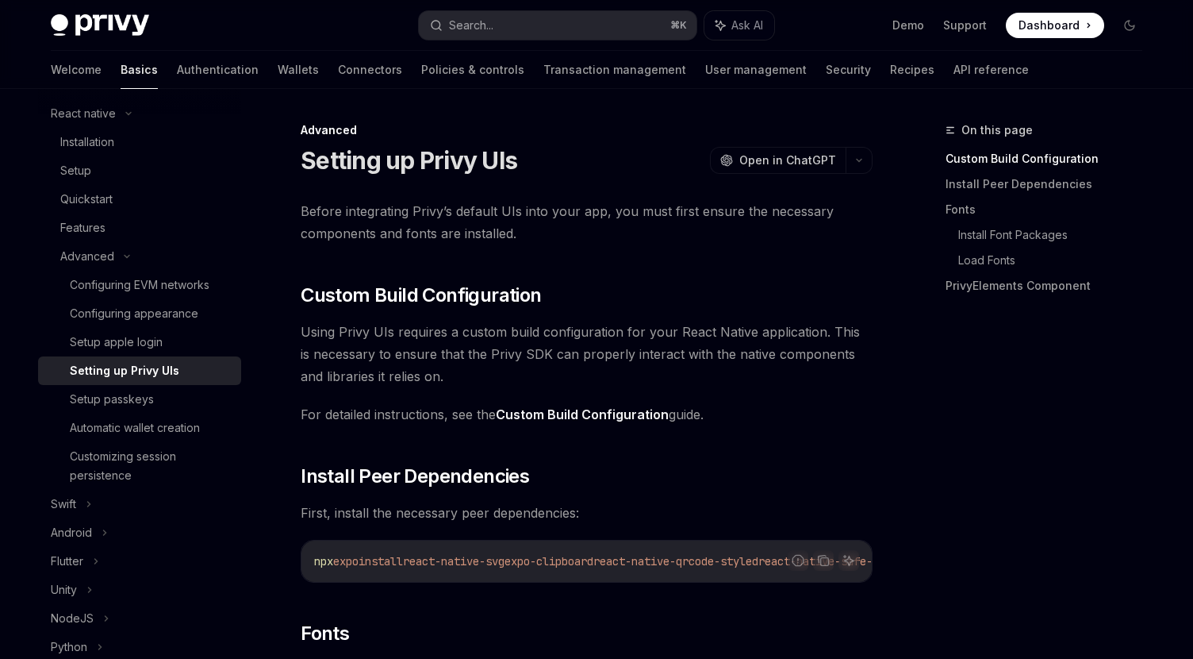
click at [570, 416] on link "Custom Build Configuration" at bounding box center [582, 414] width 173 height 17
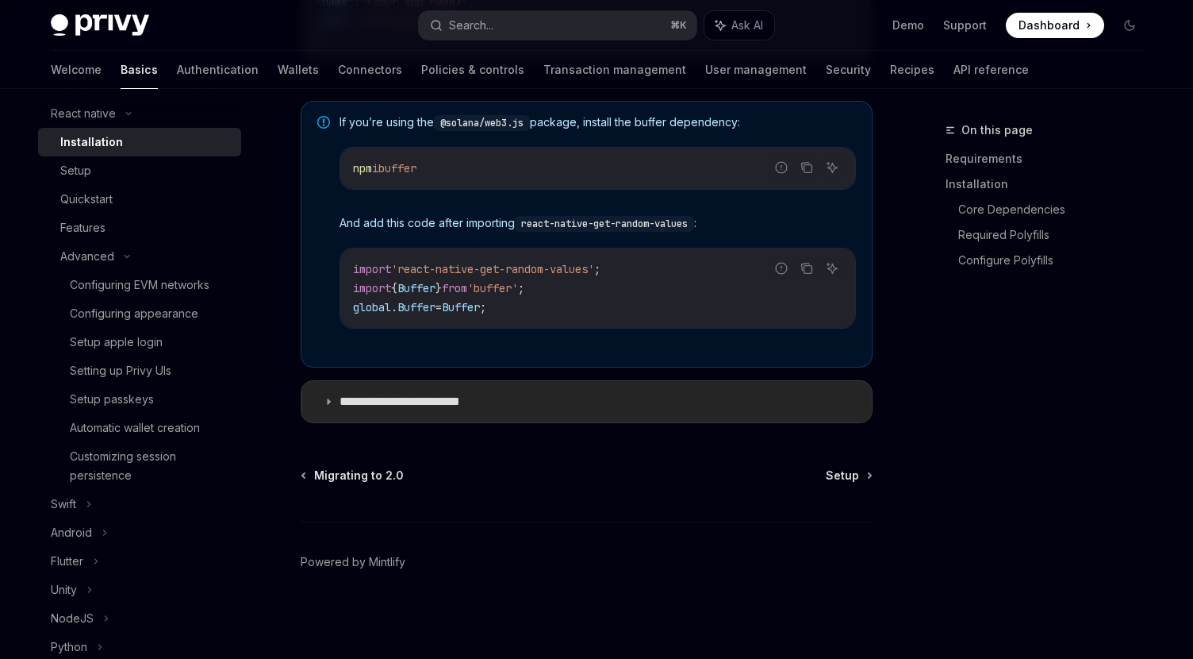
click at [514, 408] on summary "**********" at bounding box center [587, 401] width 570 height 41
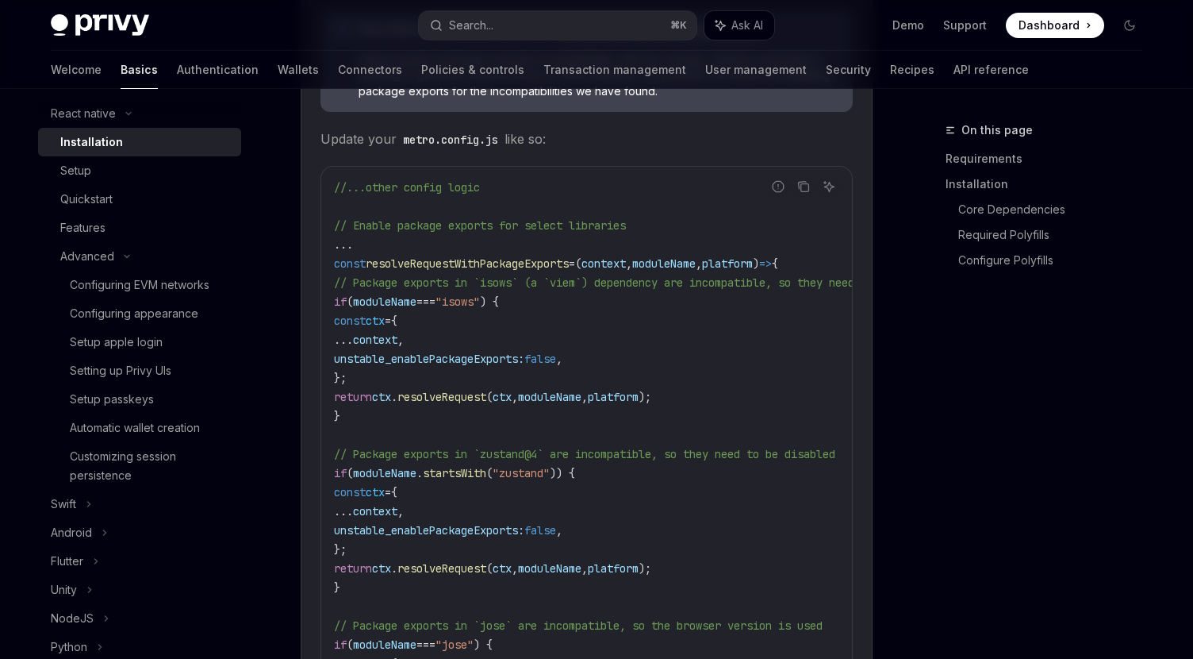
drag, startPoint x: 348, startPoint y: 283, endPoint x: 368, endPoint y: 424, distance: 142.7
click at [368, 424] on code "//...other config logic // Enable package exports for select libraries ... cons…" at bounding box center [661, 644] width 654 height 933
copy code "// Package exports in `isows` (a `viem`) dependency are incompatible, so they n…"
click at [368, 424] on code "//...other config logic // Enable package exports for select libraries ... cons…" at bounding box center [661, 644] width 654 height 933
drag, startPoint x: 335, startPoint y: 272, endPoint x: 371, endPoint y: 475, distance: 206.2
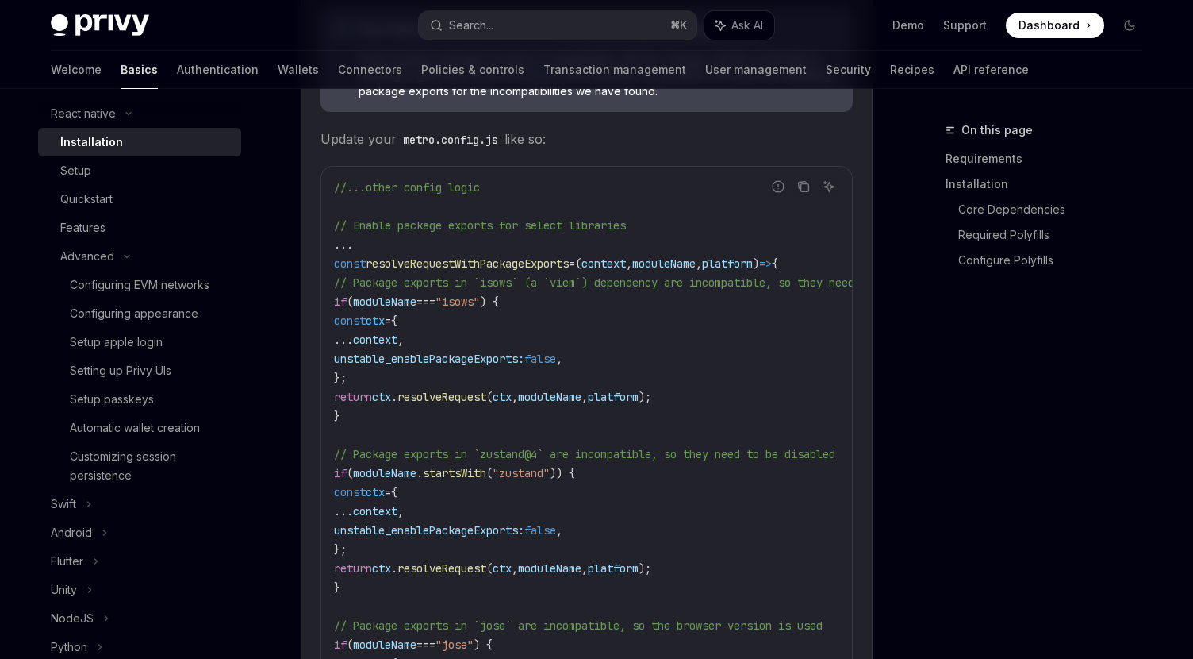
click at [371, 475] on code "//...other config logic // Enable package exports for select libraries ... cons…" at bounding box center [661, 644] width 654 height 933
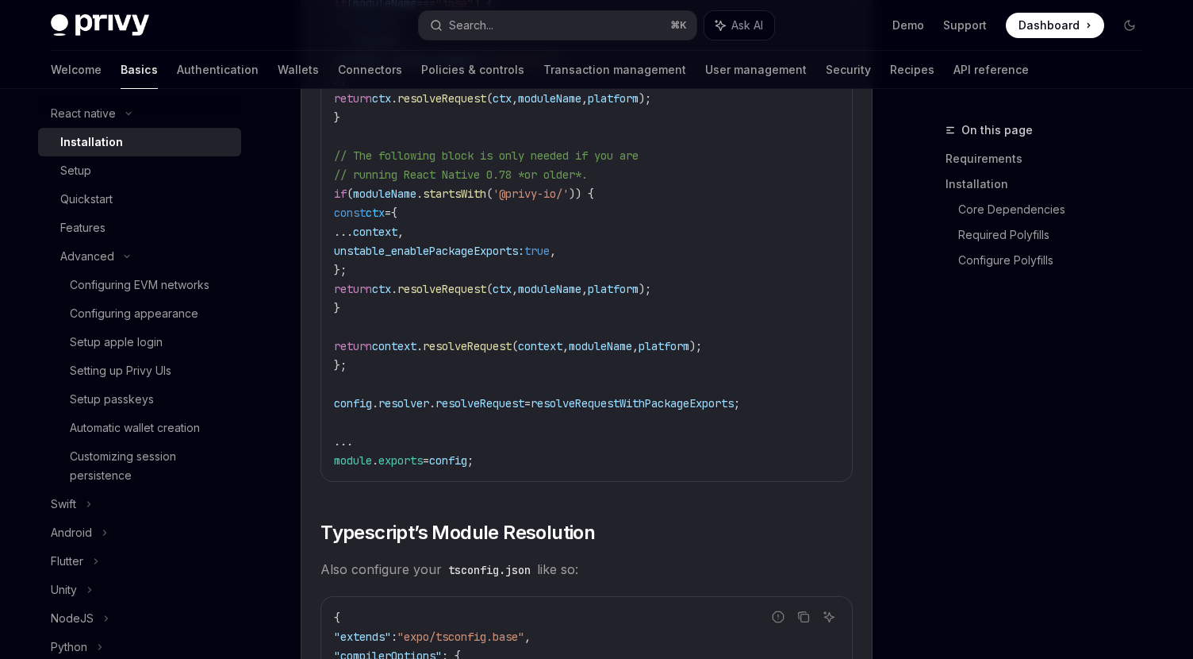
scroll to position [2511, 0]
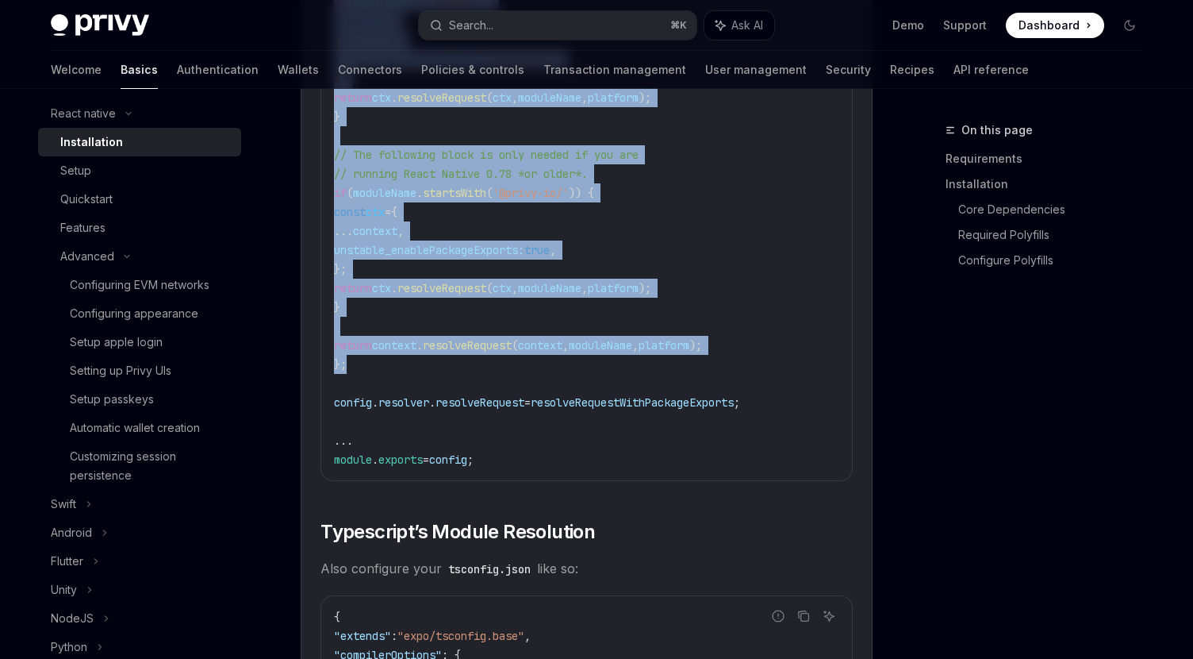
click at [360, 372] on code "//...other config logic // Enable package exports for select libraries ... cons…" at bounding box center [661, 2] width 654 height 933
copy code "const resolveRequestWithPackageExports = ( context , moduleName , platform ) =>…"
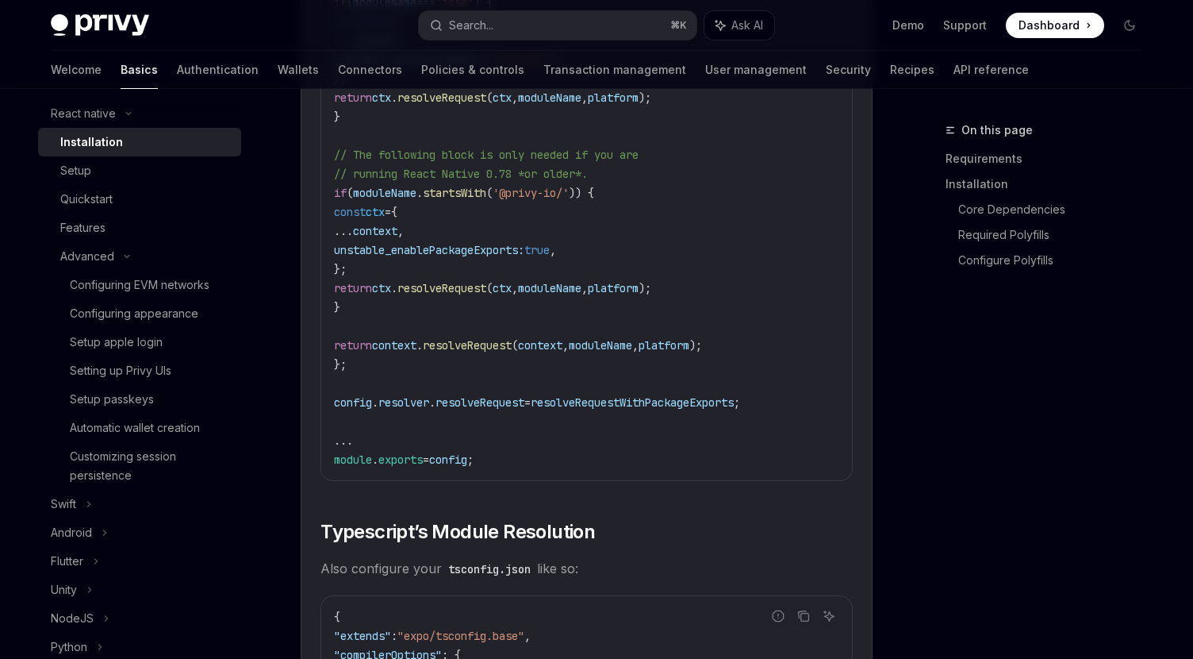
click at [478, 424] on code "//...other config logic // Enable package exports for select libraries ... cons…" at bounding box center [661, 2] width 654 height 933
drag, startPoint x: 442, startPoint y: 408, endPoint x: 774, endPoint y: 409, distance: 331.7
click at [774, 409] on code "//...other config logic // Enable package exports for select libraries ... cons…" at bounding box center [661, 2] width 654 height 933
copy span "resolveRequest = resolveRequestWithPackageExports ;"
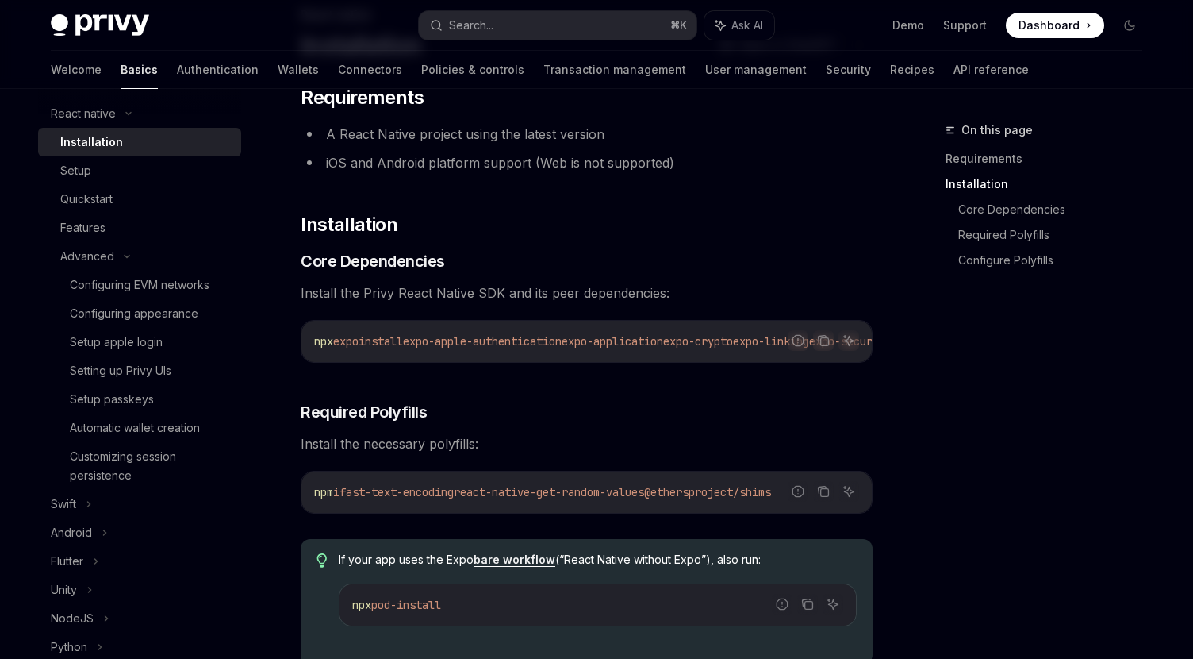
scroll to position [0, 0]
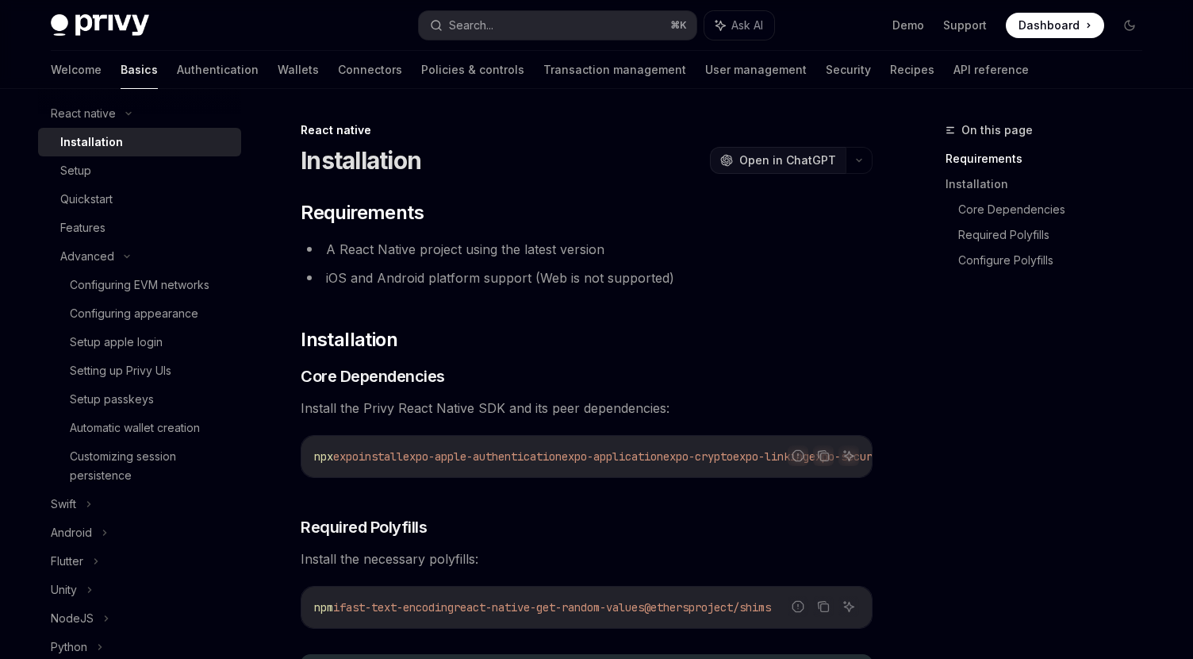
click at [796, 156] on span "Open in ChatGPT" at bounding box center [787, 160] width 97 height 16
click at [141, 373] on div "Setting up Privy UIs" at bounding box center [121, 370] width 102 height 19
type textarea "*"
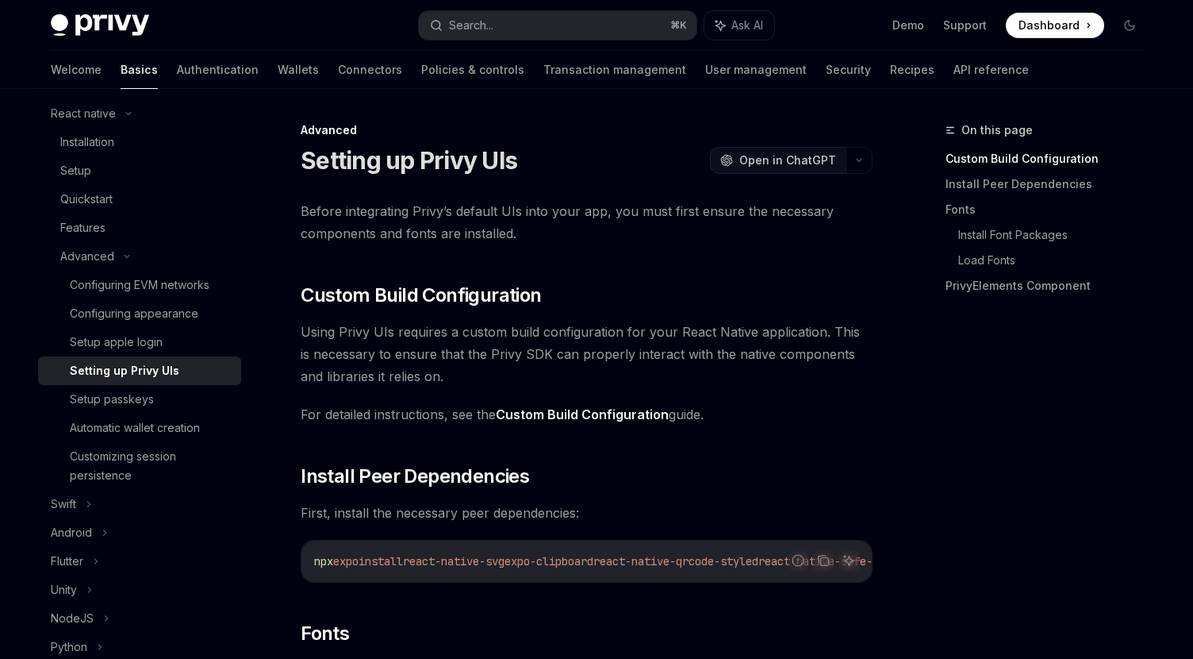
click at [774, 152] on span "Open in ChatGPT" at bounding box center [787, 160] width 97 height 16
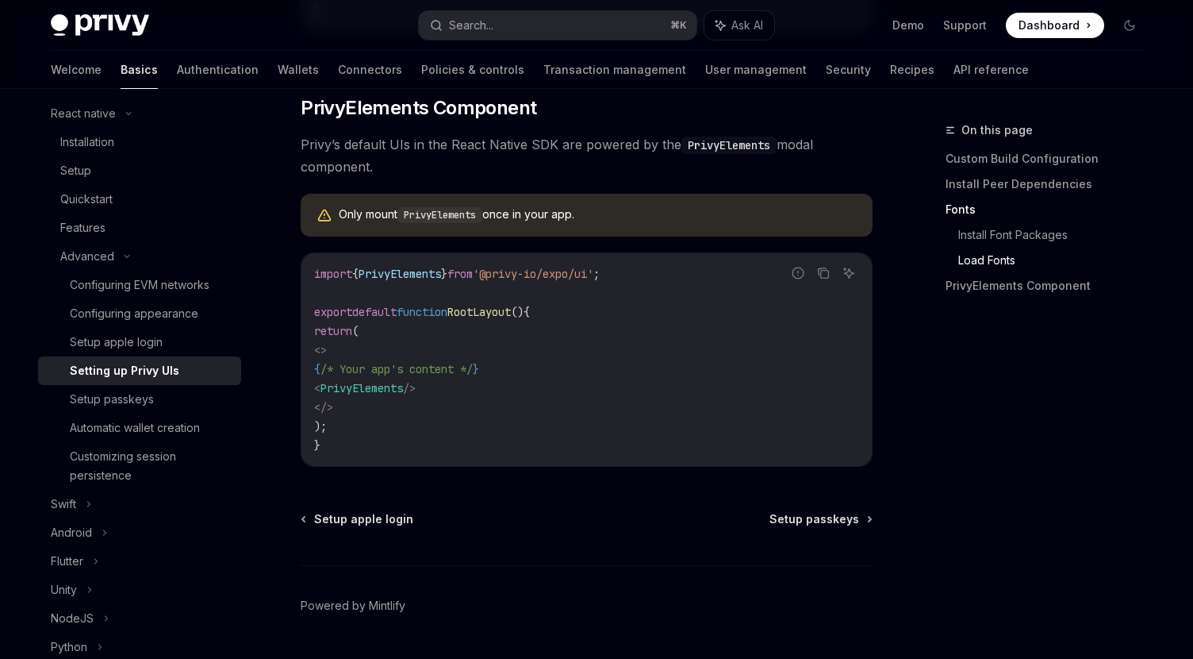
scroll to position [1213, 0]
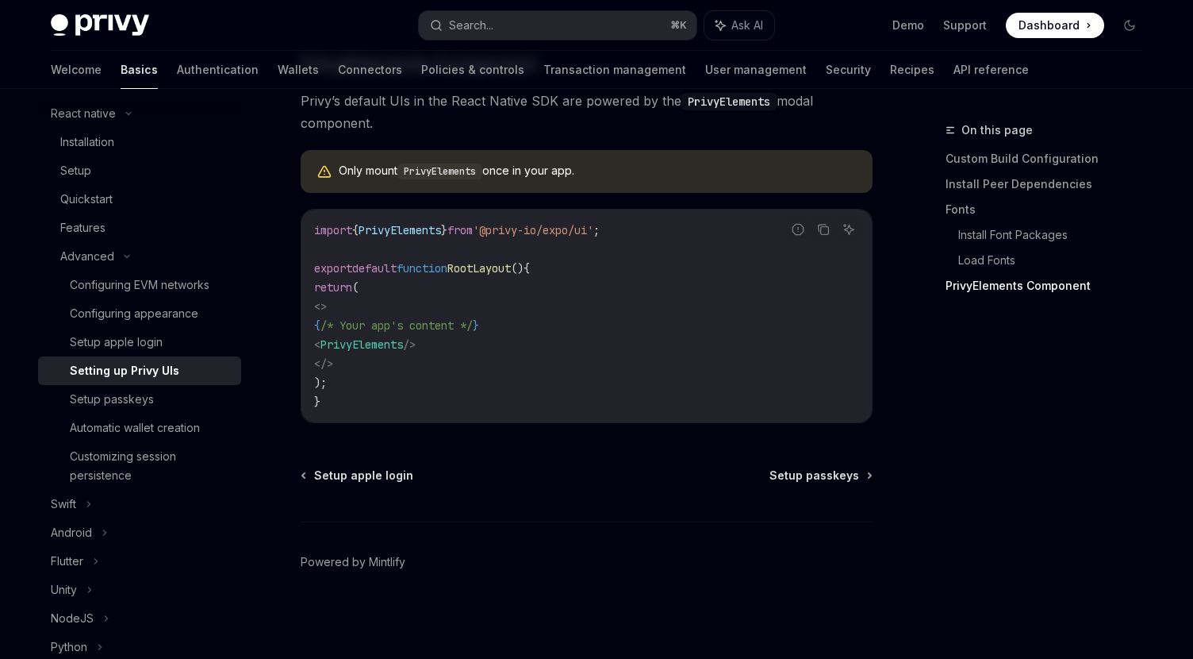
click at [968, 15] on ul "Demo Support Dashboard Dashboard" at bounding box center [999, 25] width 212 height 25
click at [961, 21] on link "Support" at bounding box center [965, 25] width 44 height 16
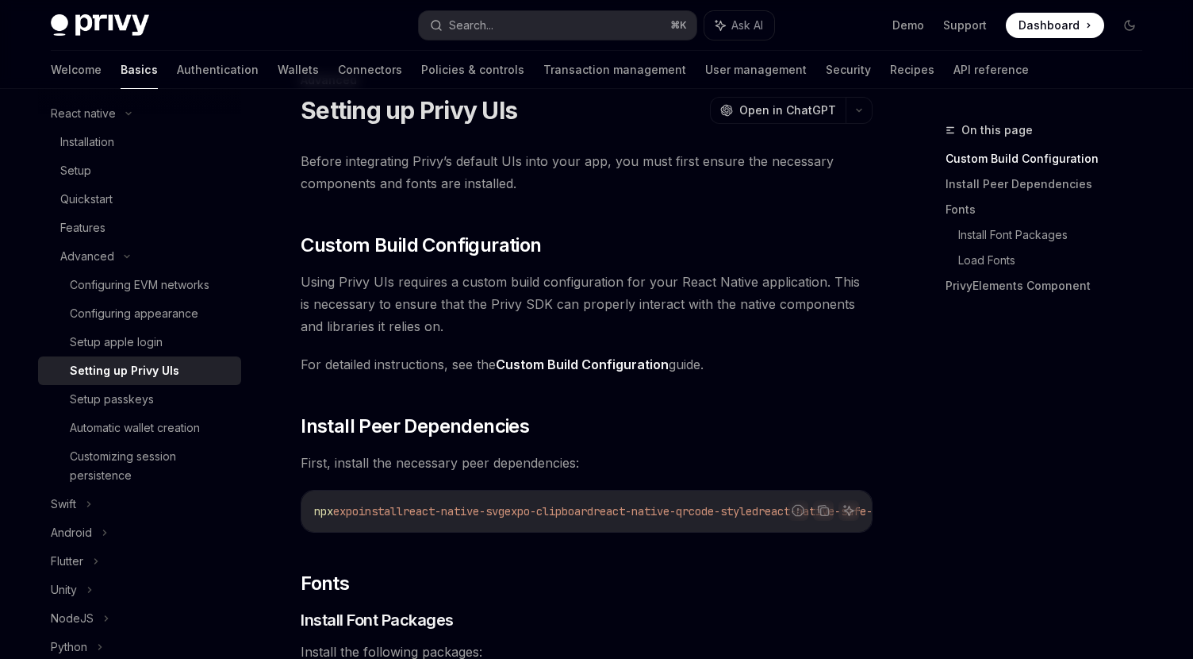
scroll to position [51, 0]
drag, startPoint x: 582, startPoint y: 529, endPoint x: 774, endPoint y: 543, distance: 192.5
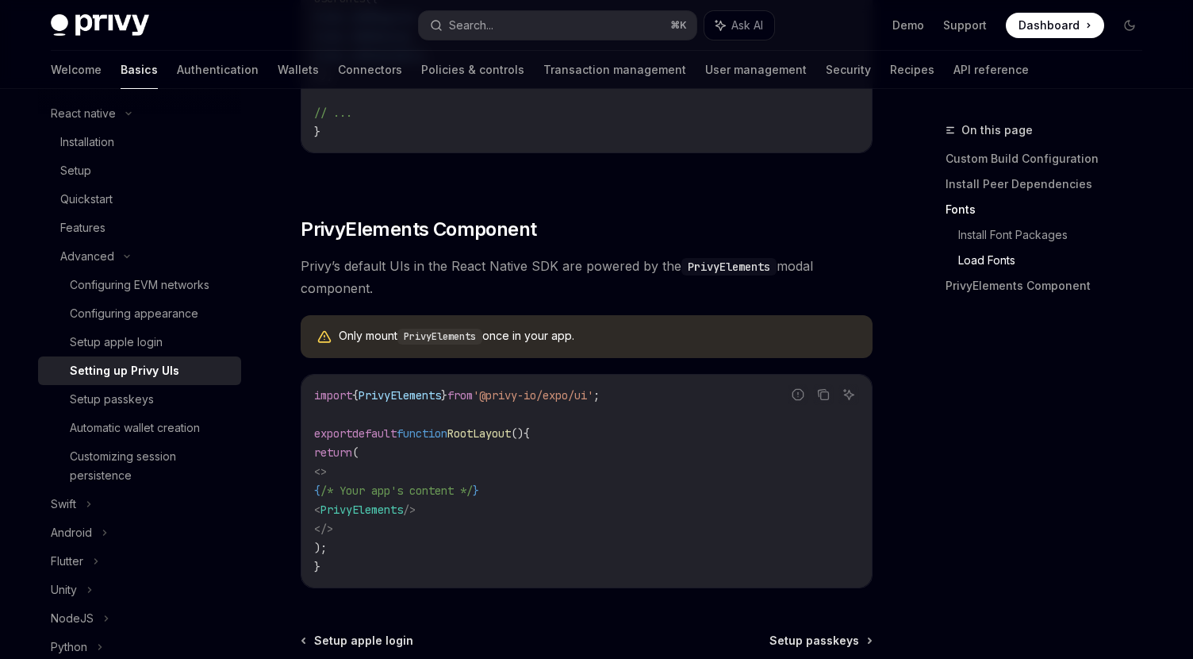
scroll to position [1019, 0]
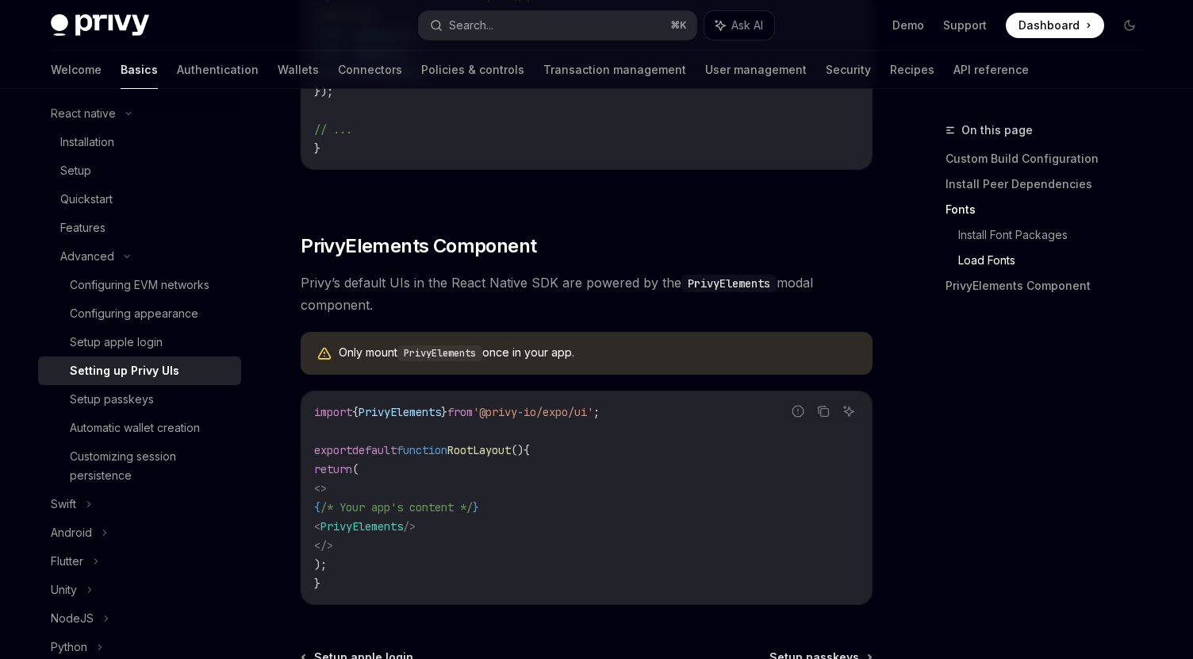
click at [467, 361] on code "PrivyElements" at bounding box center [440, 353] width 85 height 16
click at [599, 374] on div "Only mount PrivyElements once in your app." at bounding box center [587, 353] width 572 height 43
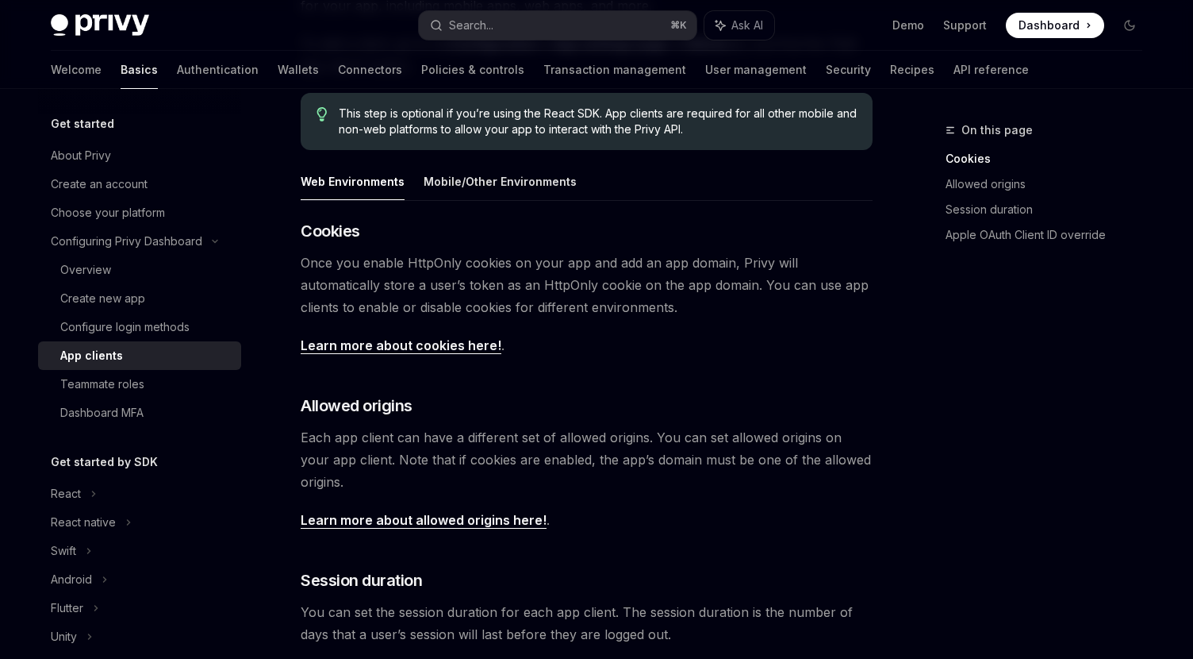
scroll to position [245, 0]
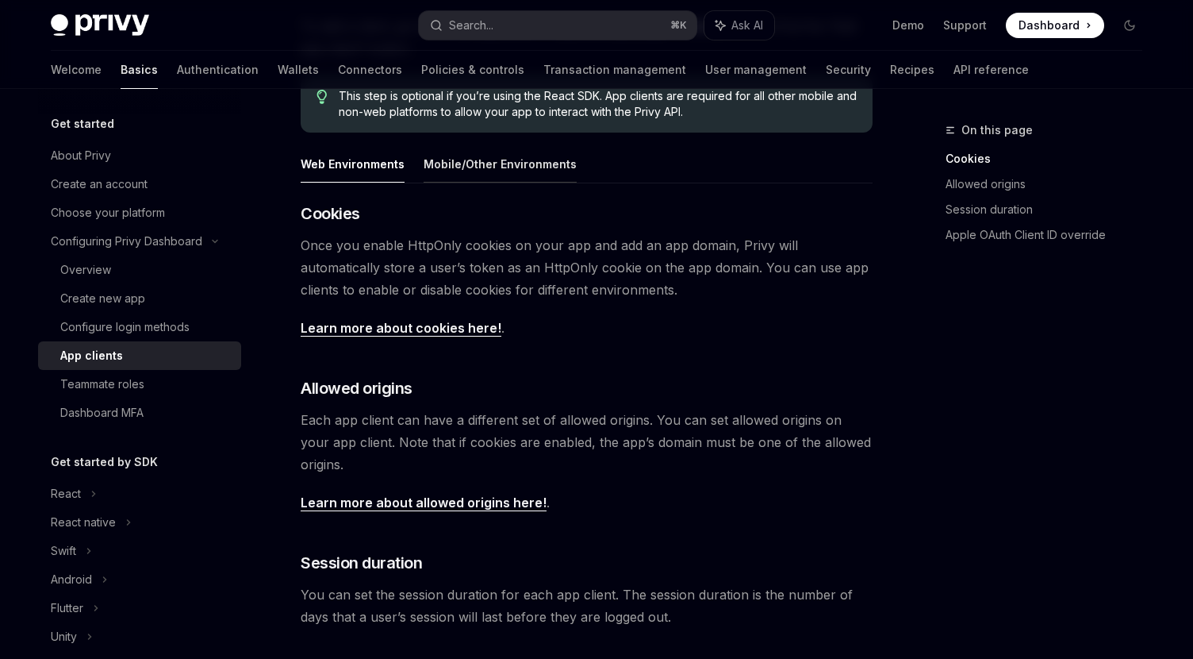
click at [496, 161] on button "Mobile/Other Environments" at bounding box center [500, 163] width 153 height 37
type textarea "*"
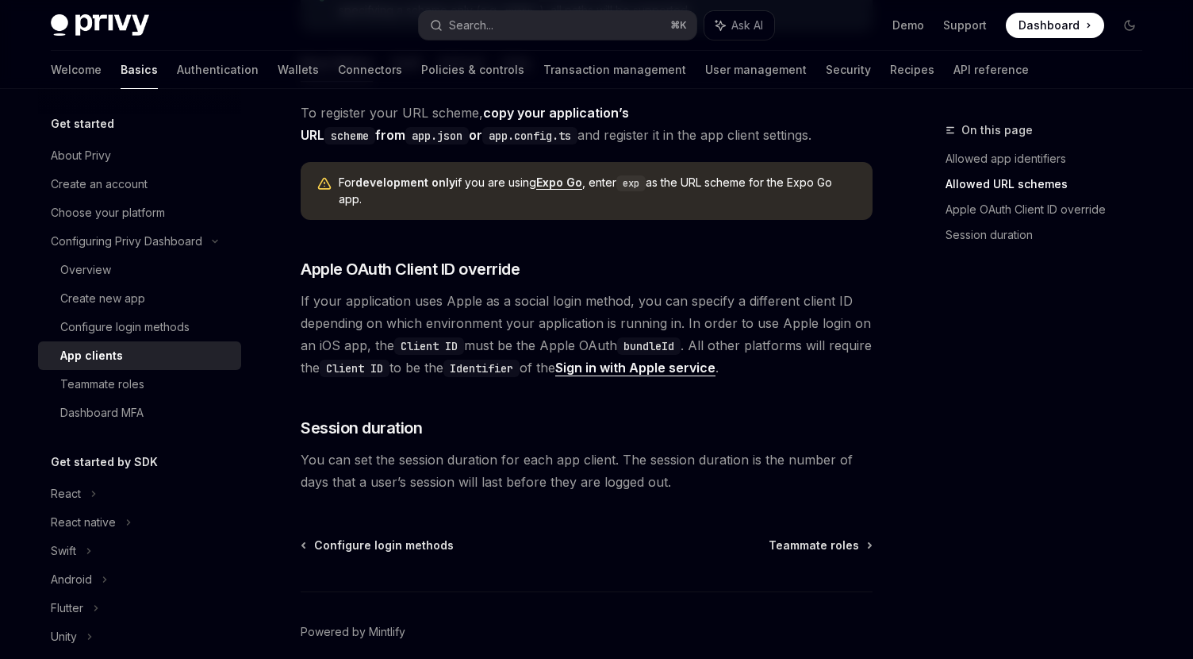
scroll to position [1178, 0]
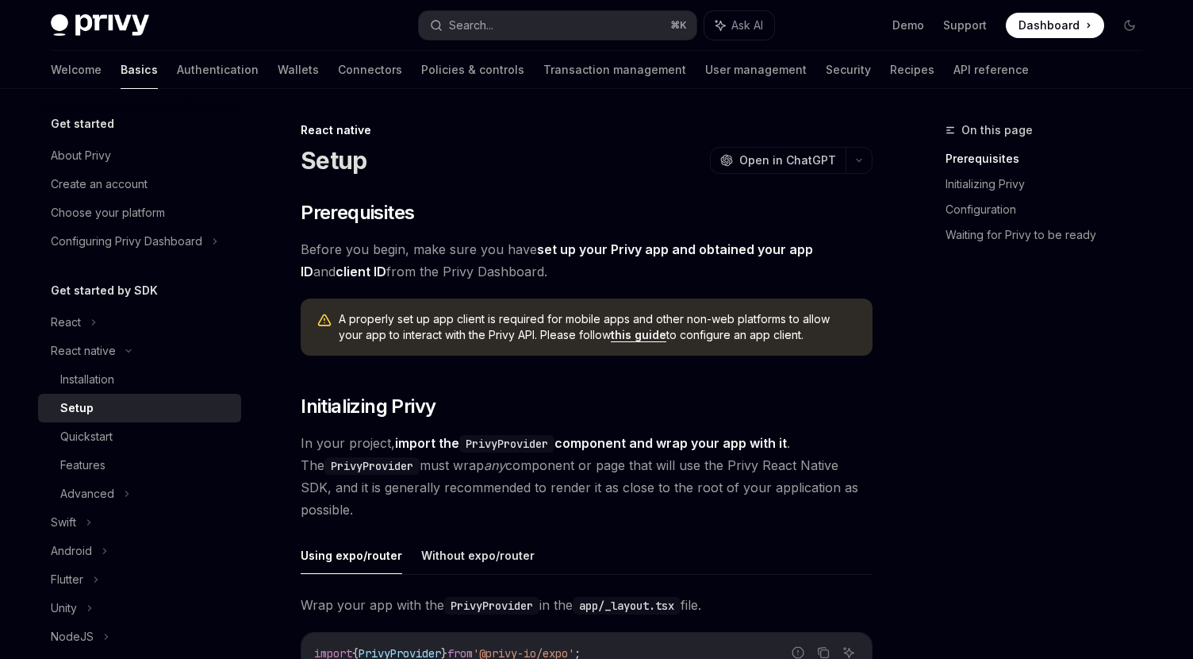
click at [601, 275] on span "Before you begin, make sure you have set up your Privy app and obtained your ap…" at bounding box center [587, 260] width 572 height 44
click at [605, 267] on span "Before you begin, make sure you have set up your Privy app and obtained your ap…" at bounding box center [587, 260] width 572 height 44
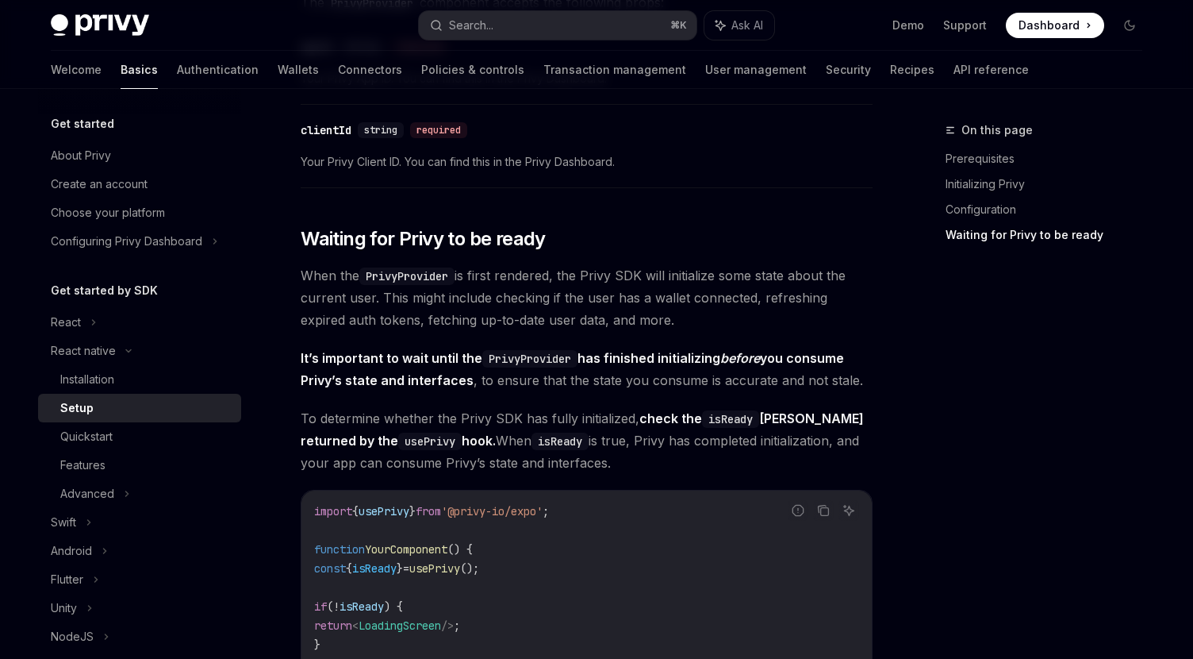
scroll to position [1348, 0]
